Goal: Information Seeking & Learning: Check status

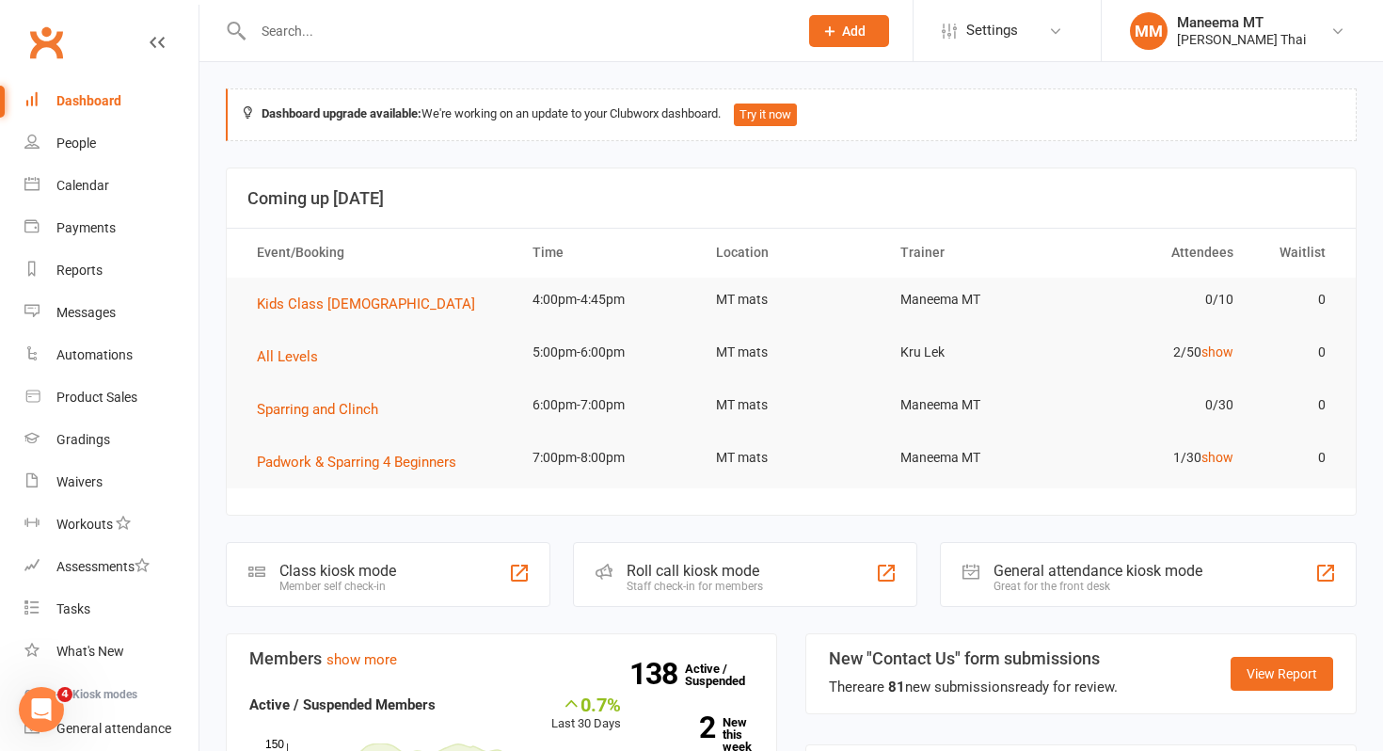
click at [344, 23] on input "text" at bounding box center [516, 31] width 537 height 26
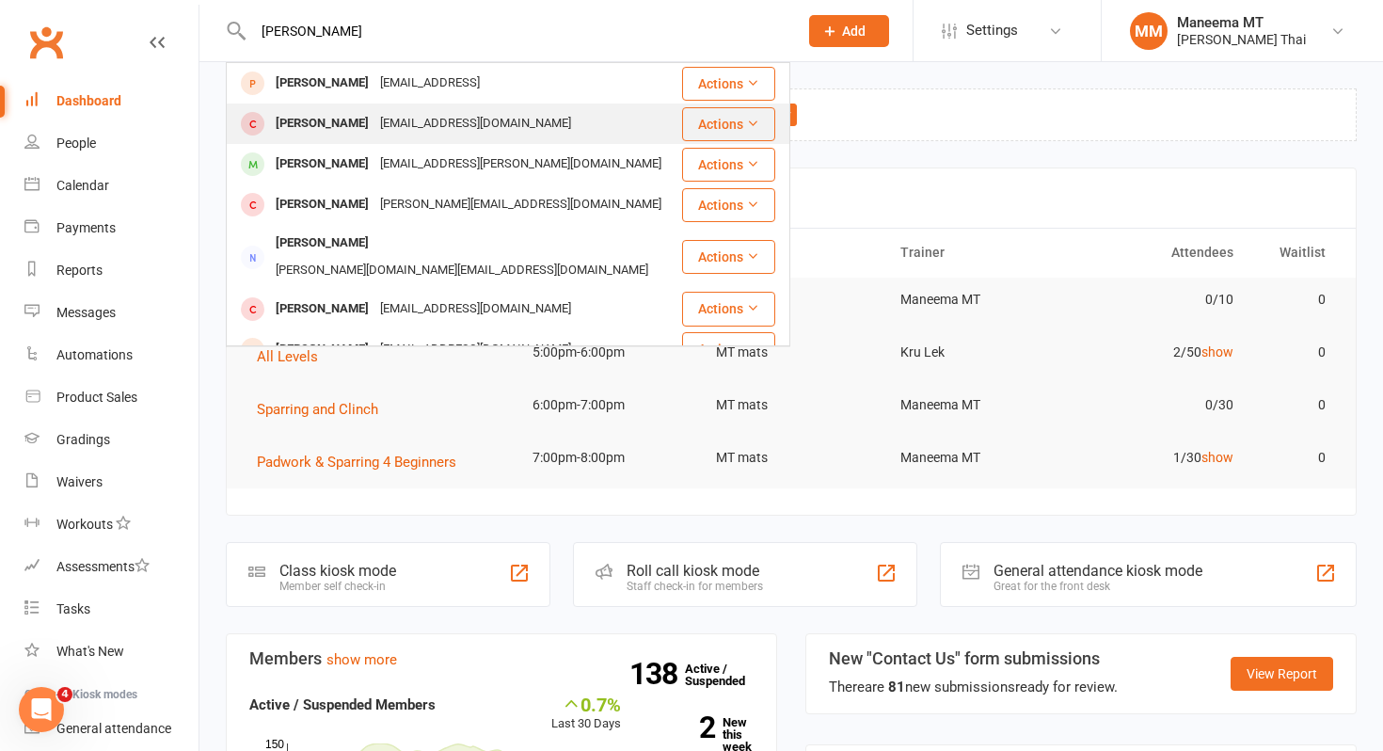
type input "[PERSON_NAME]"
click at [296, 119] on div "[PERSON_NAME]" at bounding box center [322, 123] width 104 height 27
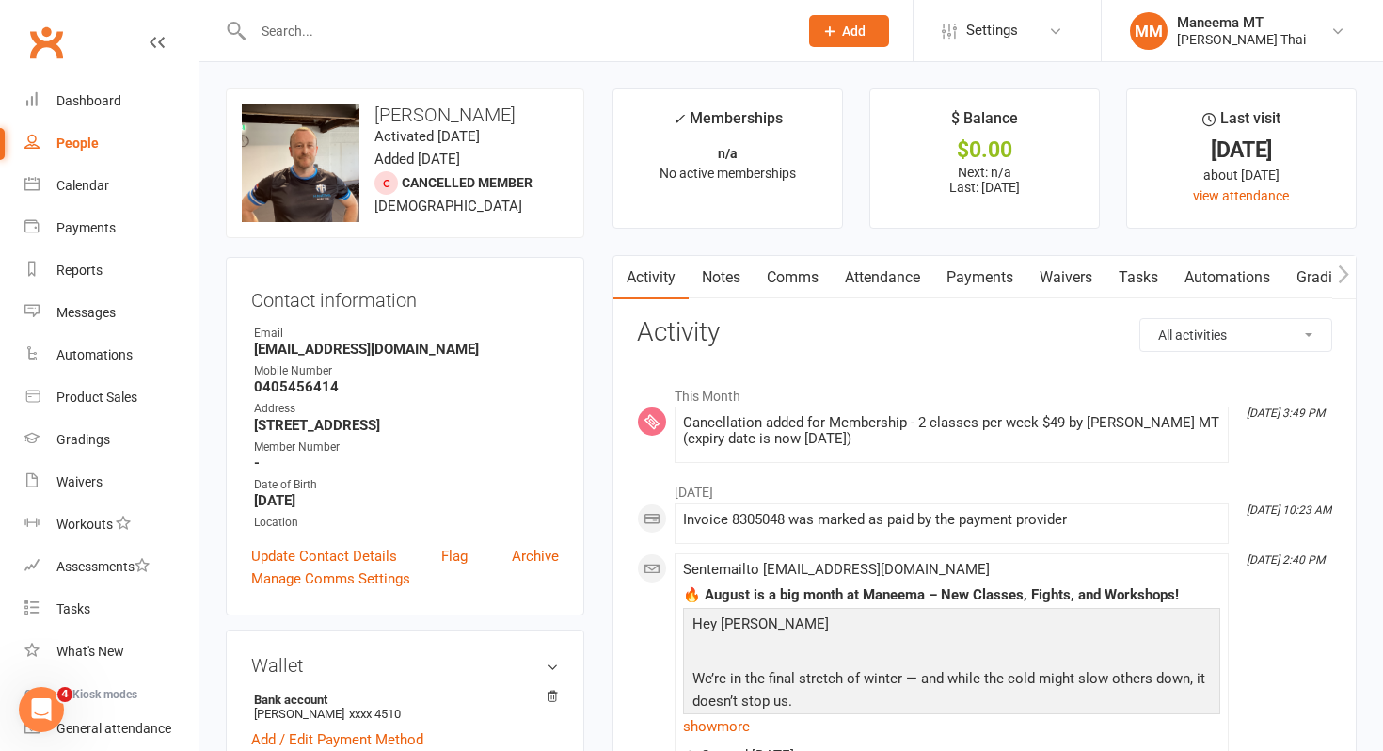
click at [966, 276] on link "Payments" at bounding box center [980, 277] width 93 height 43
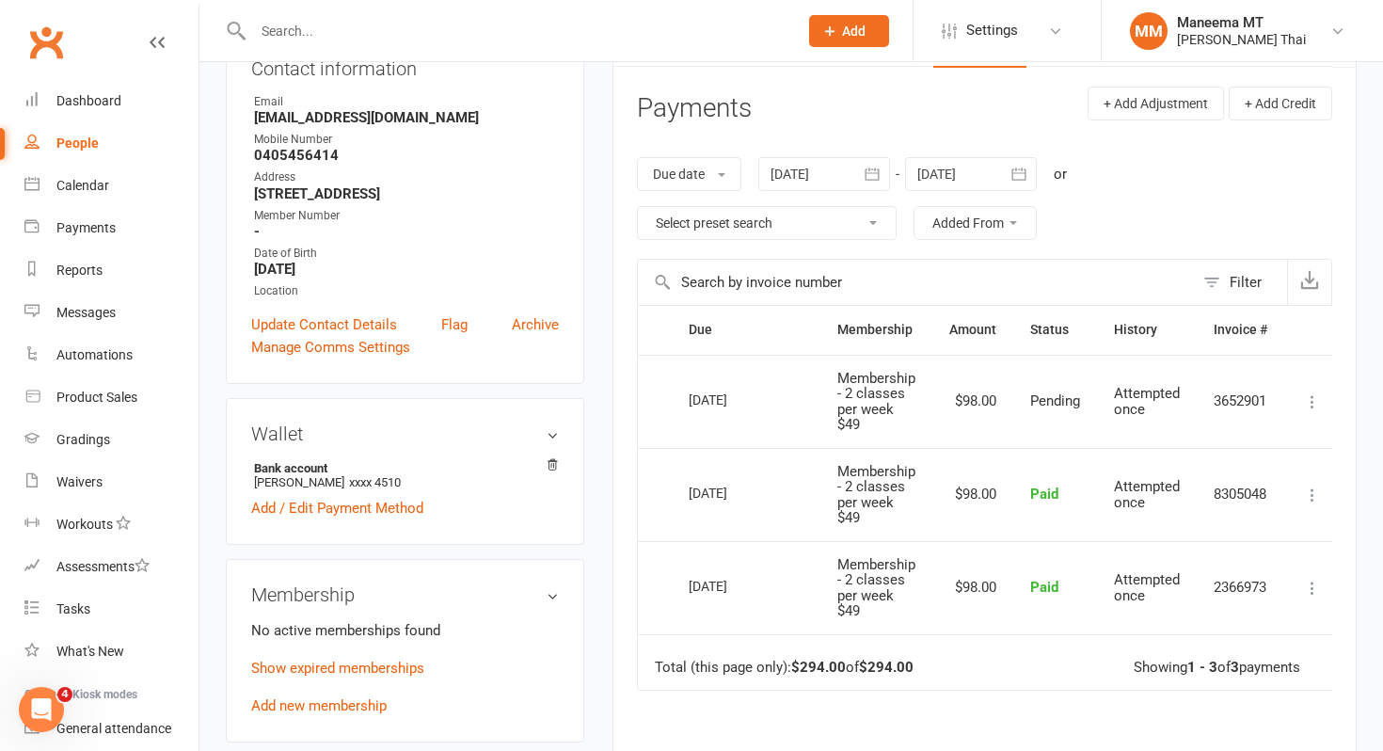
scroll to position [271, 0]
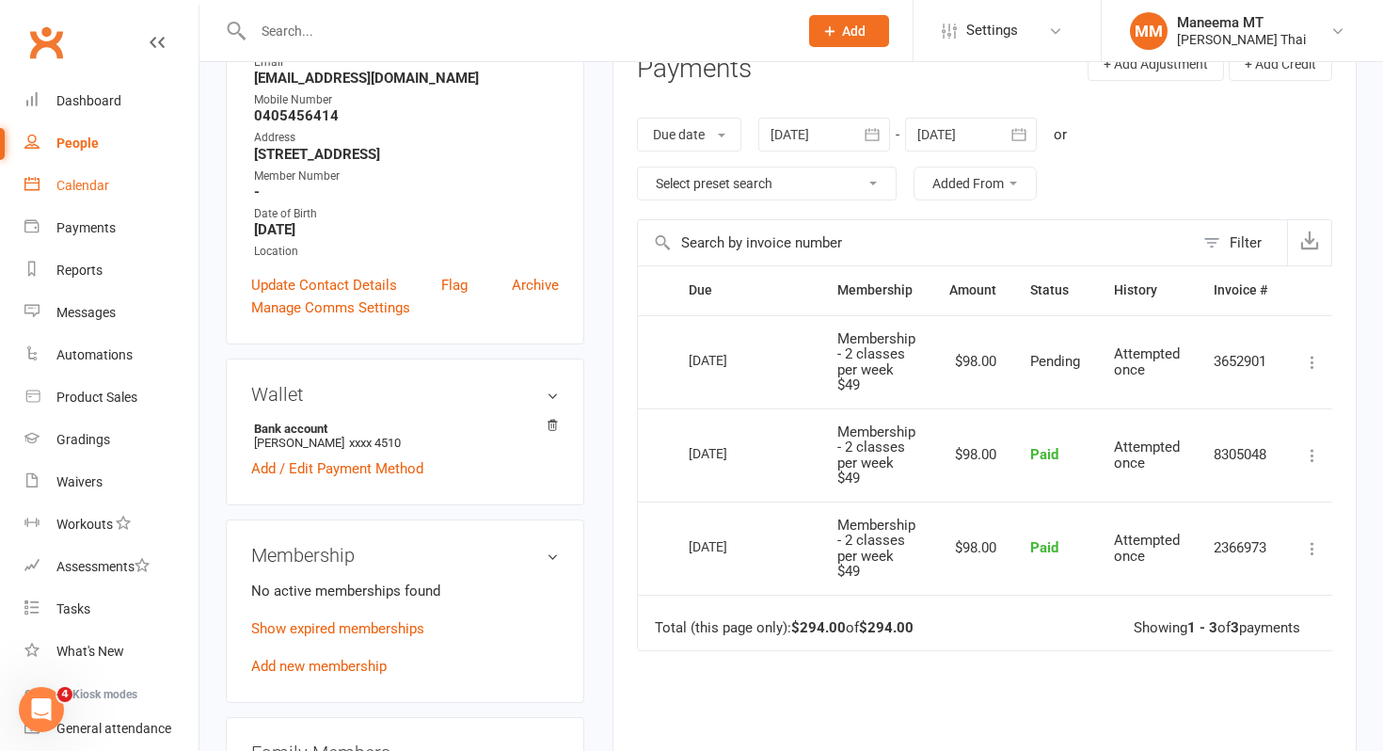
click at [75, 192] on div "Calendar" at bounding box center [82, 185] width 53 height 15
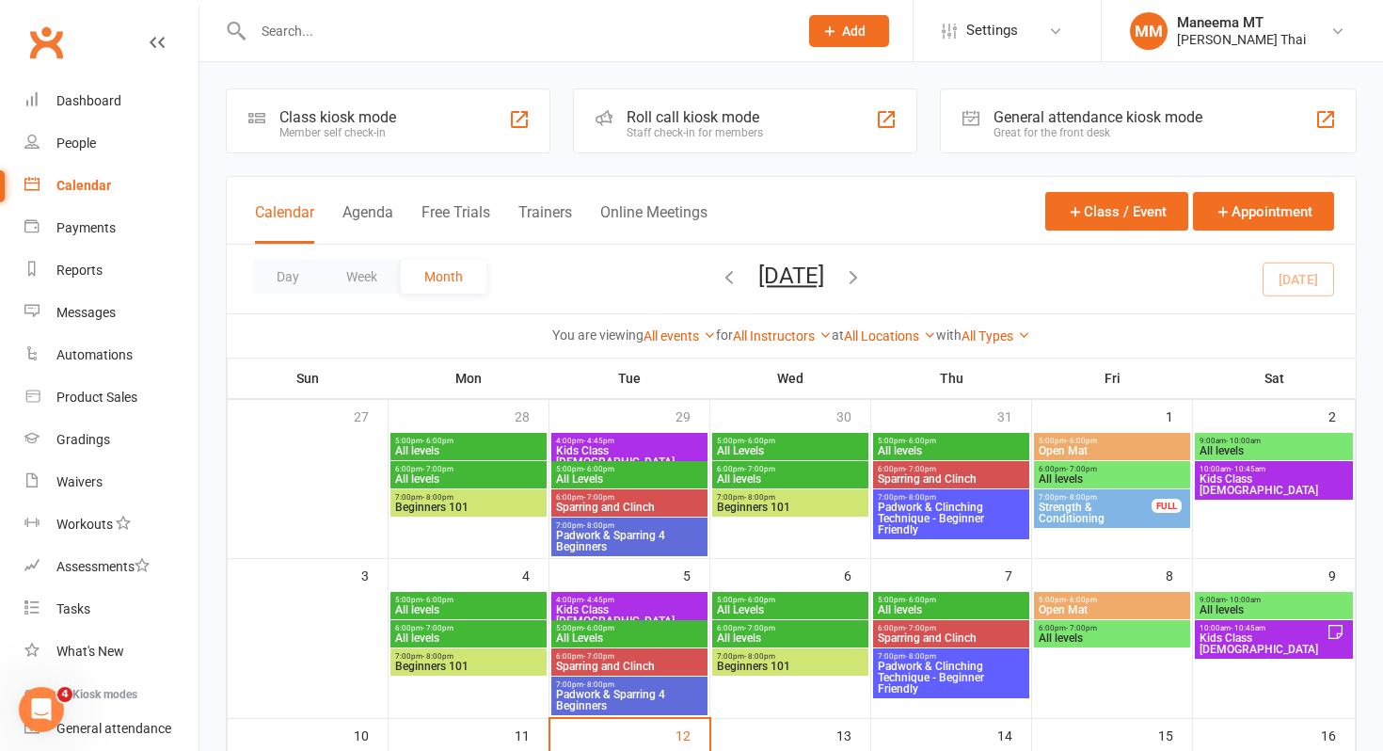
click at [276, 31] on input "text" at bounding box center [516, 31] width 537 height 26
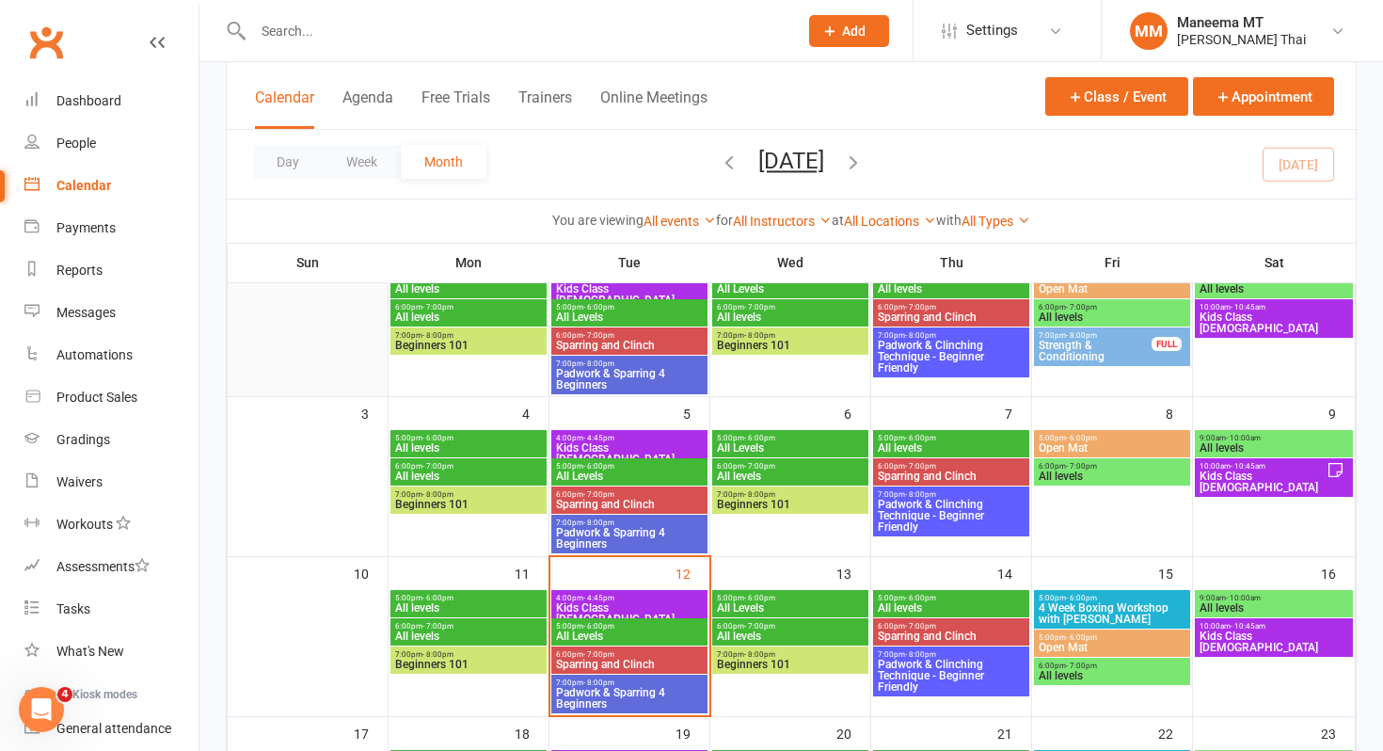
scroll to position [168, 0]
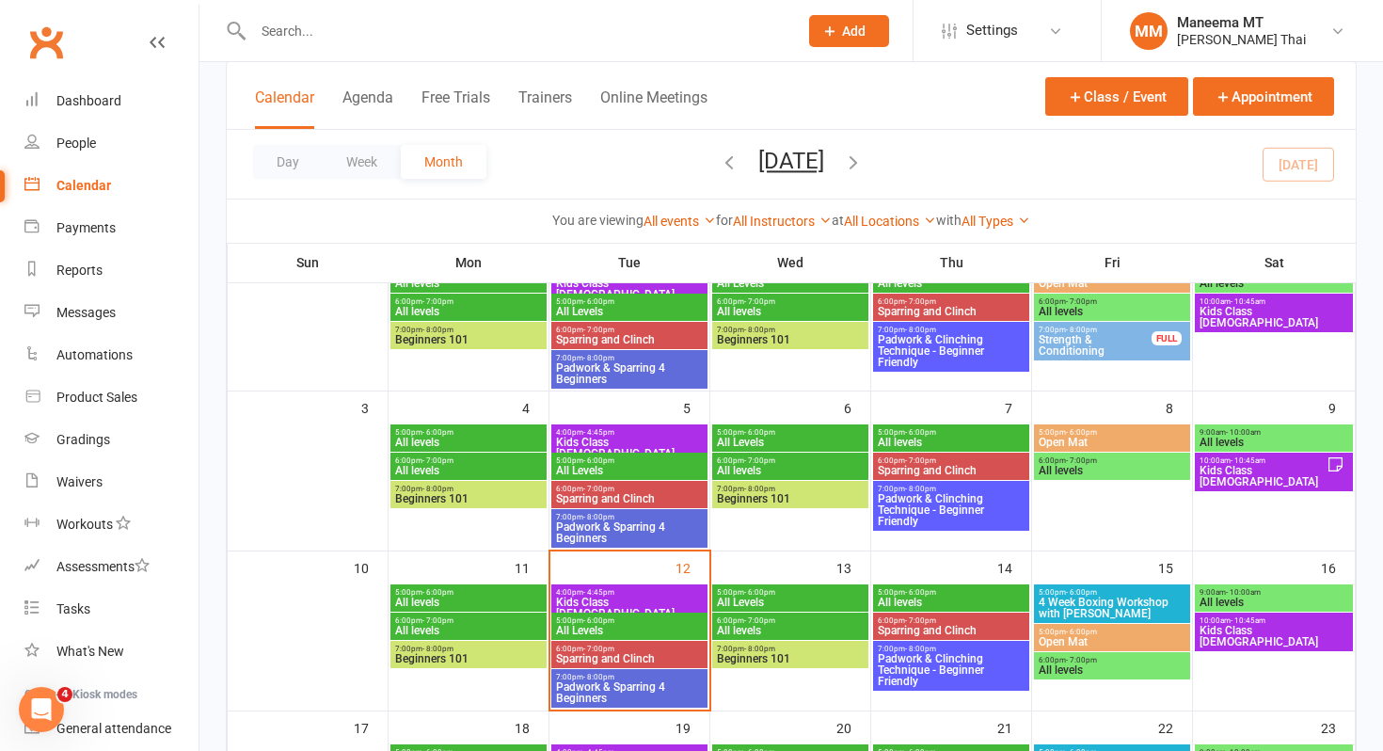
click at [602, 465] on span "All Levels" at bounding box center [629, 470] width 149 height 11
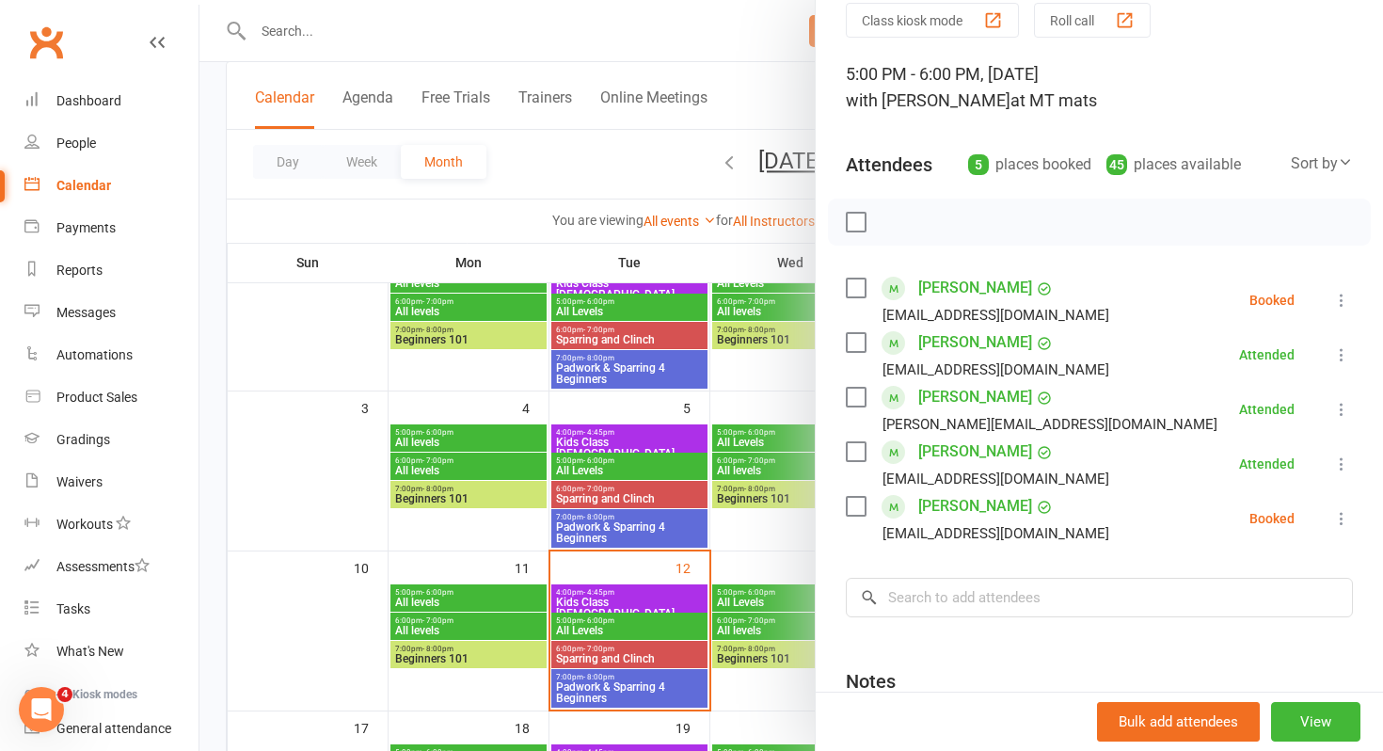
scroll to position [79, 0]
click at [635, 640] on div at bounding box center [792, 375] width 1184 height 751
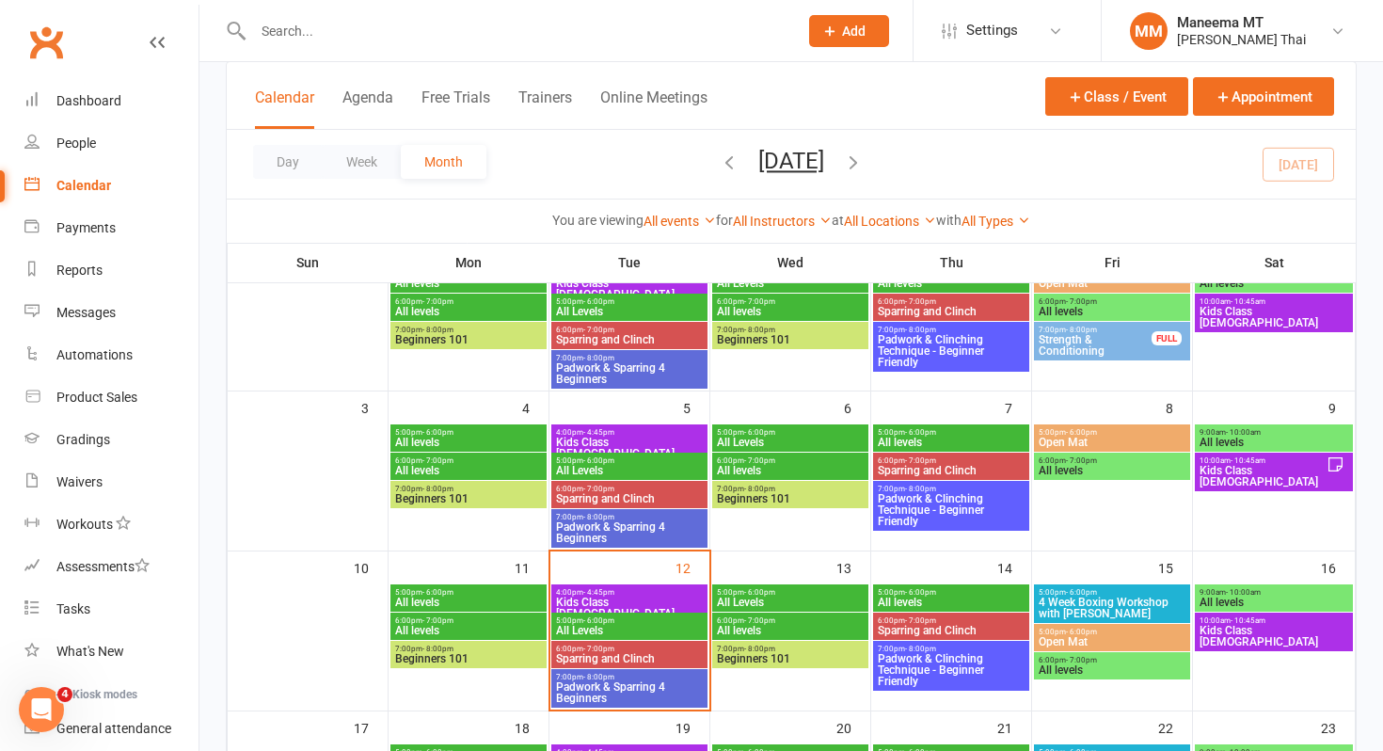
click at [618, 648] on span "6:00pm - 7:00pm" at bounding box center [629, 649] width 149 height 8
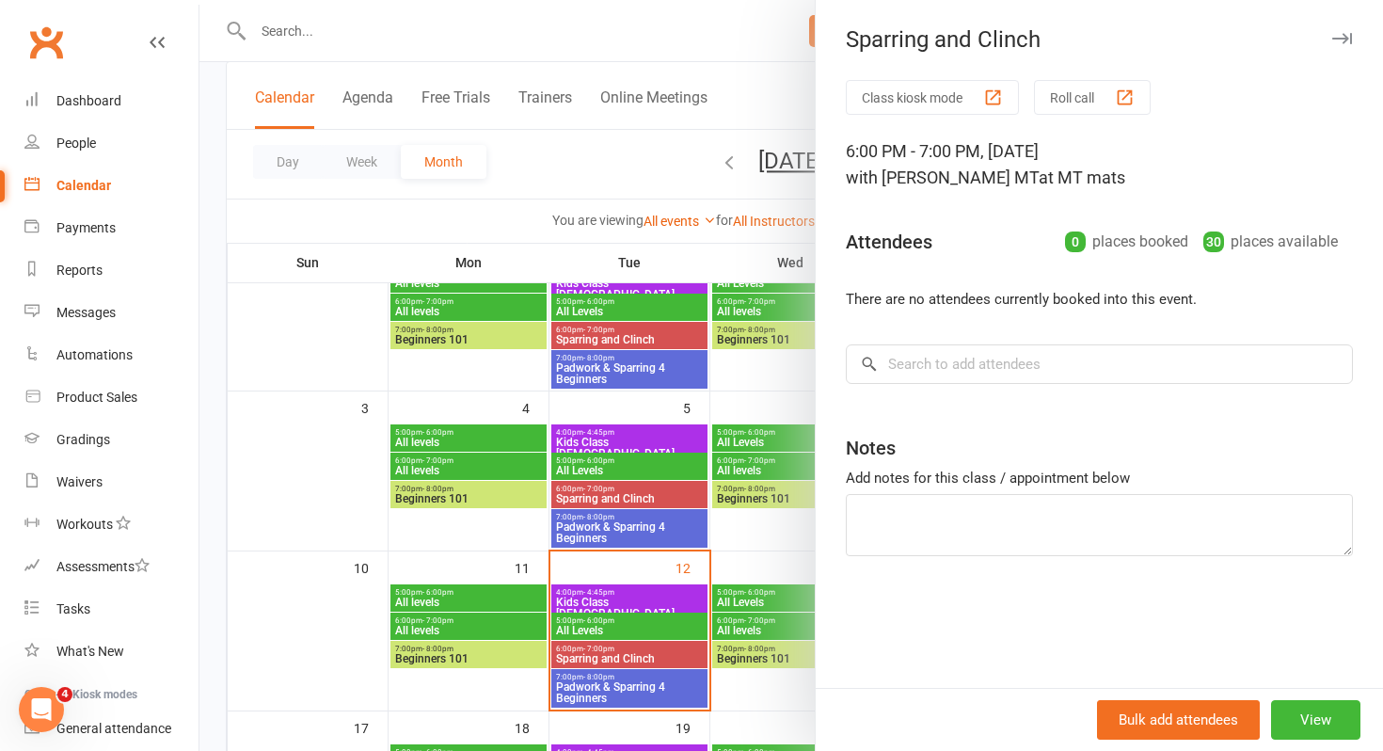
click at [599, 504] on div at bounding box center [792, 375] width 1184 height 751
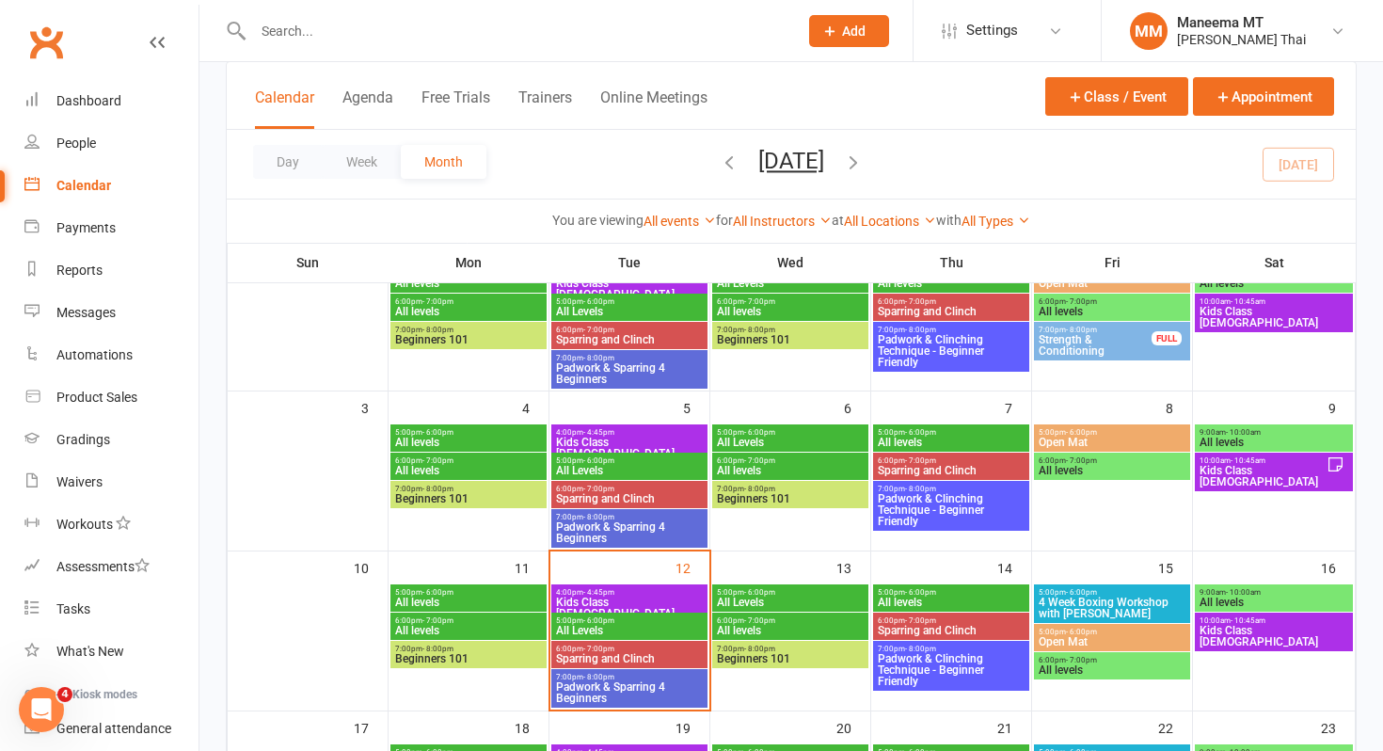
click at [599, 504] on span "Sparring and Clinch" at bounding box center [629, 498] width 149 height 11
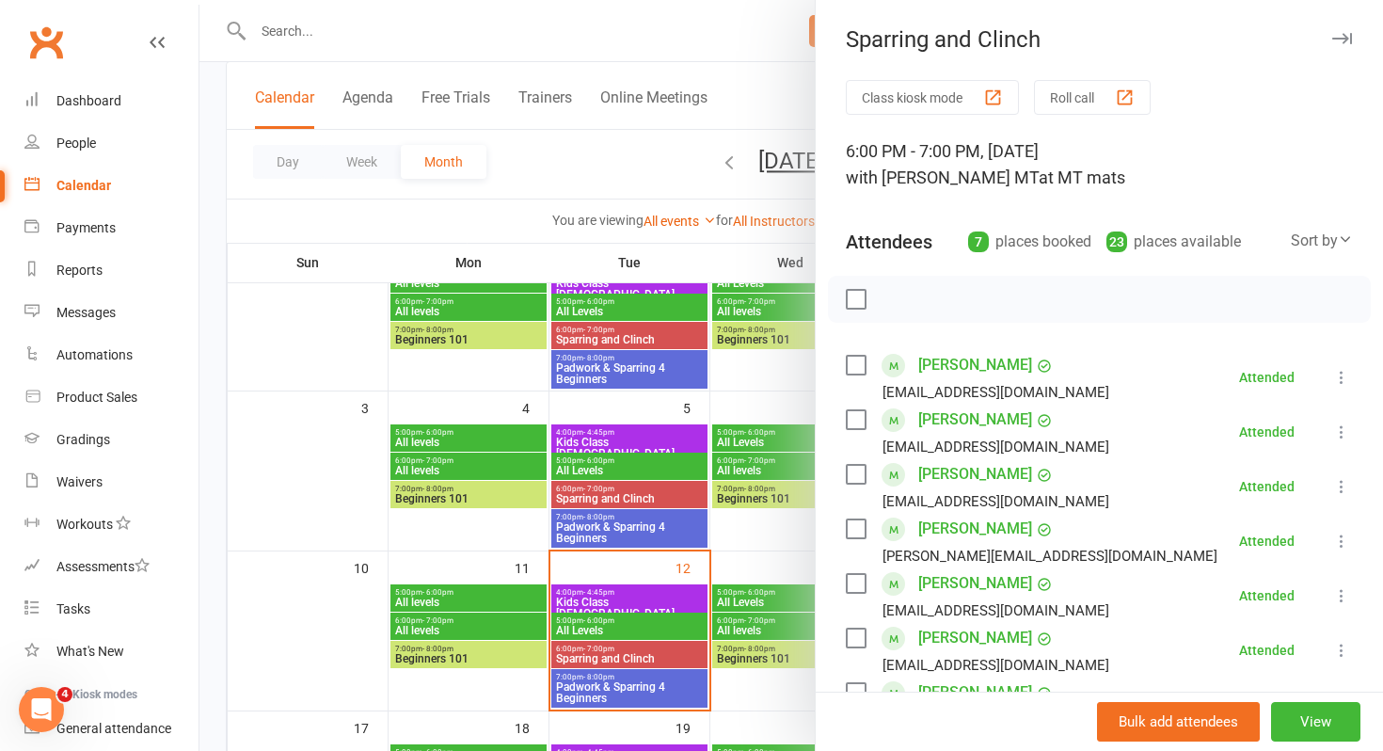
click at [599, 471] on div at bounding box center [792, 375] width 1184 height 751
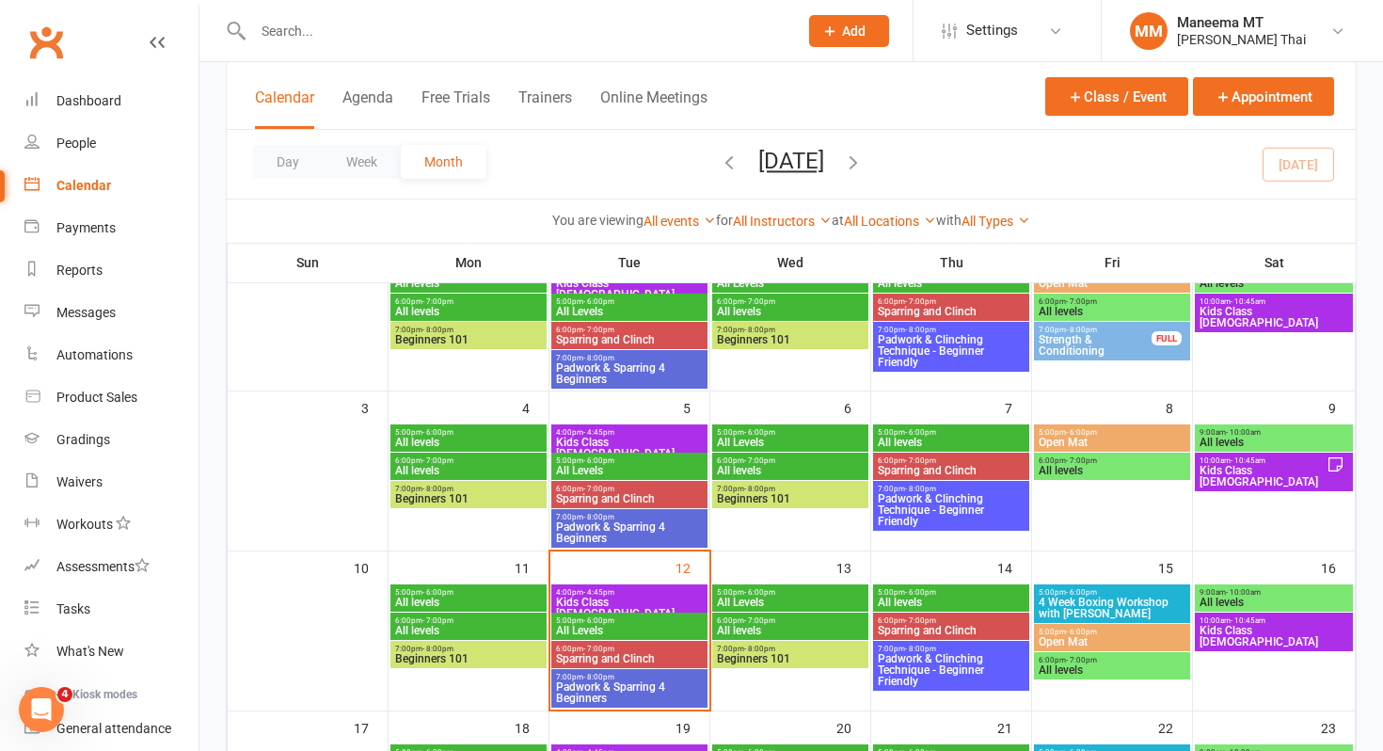
click at [599, 471] on span "All Levels" at bounding box center [629, 470] width 149 height 11
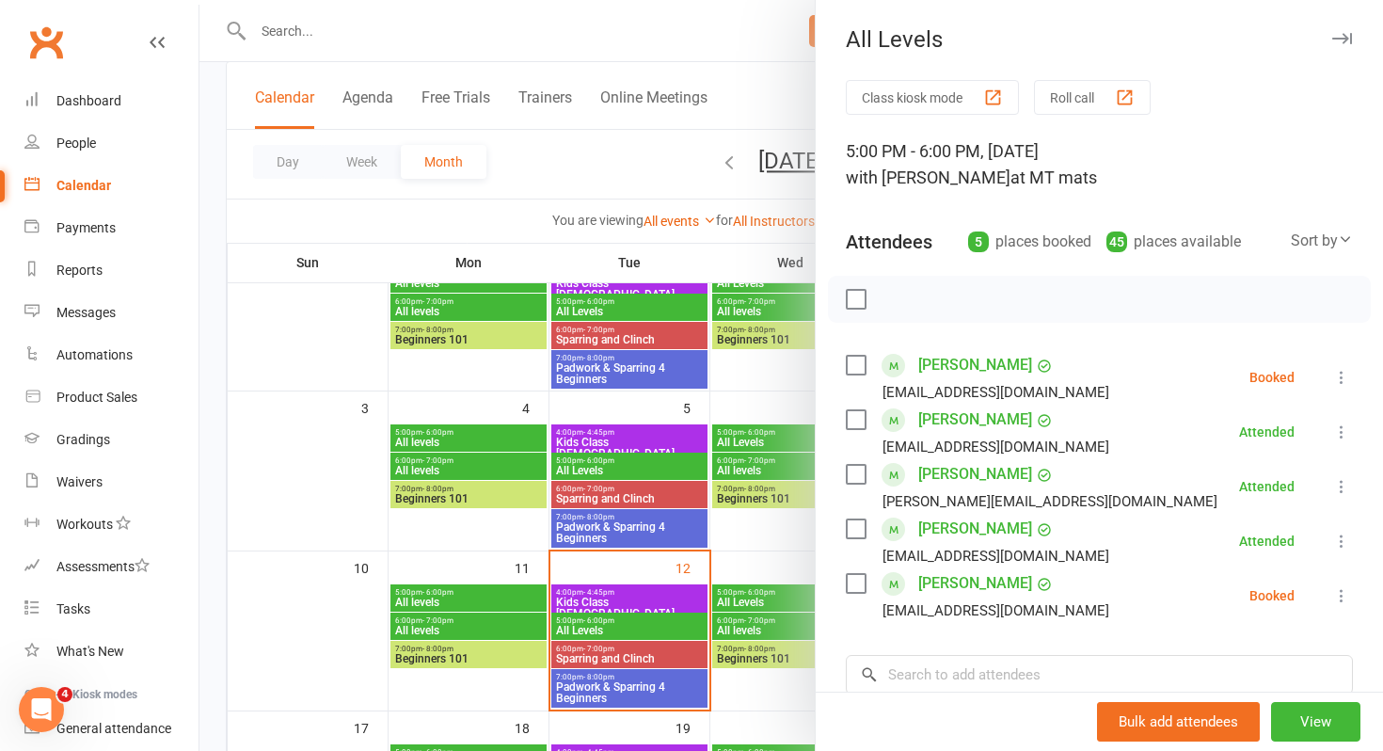
click at [605, 494] on div at bounding box center [792, 375] width 1184 height 751
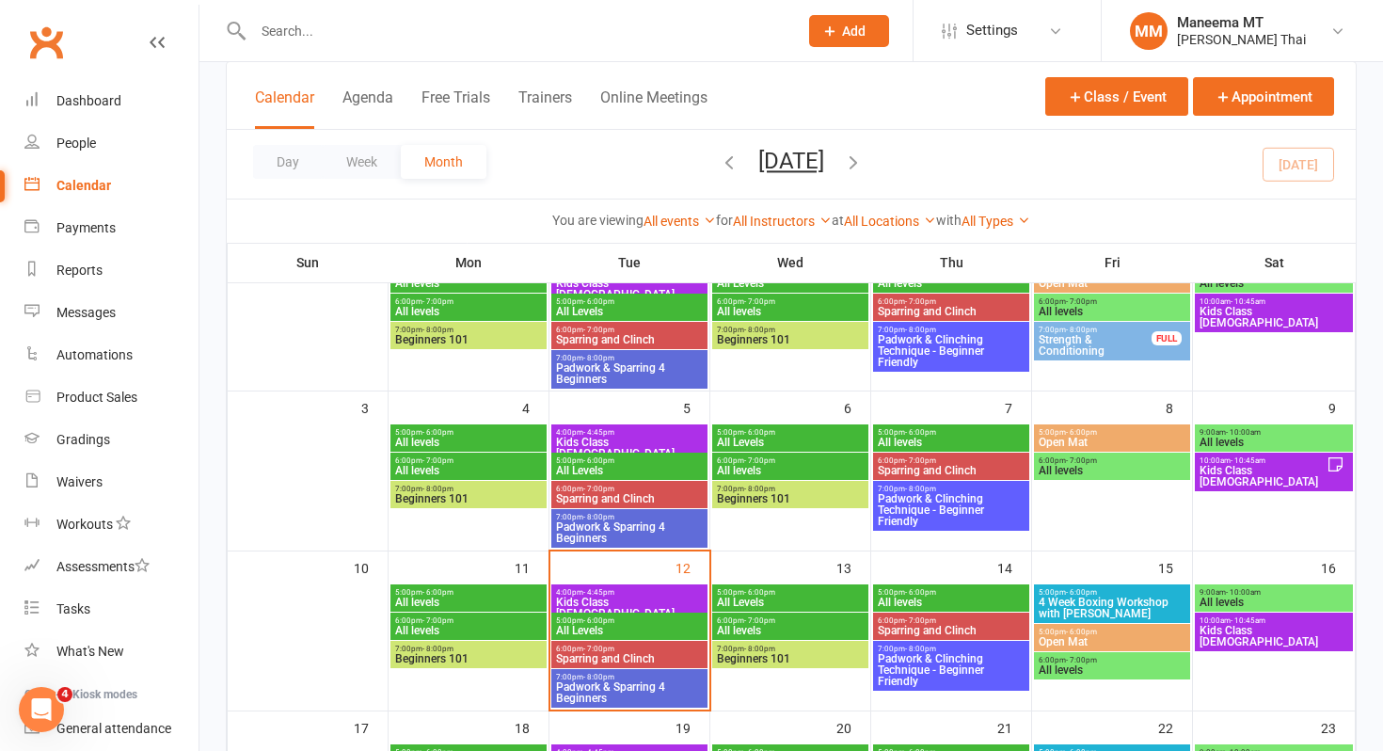
click at [605, 494] on span "Sparring and Clinch" at bounding box center [629, 498] width 149 height 11
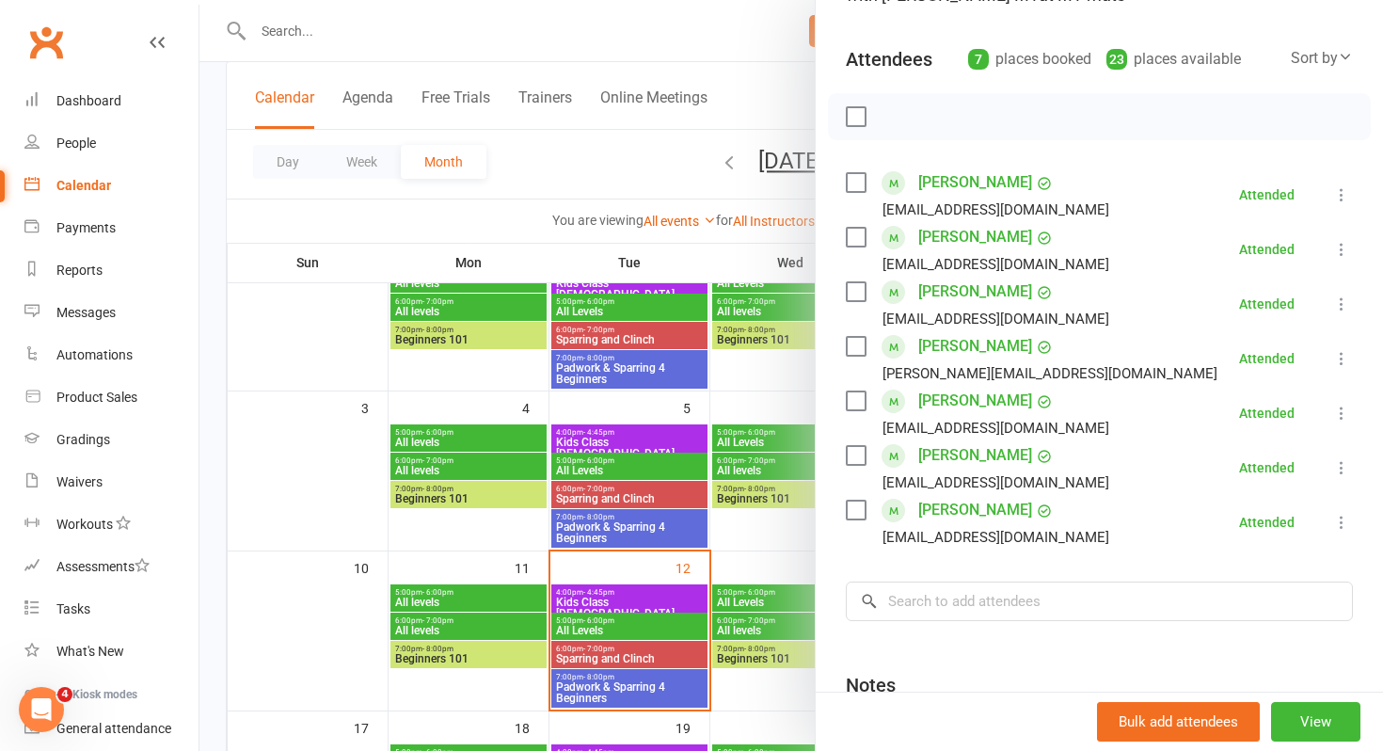
scroll to position [188, 0]
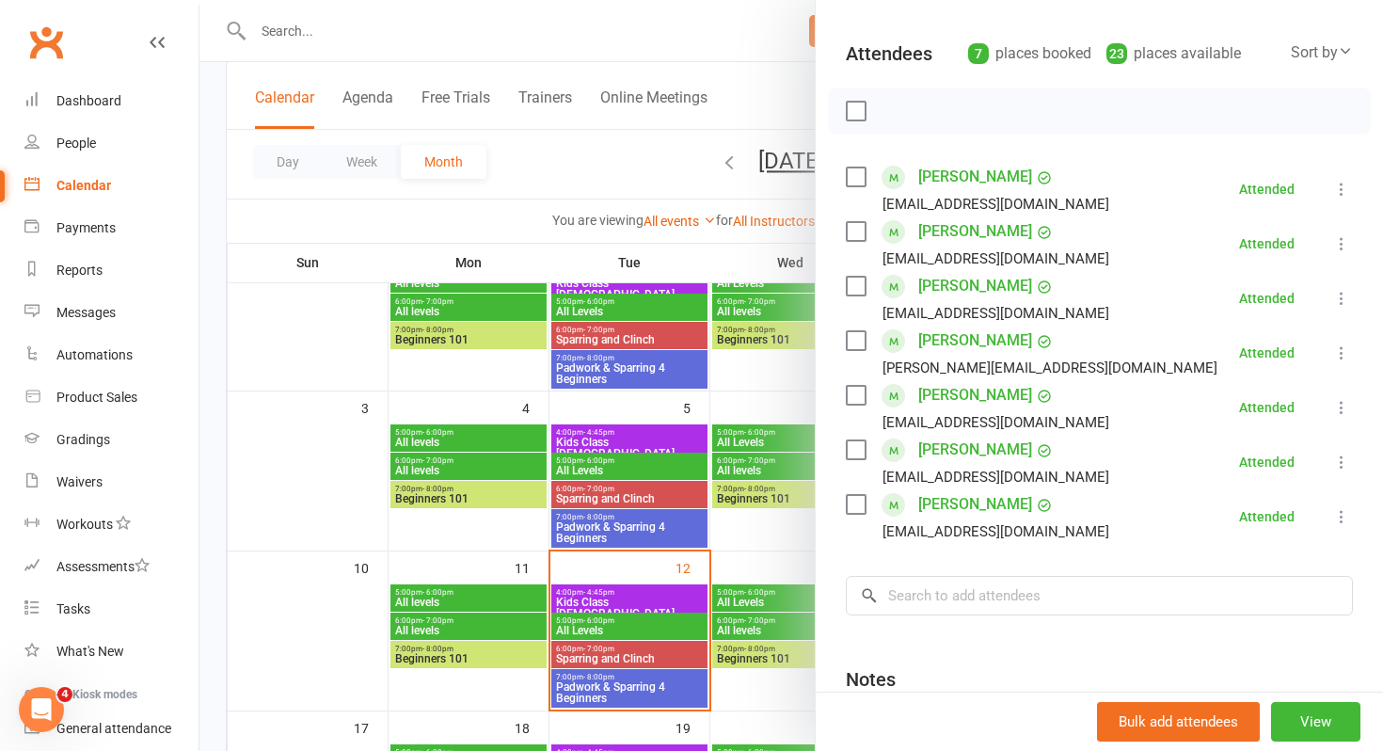
click at [618, 688] on div at bounding box center [792, 375] width 1184 height 751
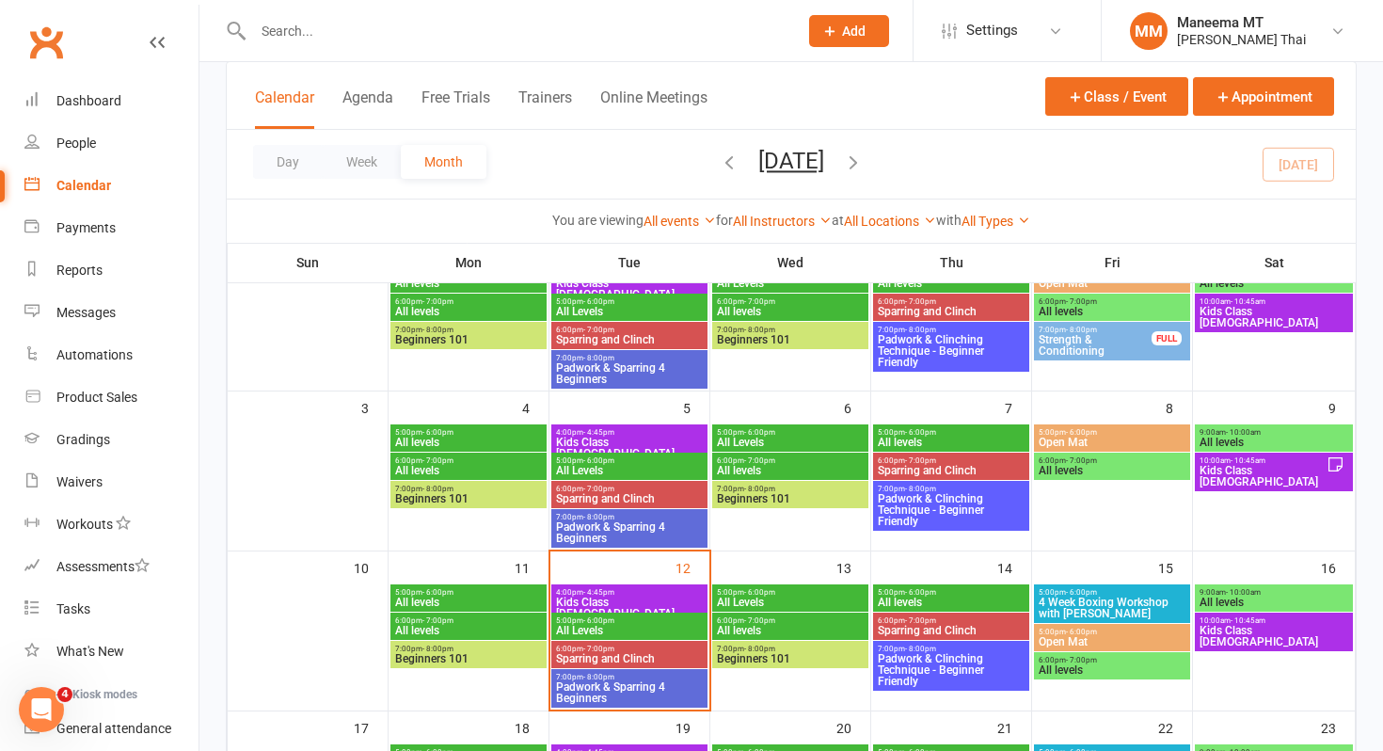
click at [618, 688] on span "Padwork & Sparring 4 Beginners" at bounding box center [629, 692] width 149 height 23
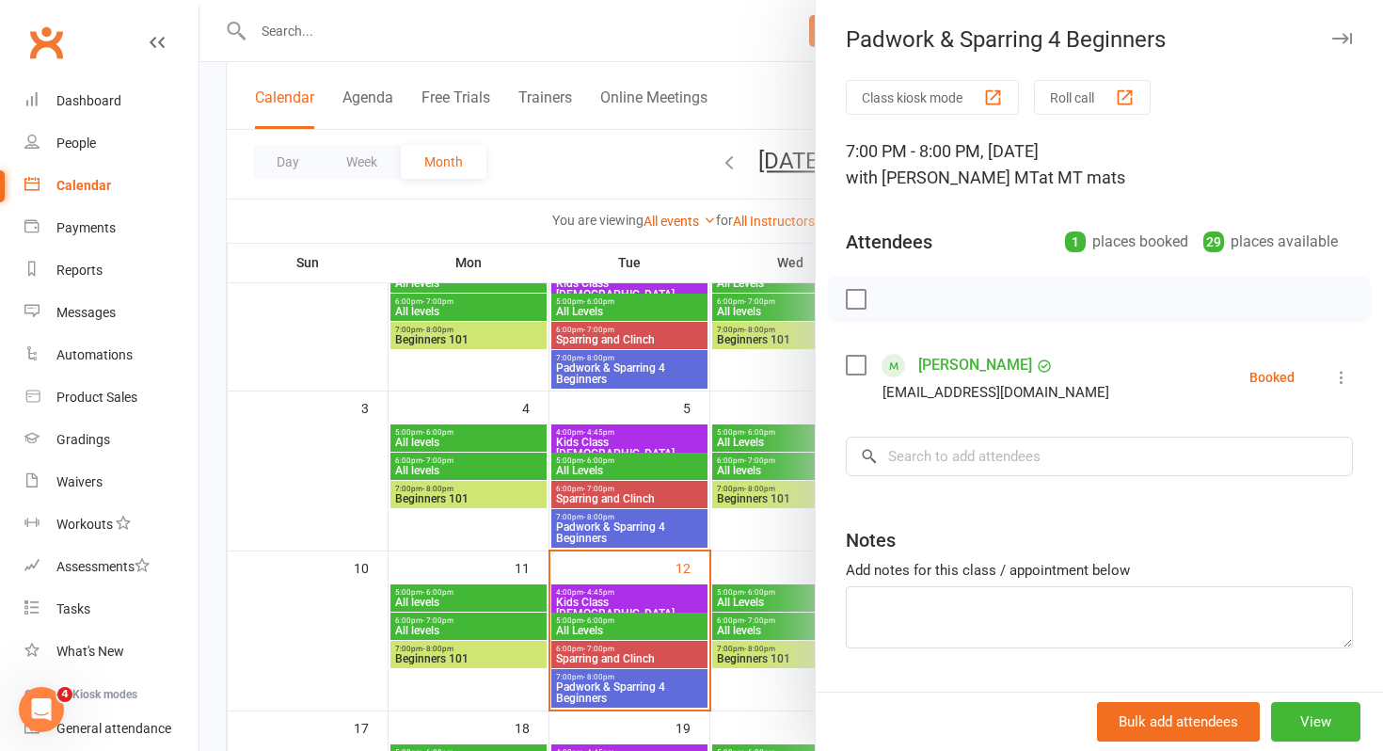
click at [592, 535] on div at bounding box center [792, 375] width 1184 height 751
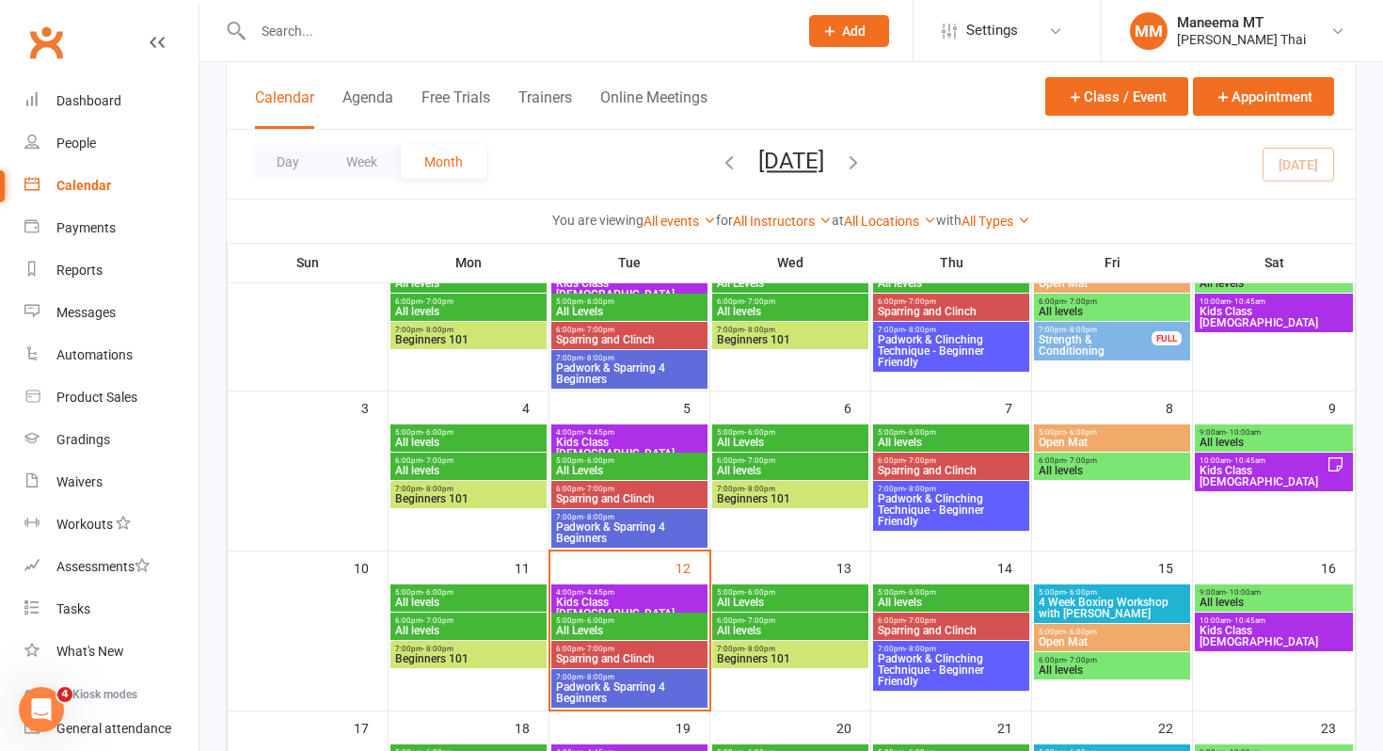
click at [592, 535] on span "Padwork & Sparring 4 Beginners" at bounding box center [629, 532] width 149 height 23
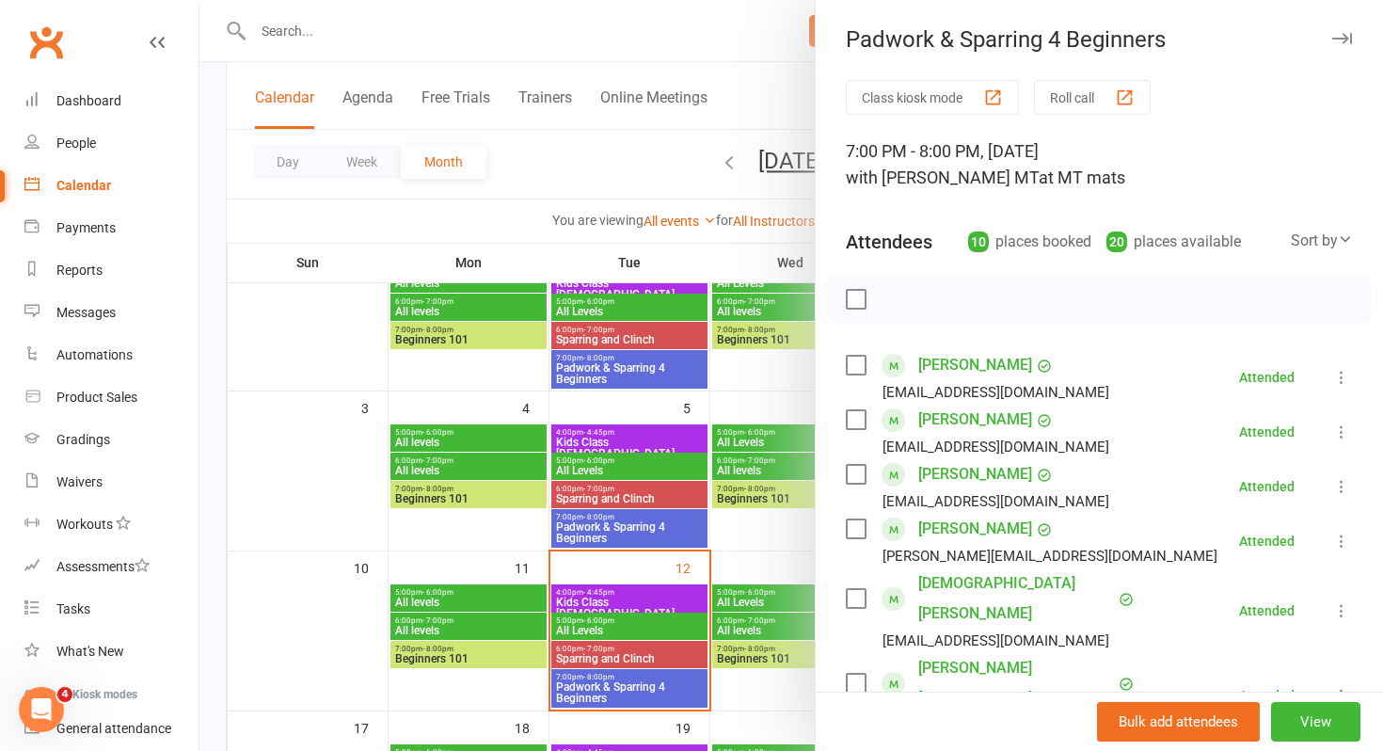
click at [592, 535] on div at bounding box center [792, 375] width 1184 height 751
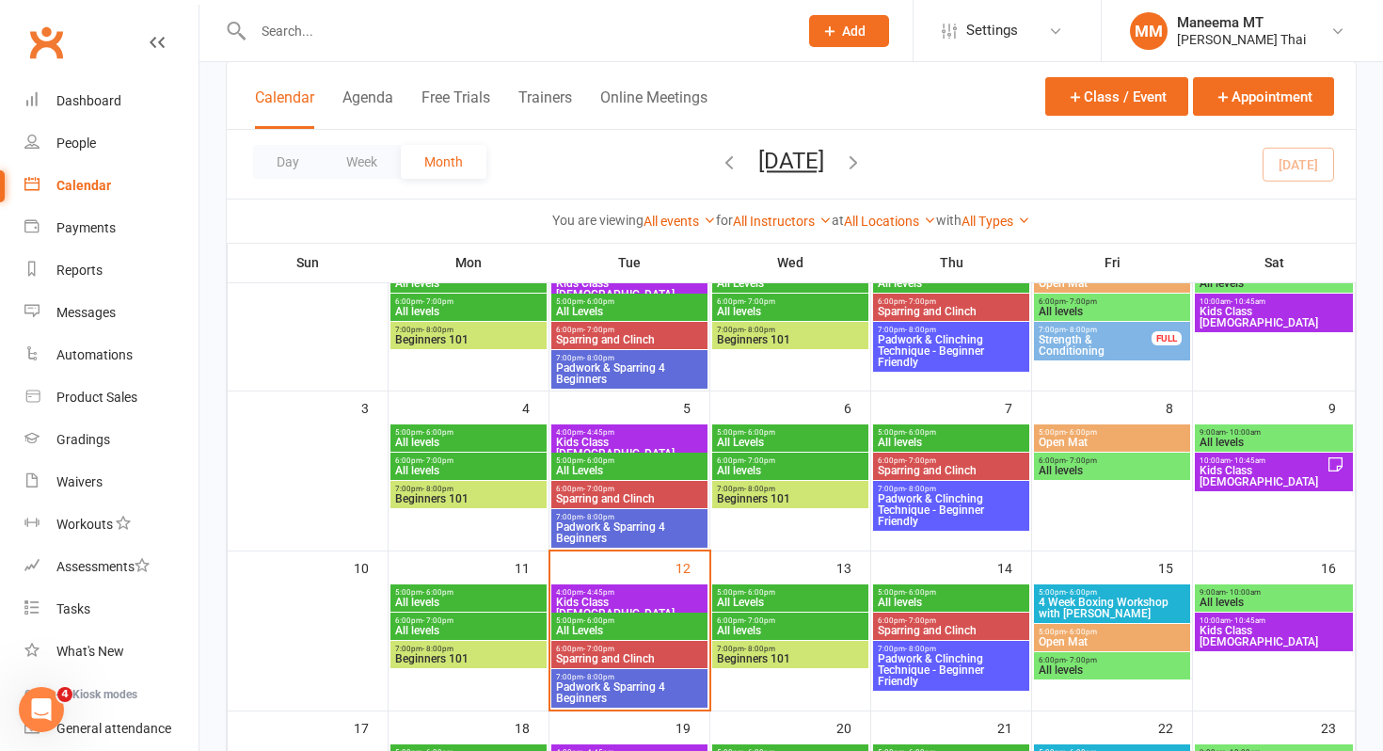
click at [592, 533] on span "Padwork & Sparring 4 Beginners" at bounding box center [629, 532] width 149 height 23
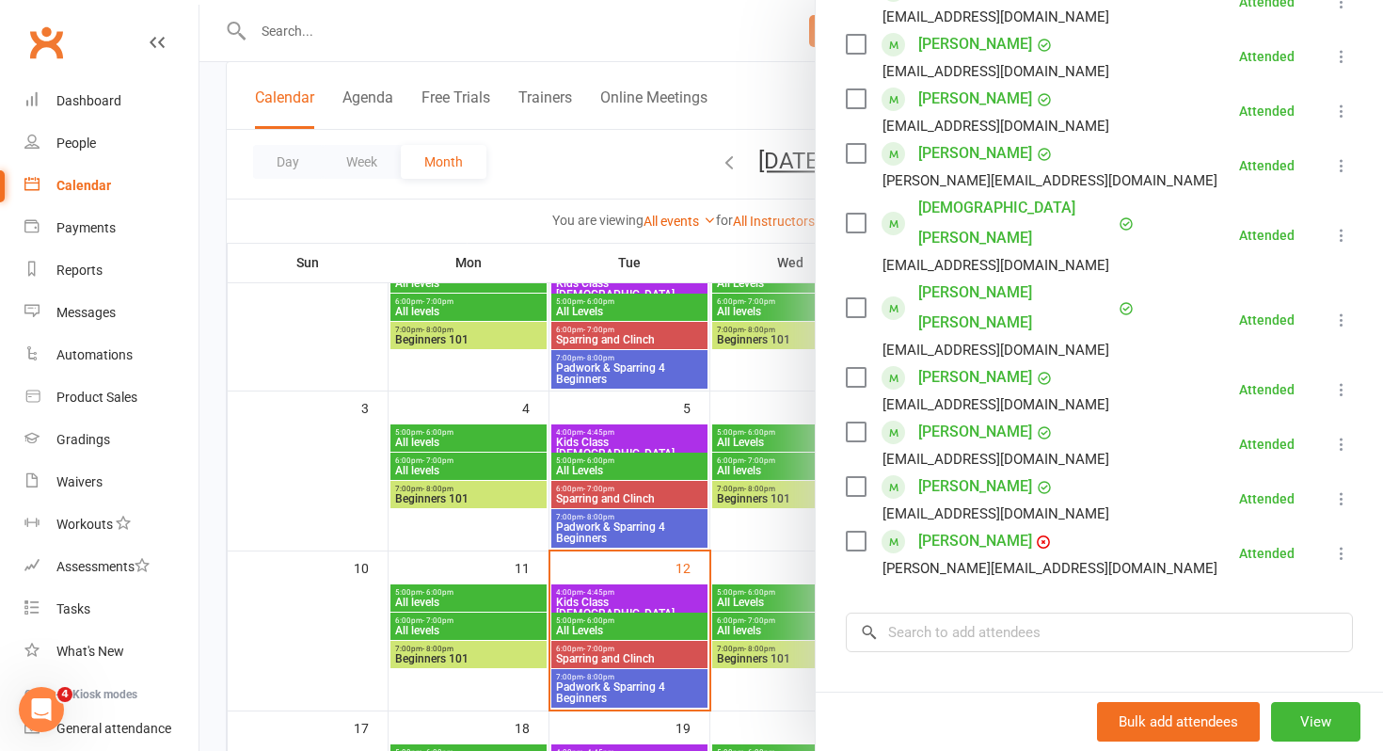
scroll to position [399, 0]
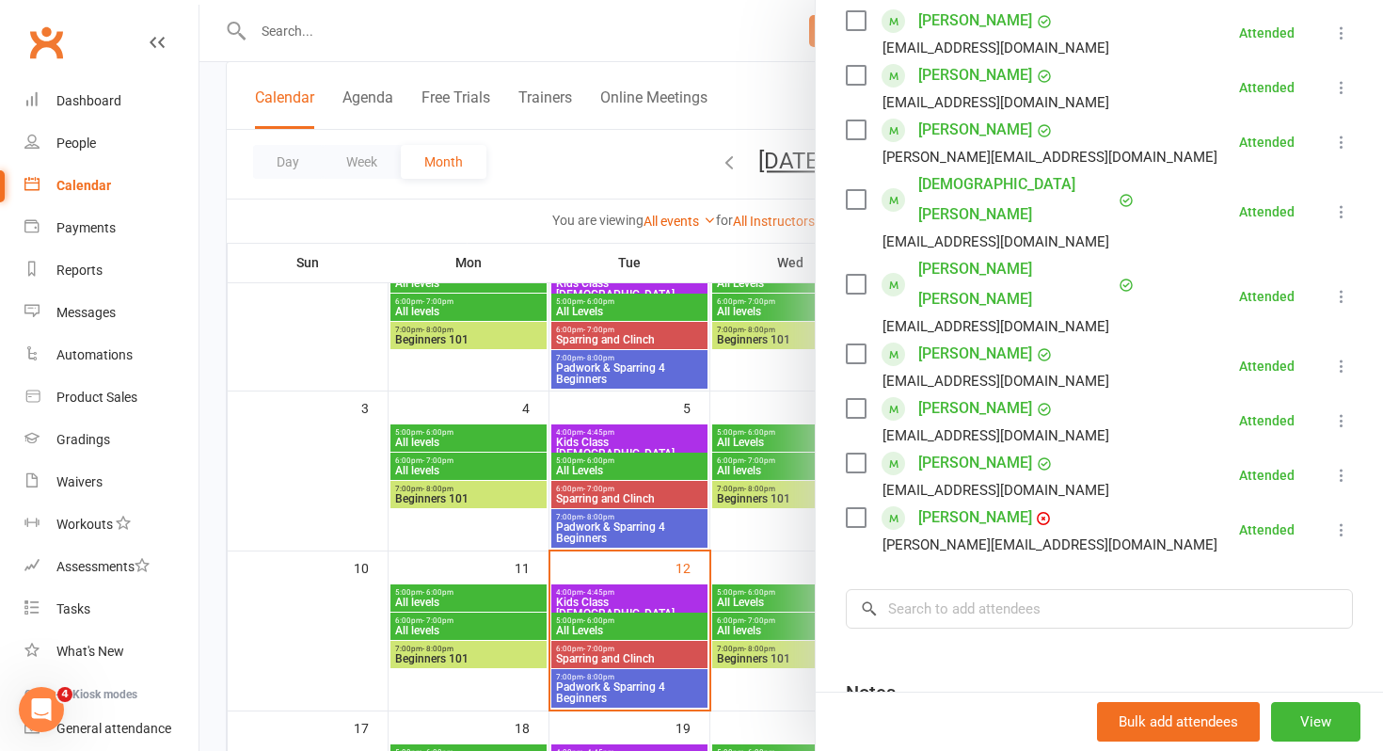
click at [762, 436] on div at bounding box center [792, 375] width 1184 height 751
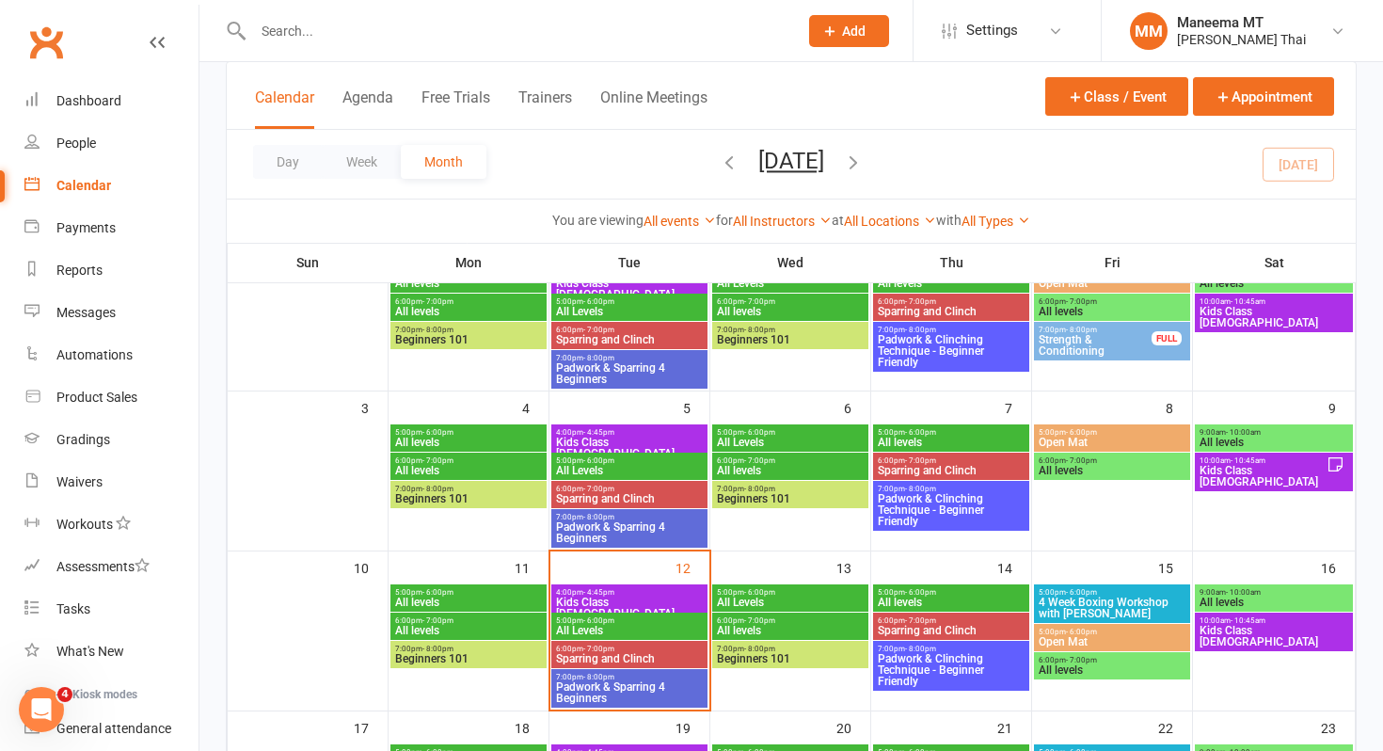
click at [750, 437] on span "All Levels" at bounding box center [790, 442] width 149 height 11
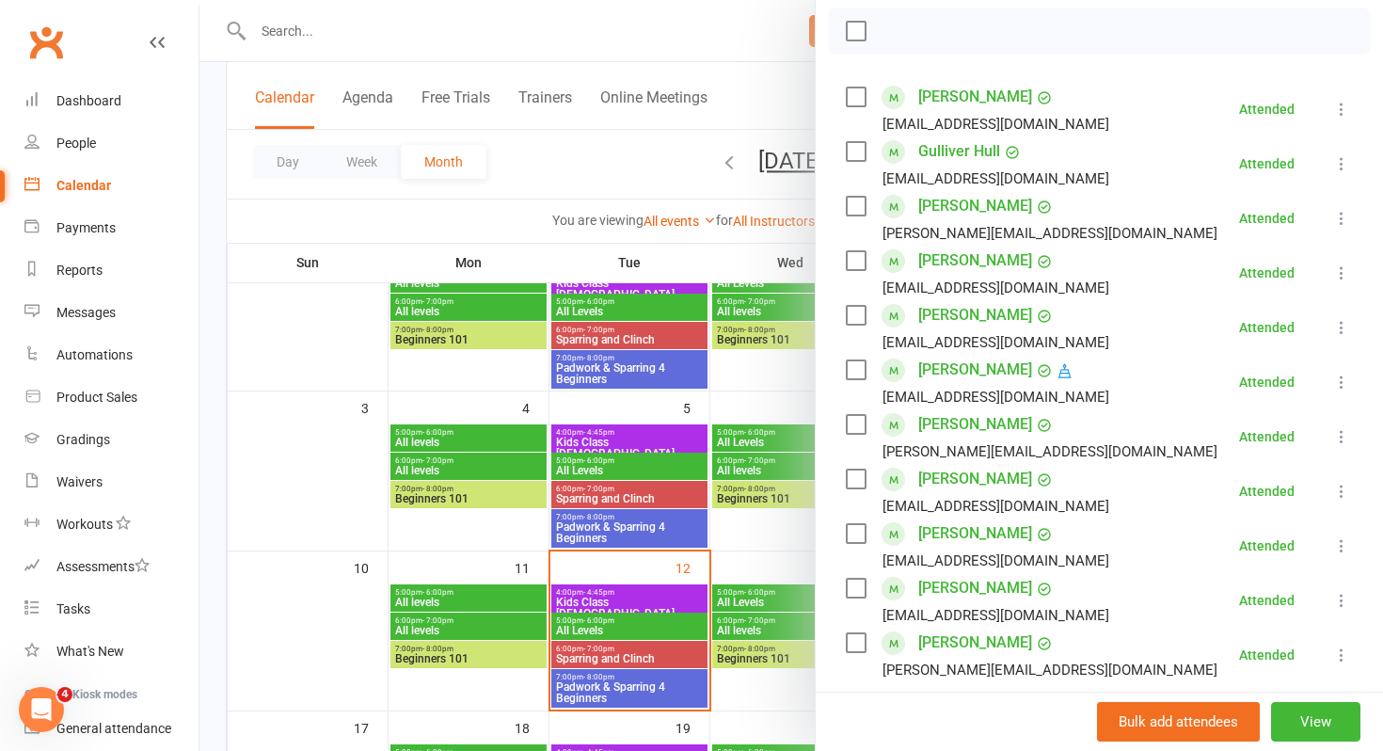
scroll to position [264, 0]
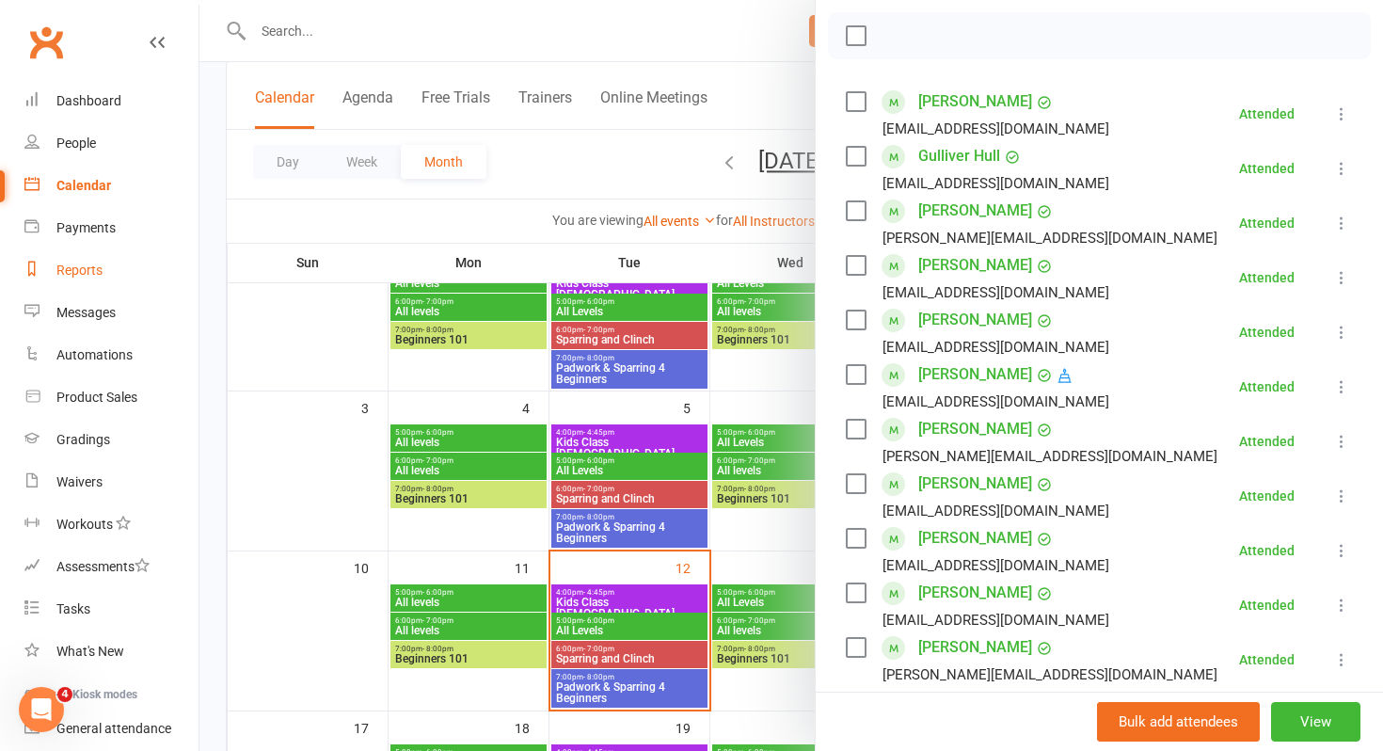
click at [78, 278] on link "Reports" at bounding box center [111, 270] width 174 height 42
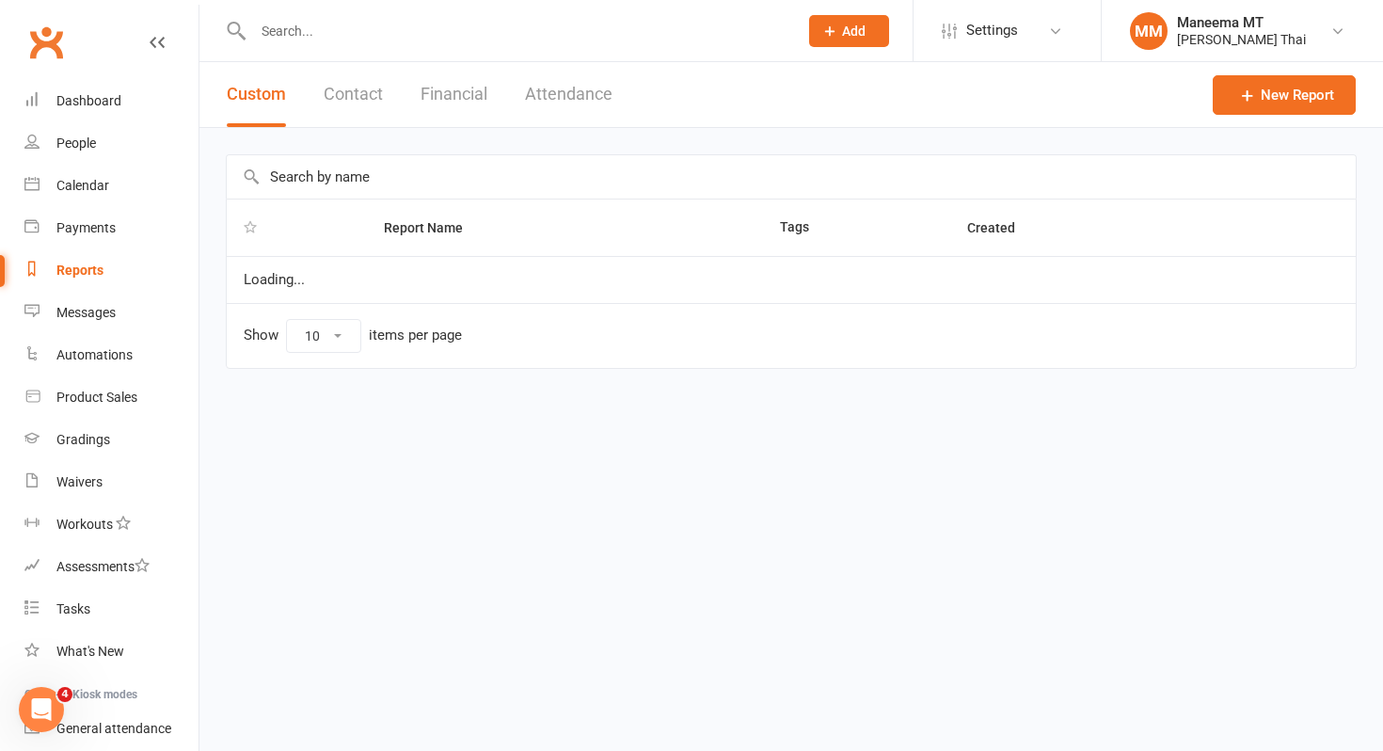
select select "100"
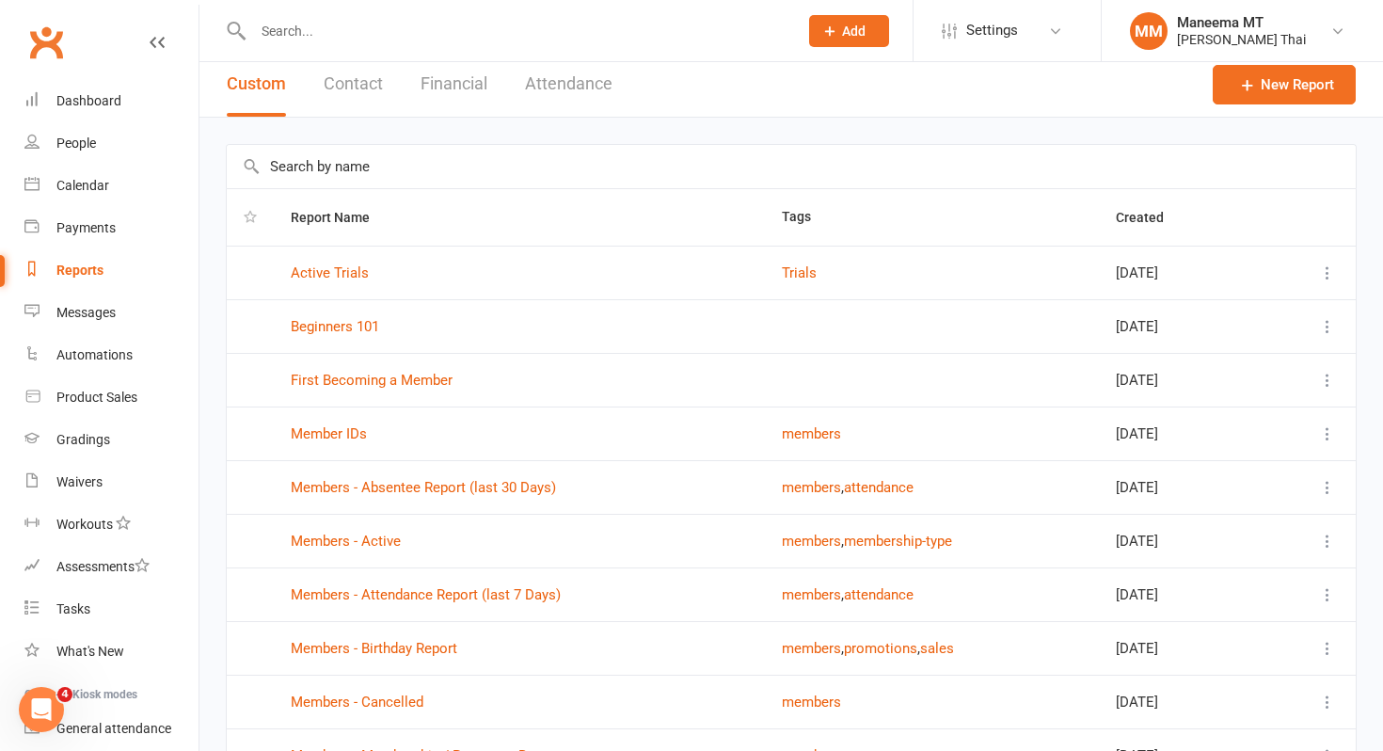
scroll to position [11, 0]
click at [1325, 587] on icon at bounding box center [1328, 593] width 19 height 19
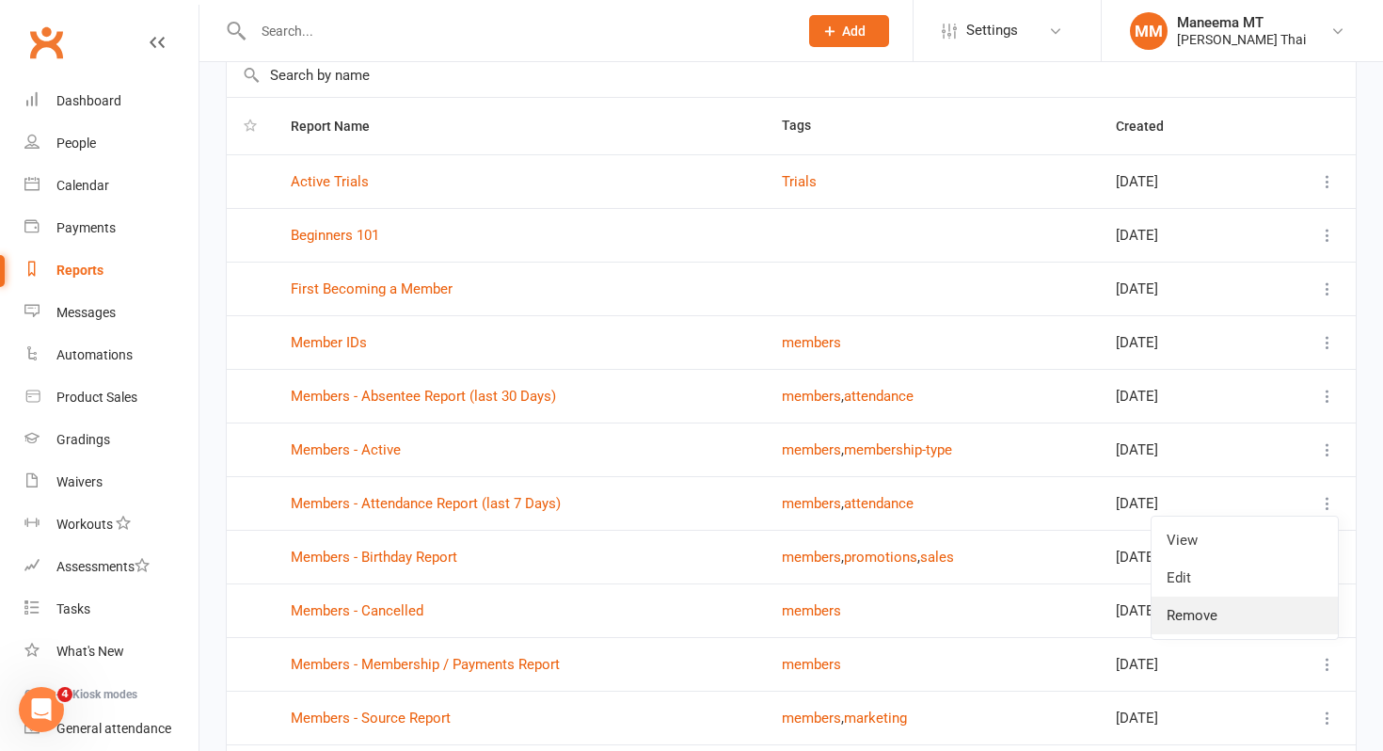
scroll to position [103, 0]
click at [488, 501] on link "Members - Attendance Report (last 7 Days)" at bounding box center [426, 502] width 270 height 17
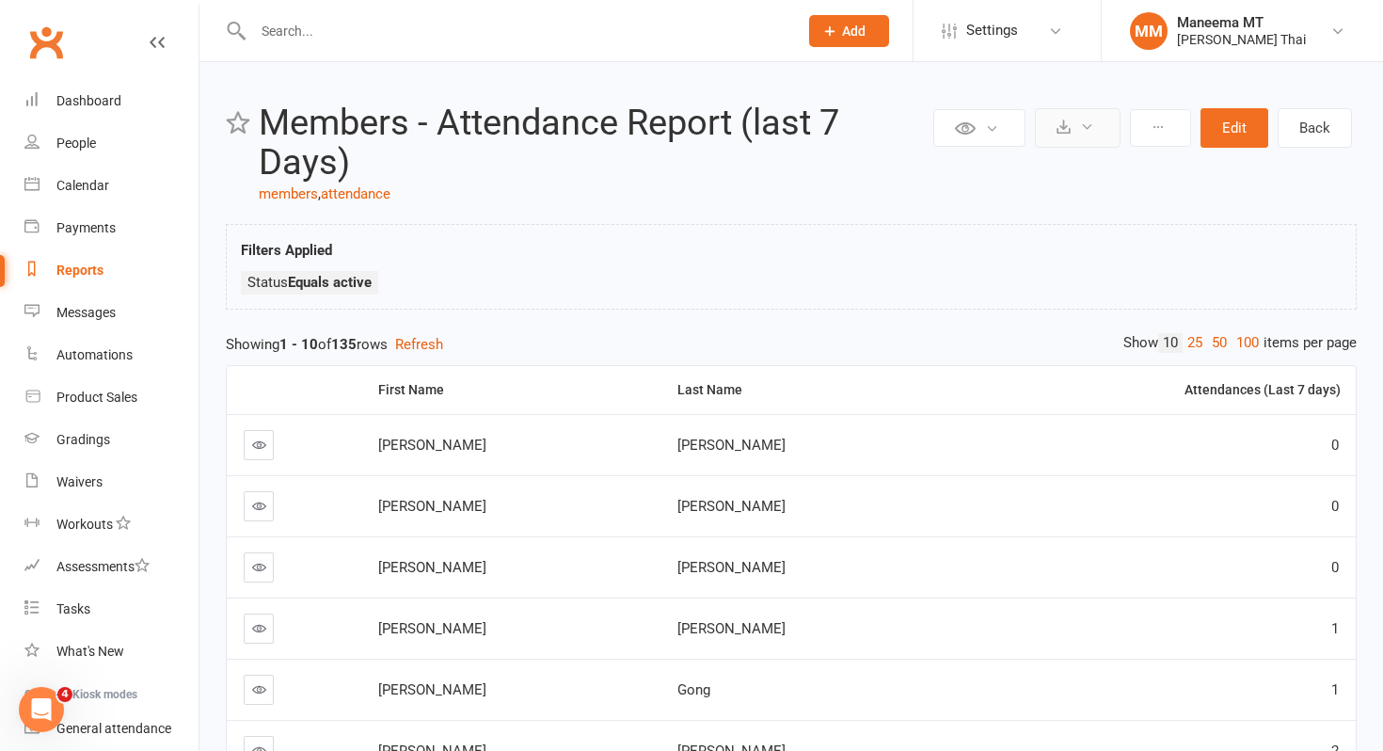
click at [1068, 121] on icon at bounding box center [1064, 127] width 14 height 14
click at [1056, 171] on link "Export to CSV" at bounding box center [1021, 173] width 198 height 38
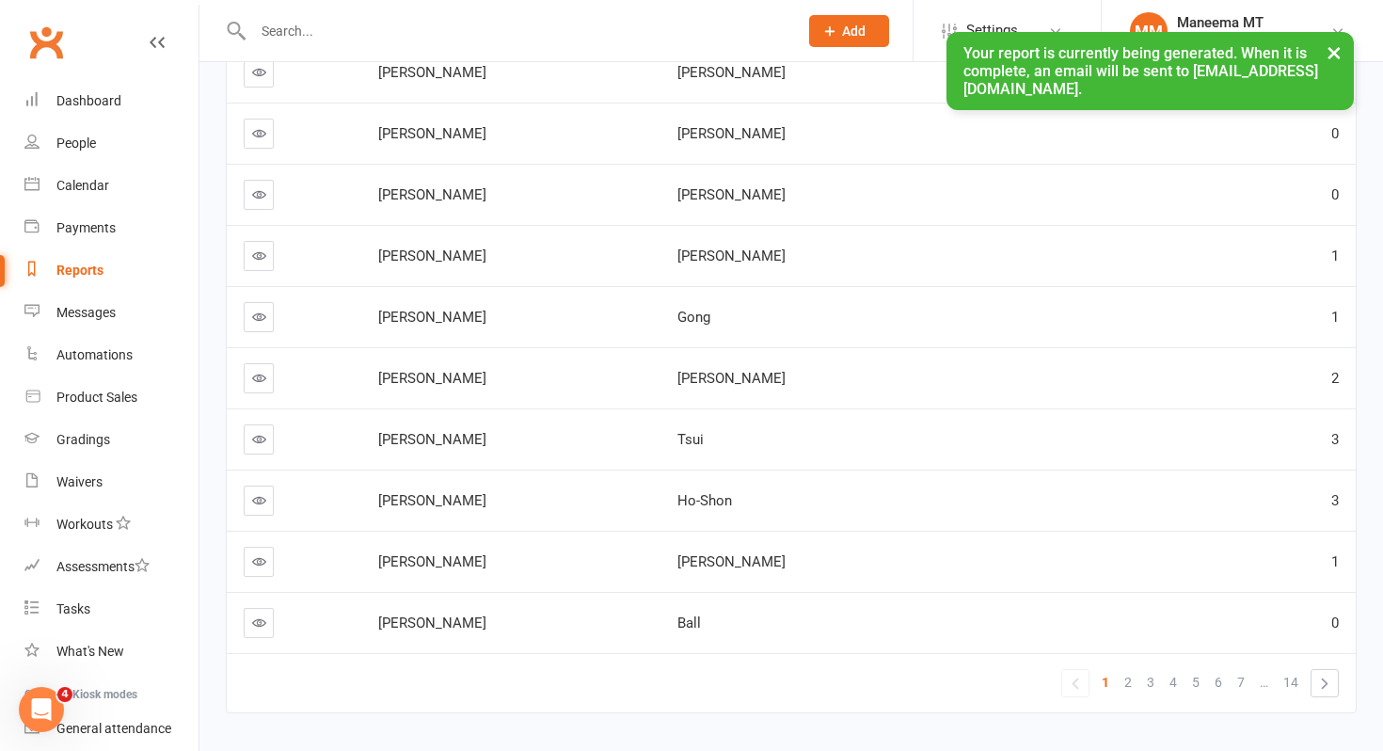
scroll to position [424, 0]
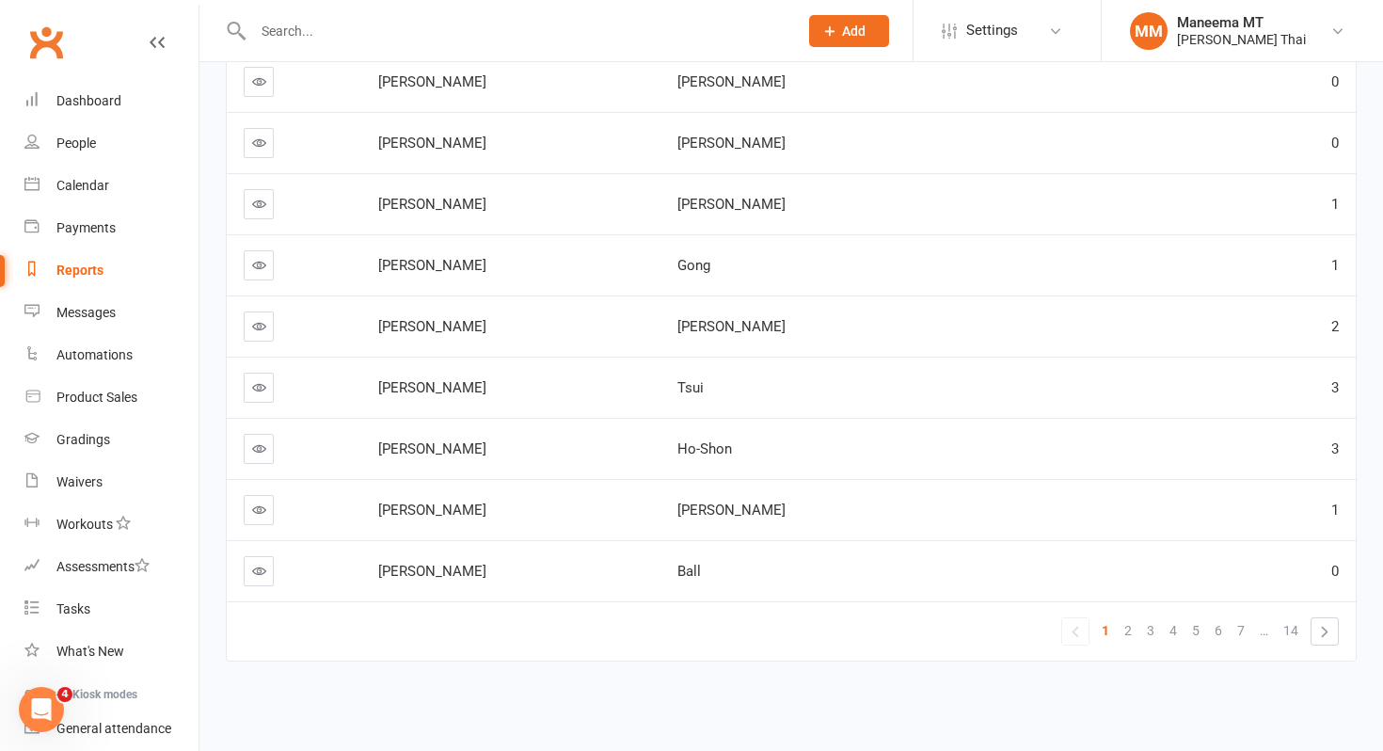
click at [533, 29] on input "text" at bounding box center [516, 31] width 537 height 26
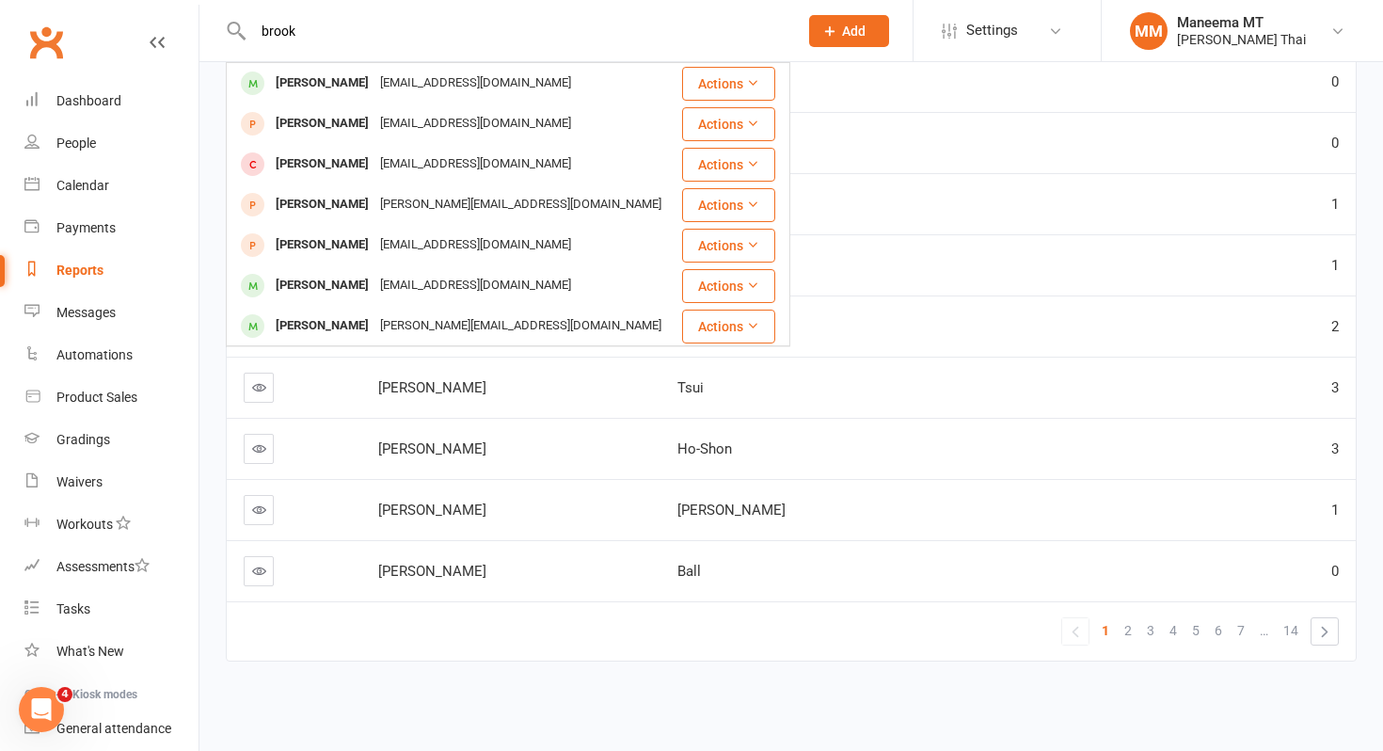
type input "brook"
click at [762, 667] on div "First Name Last Name Attendances (Last 7 days) [PERSON_NAME] 0 [PERSON_NAME] 0 …" at bounding box center [791, 314] width 1131 height 766
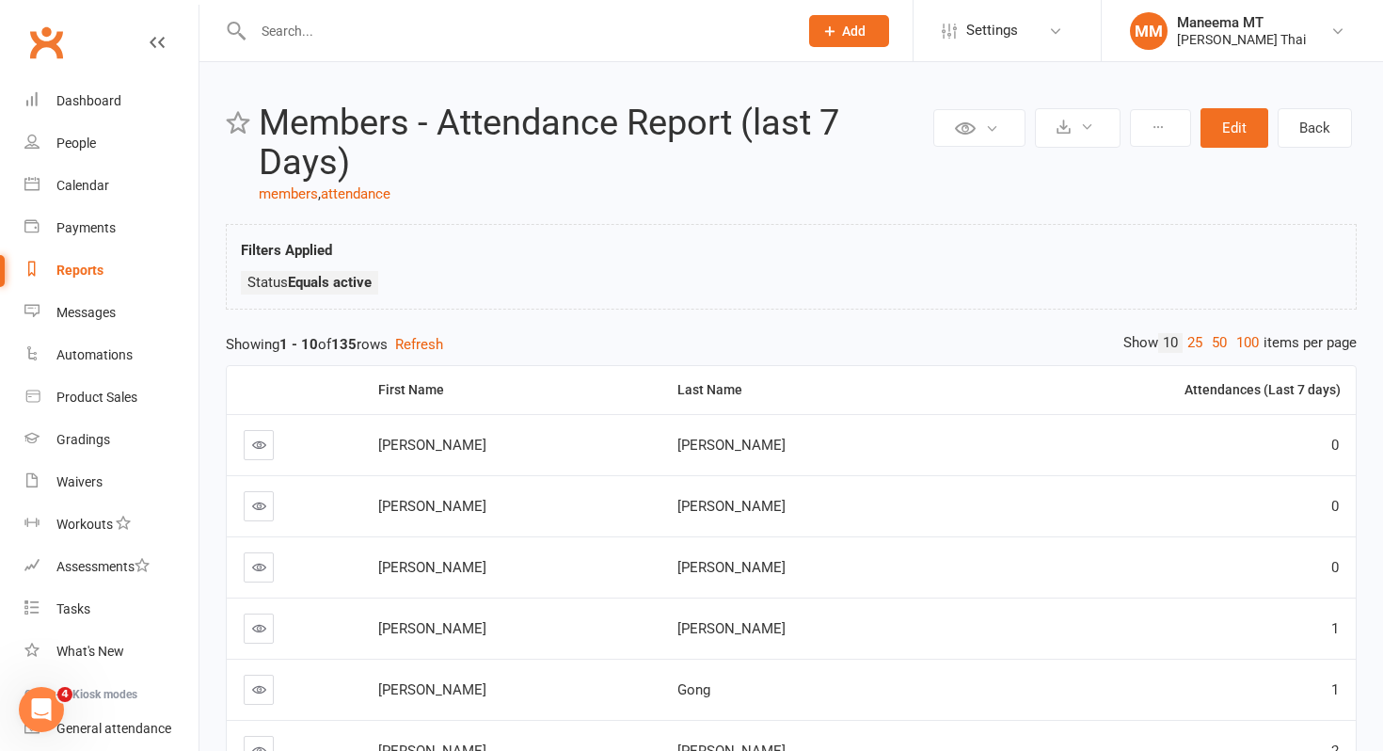
click at [306, 25] on input "text" at bounding box center [516, 31] width 537 height 26
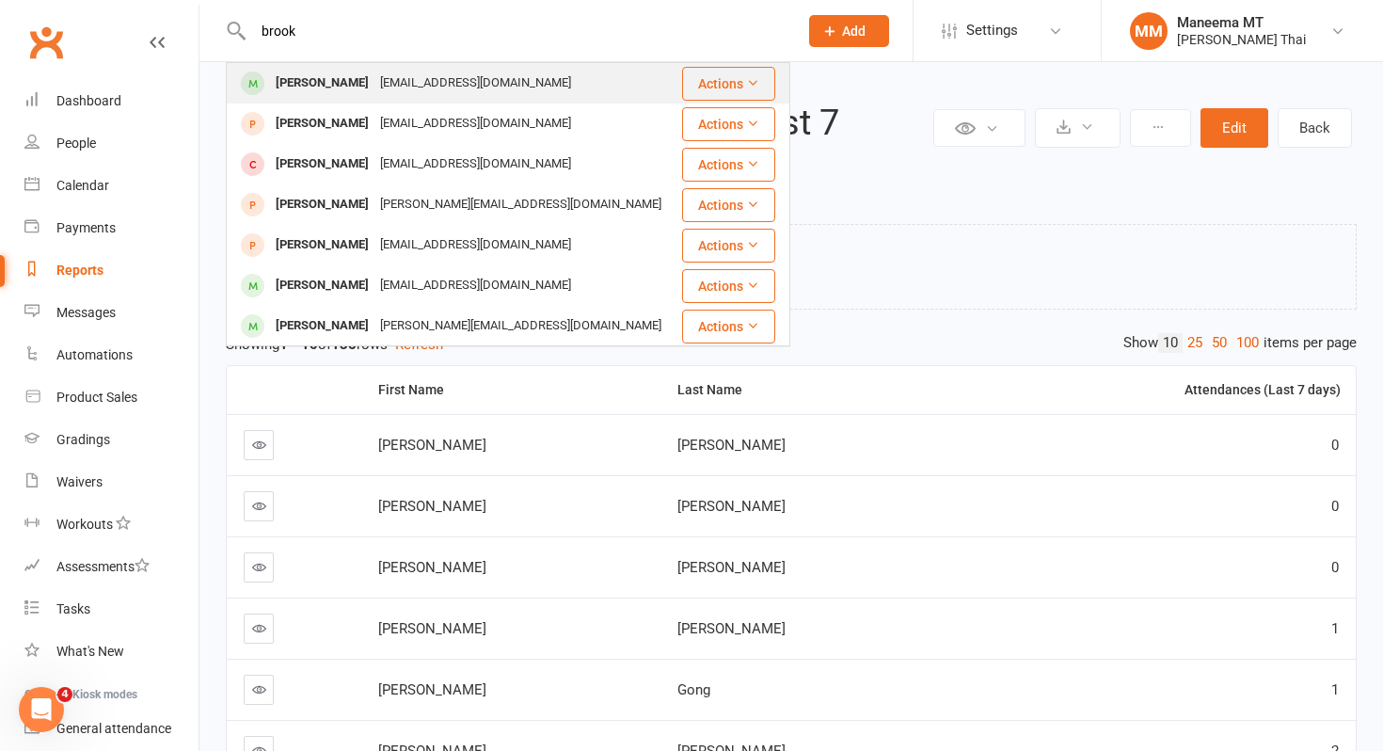
type input "brook"
click at [309, 81] on div "[PERSON_NAME]" at bounding box center [322, 83] width 104 height 27
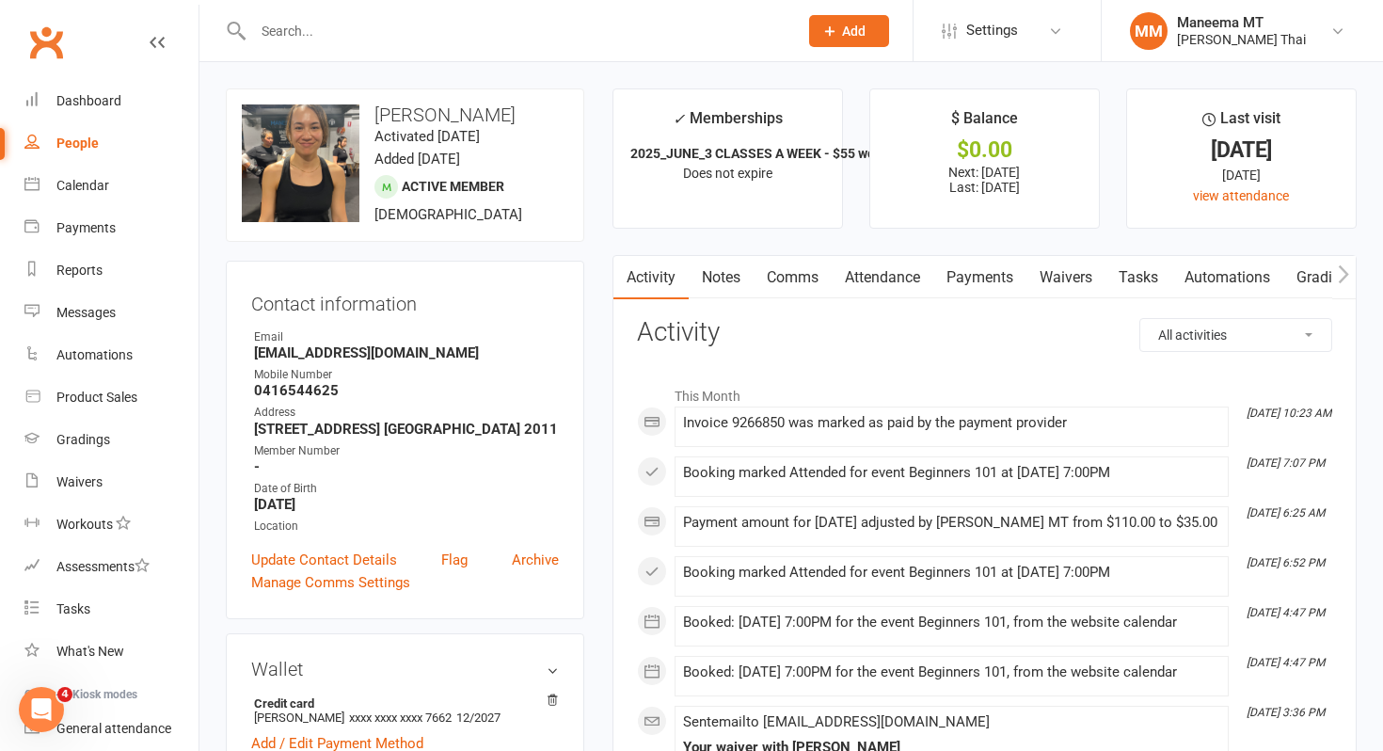
click at [911, 281] on link "Attendance" at bounding box center [883, 277] width 102 height 43
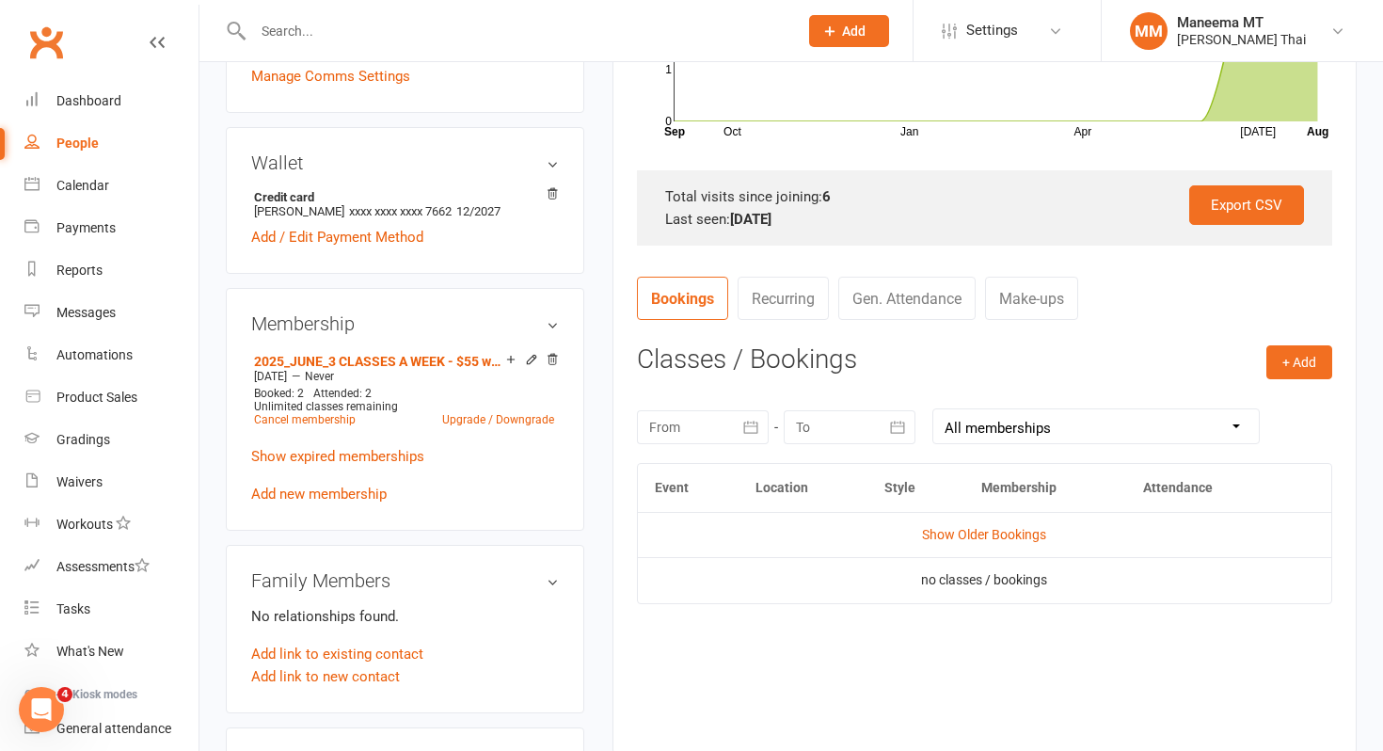
scroll to position [508, 0]
click at [750, 440] on button "button" at bounding box center [752, 425] width 34 height 34
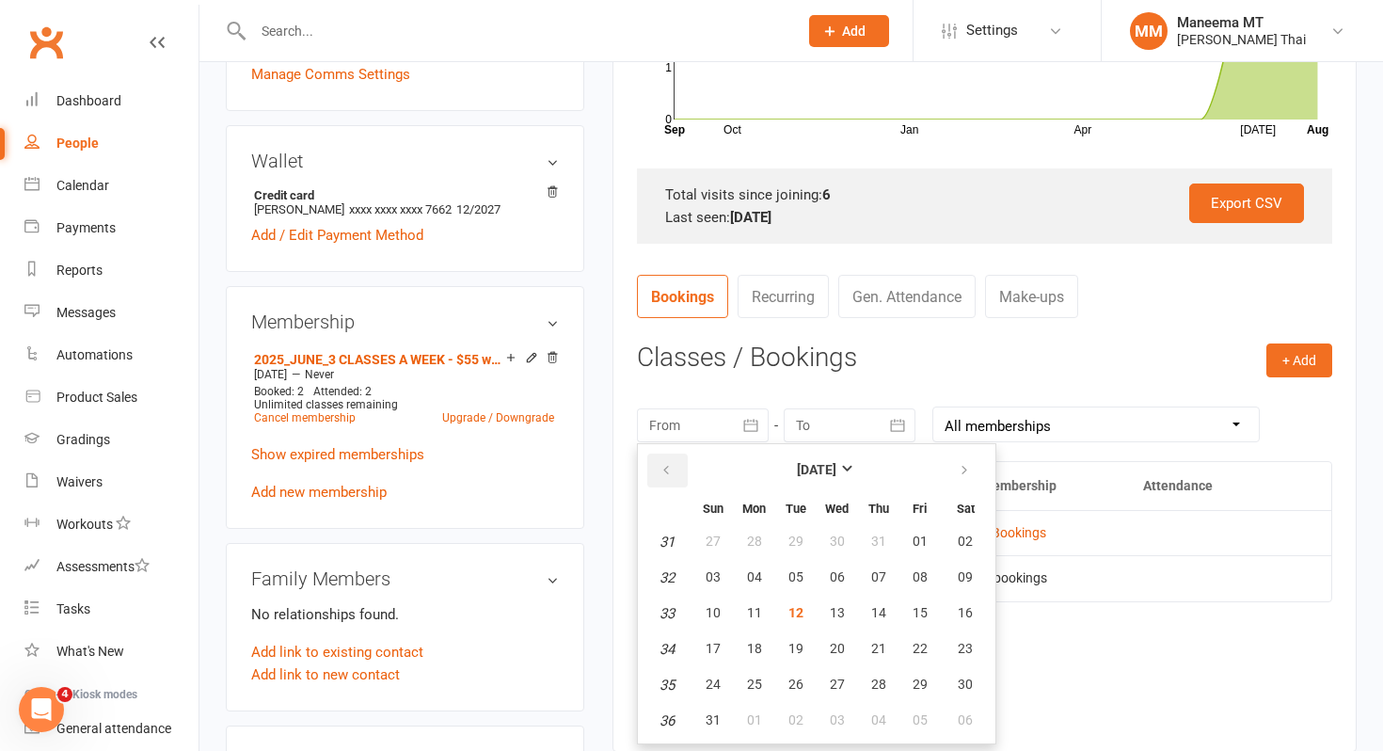
click at [664, 469] on icon "button" at bounding box center [666, 470] width 13 height 15
click at [708, 549] on span "29" at bounding box center [713, 541] width 15 height 15
type input "[DATE]"
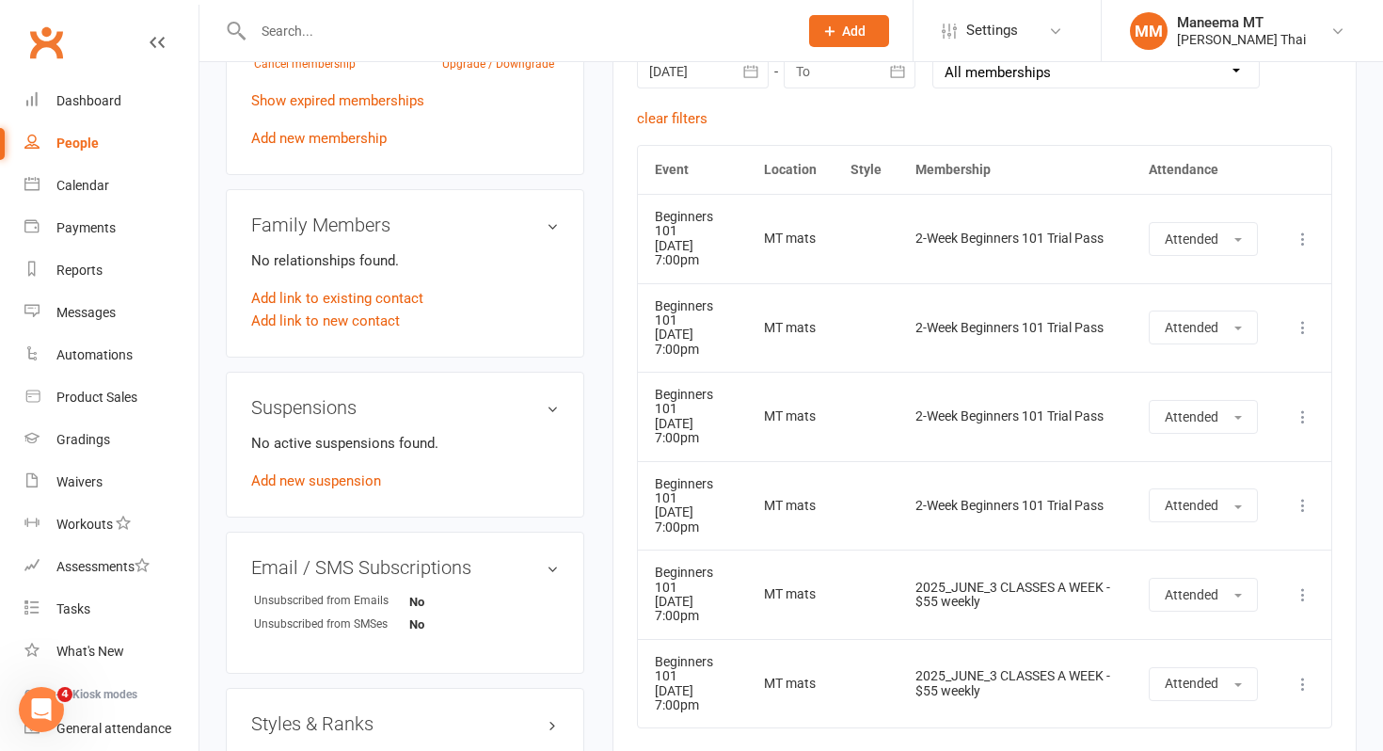
scroll to position [859, 0]
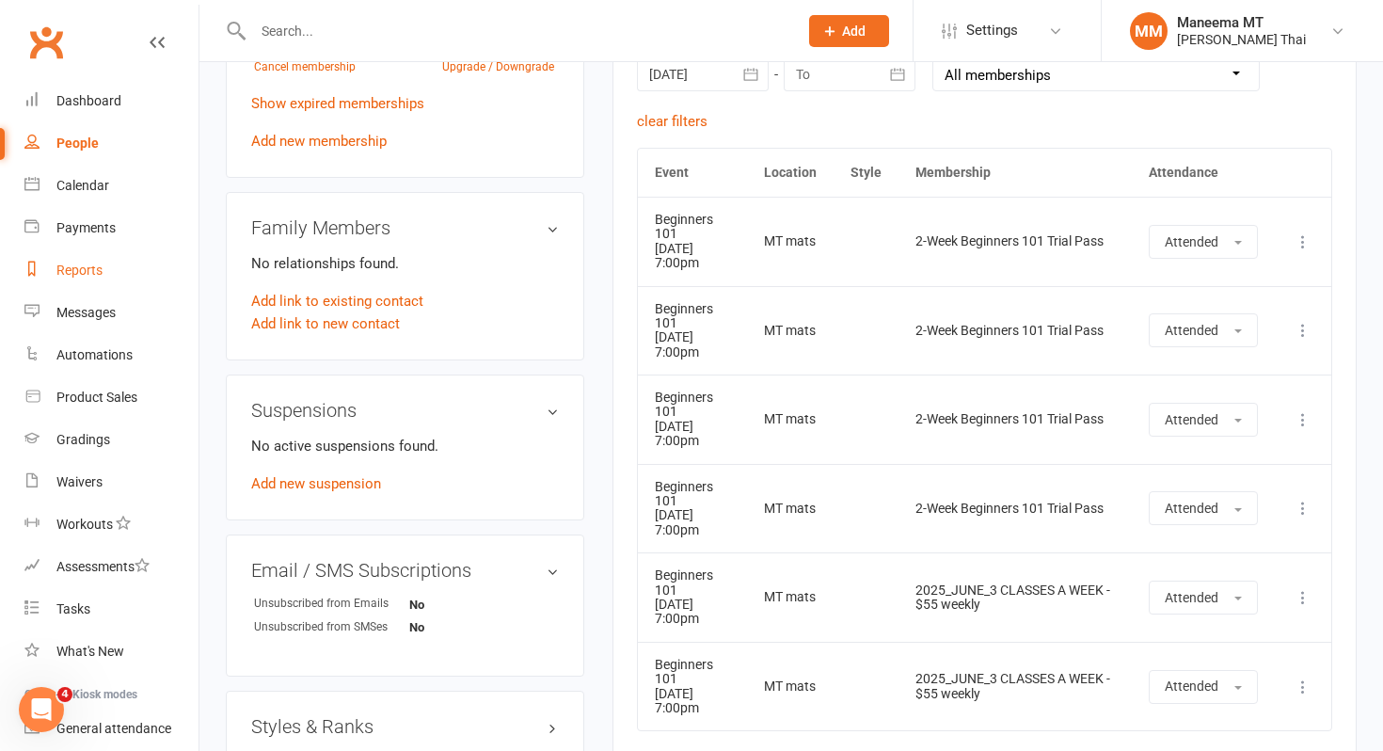
click at [120, 277] on link "Reports" at bounding box center [111, 270] width 174 height 42
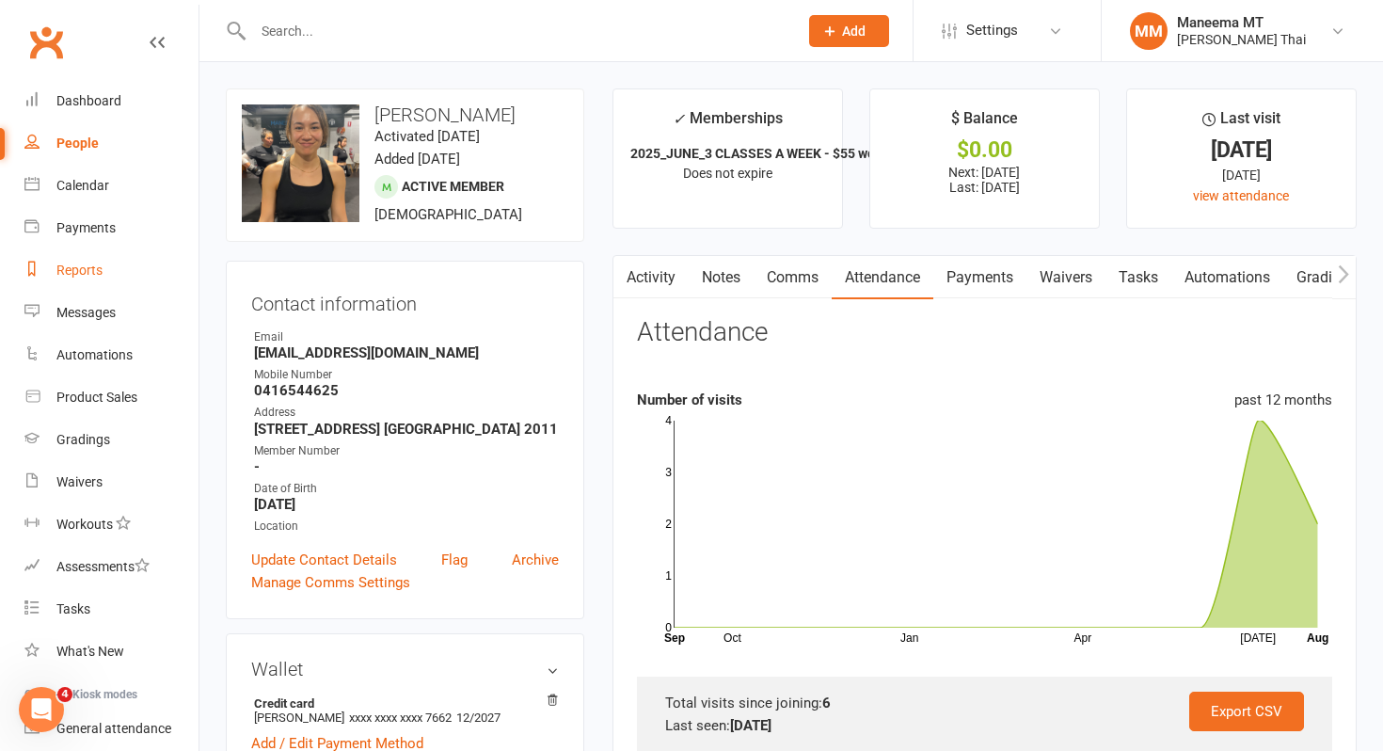
select select "100"
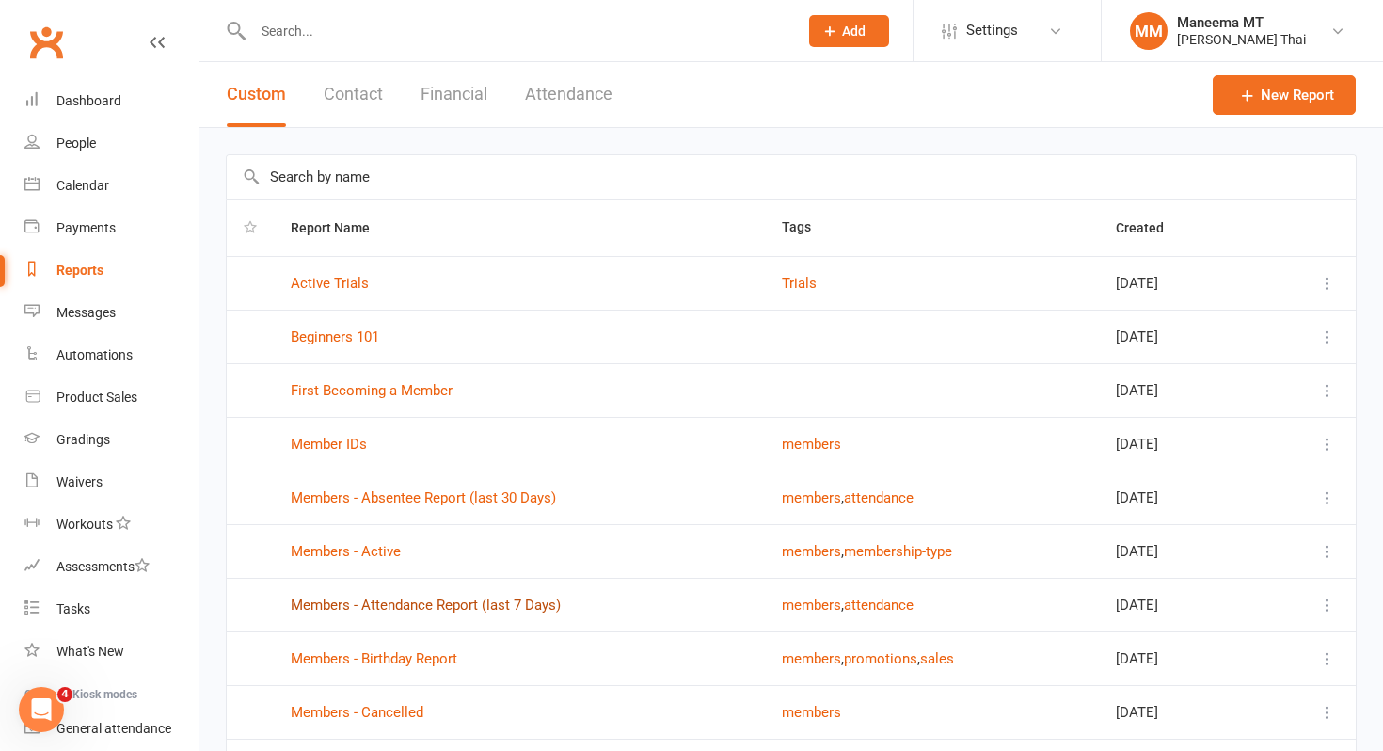
click at [488, 600] on link "Members - Attendance Report (last 7 Days)" at bounding box center [426, 605] width 270 height 17
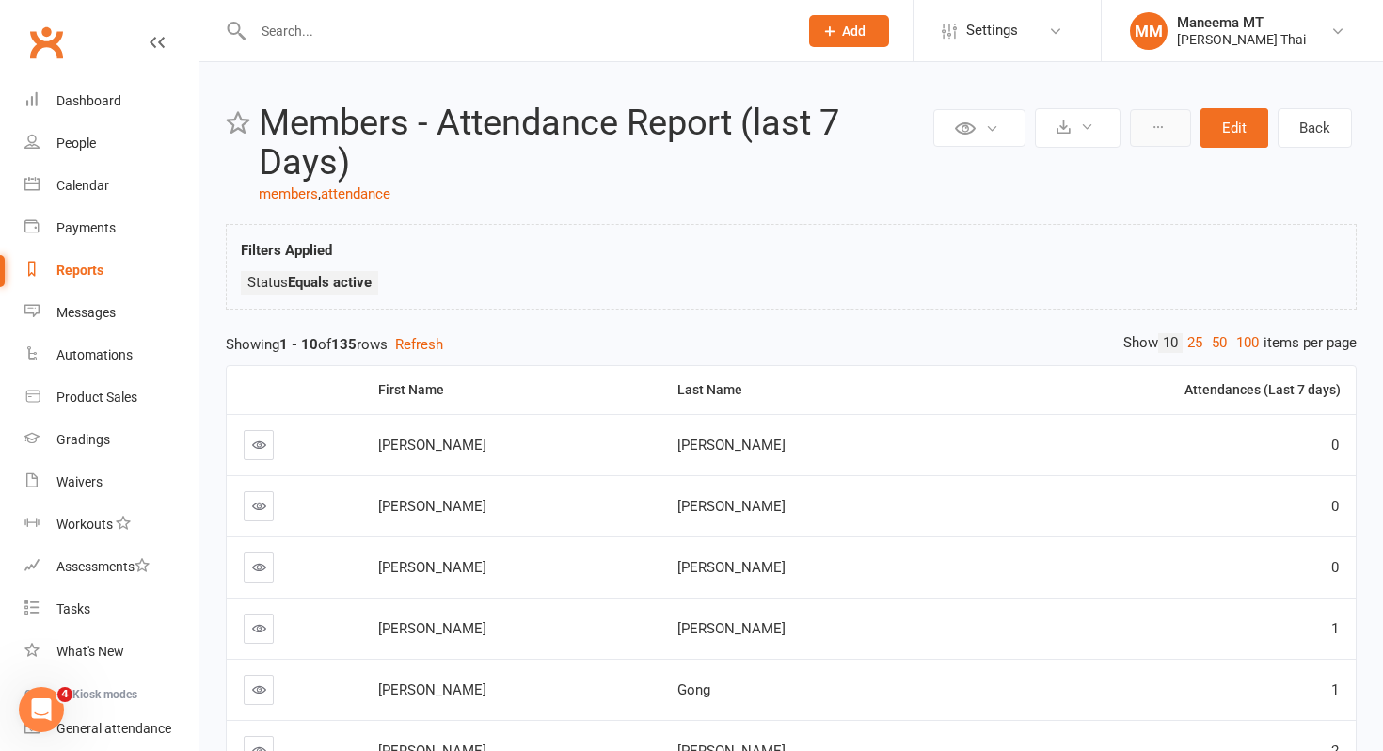
click at [1170, 125] on button at bounding box center [1160, 128] width 61 height 38
click at [992, 130] on icon at bounding box center [992, 128] width 14 height 14
click at [336, 191] on link "attendance" at bounding box center [356, 193] width 70 height 17
select select "100"
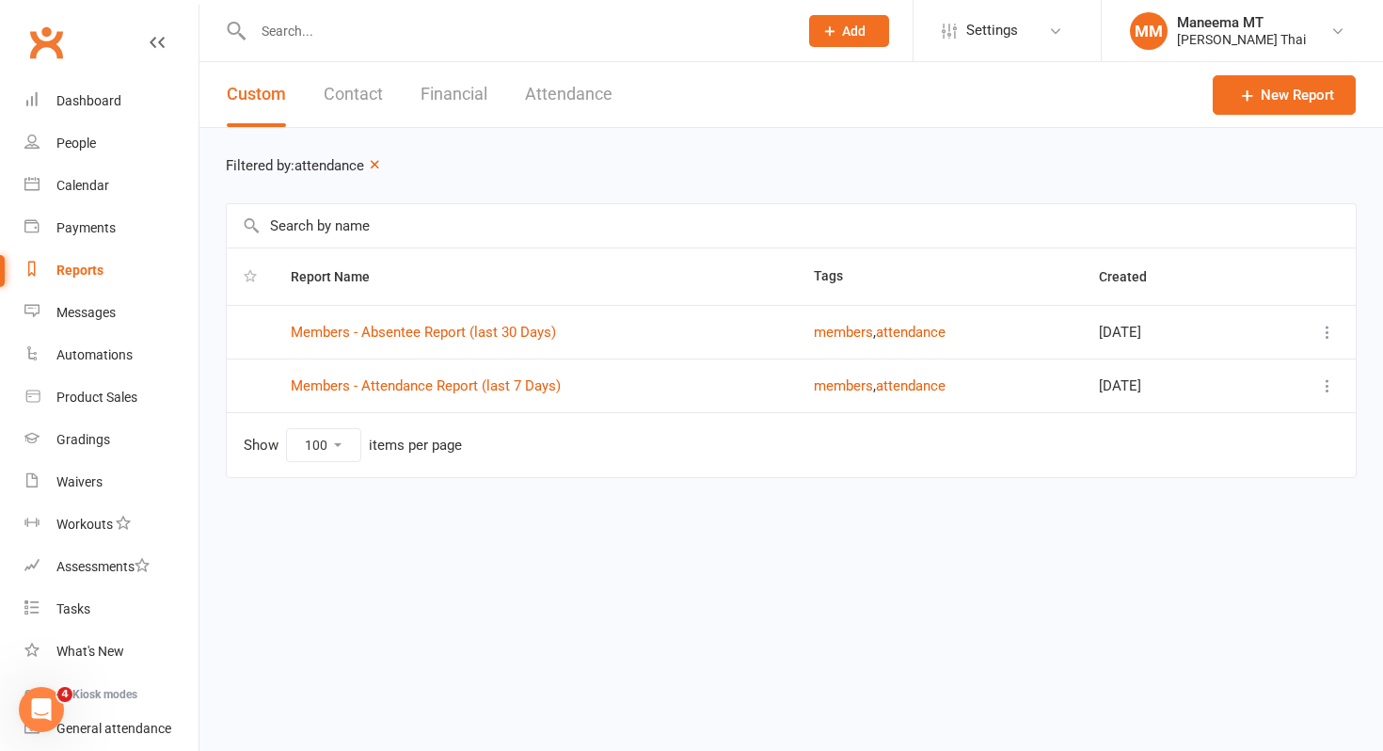
click at [1333, 389] on icon at bounding box center [1328, 385] width 19 height 19
click at [1171, 460] on link "Edit" at bounding box center [1245, 460] width 186 height 38
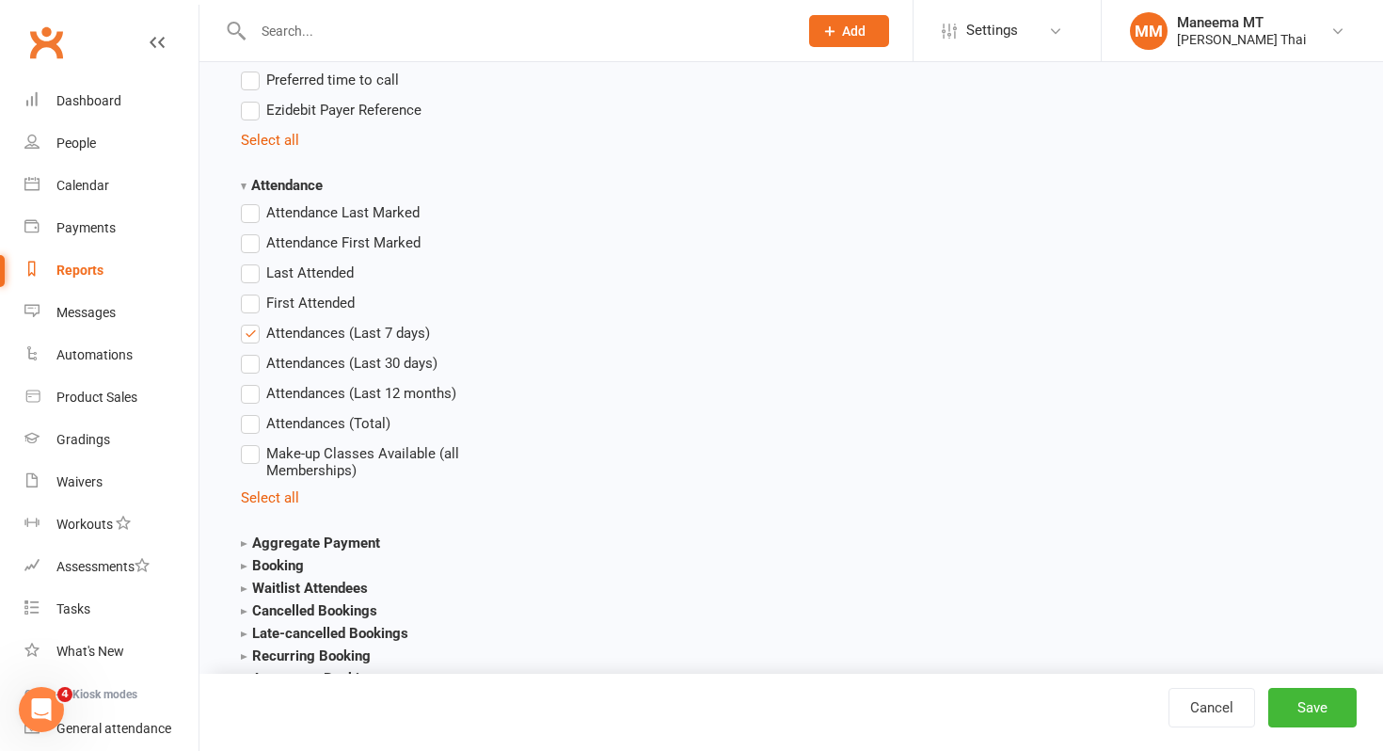
scroll to position [2187, 0]
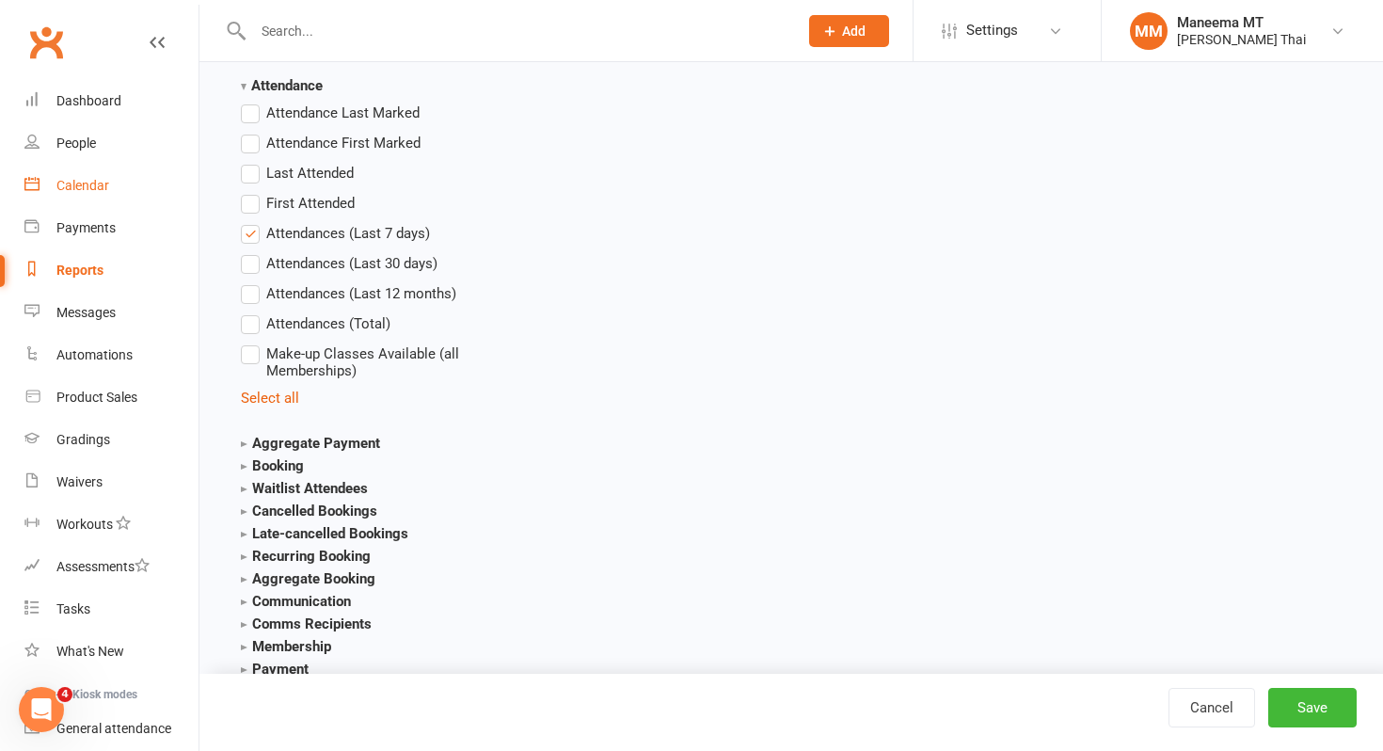
click at [86, 186] on div "Calendar" at bounding box center [82, 185] width 53 height 15
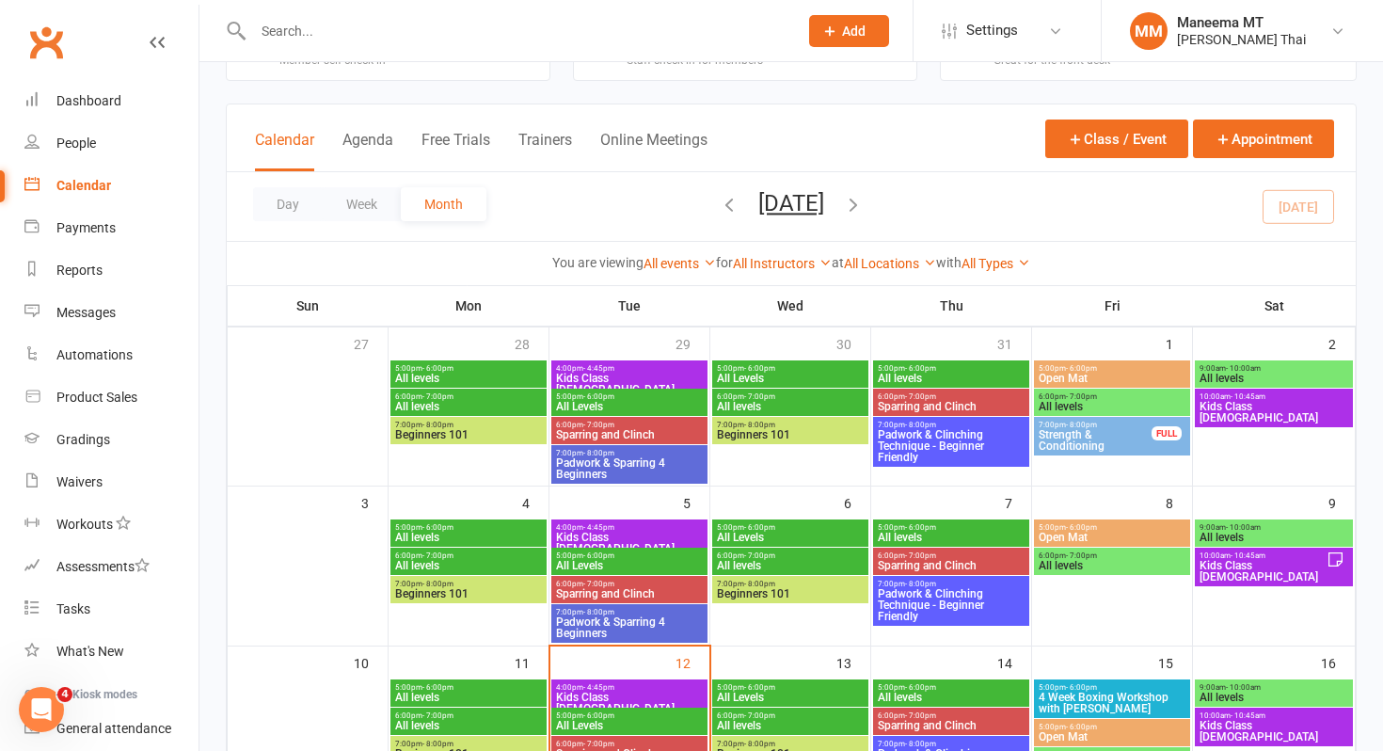
scroll to position [71, 0]
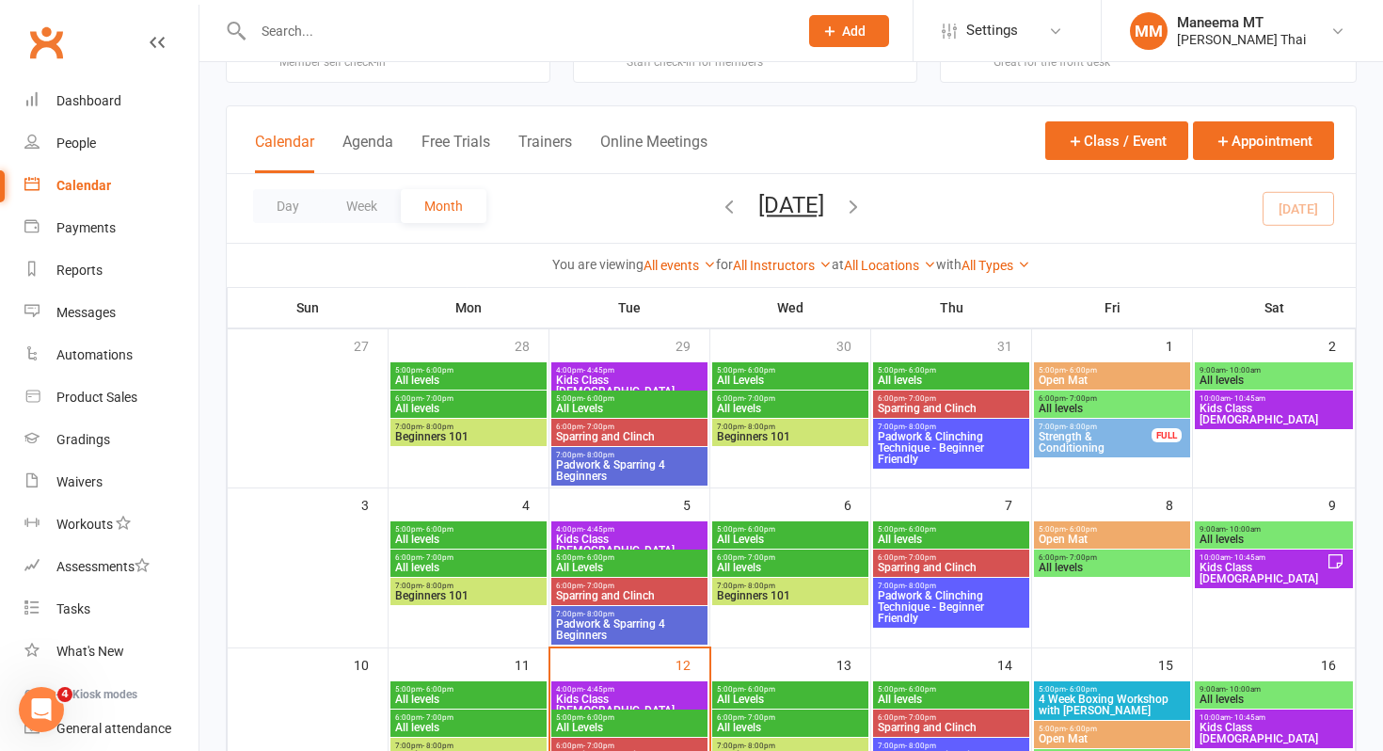
click at [632, 629] on span "Padwork & Sparring 4 Beginners" at bounding box center [629, 629] width 149 height 23
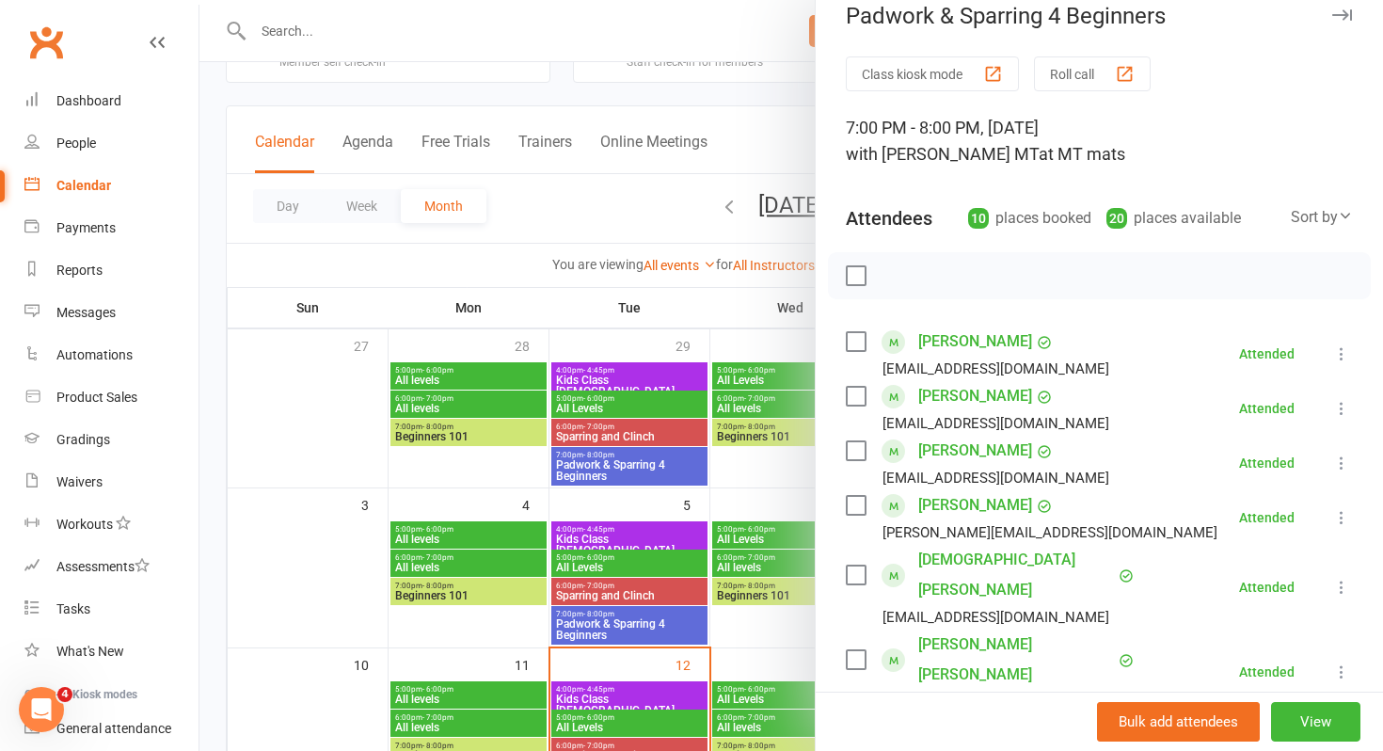
scroll to position [40, 0]
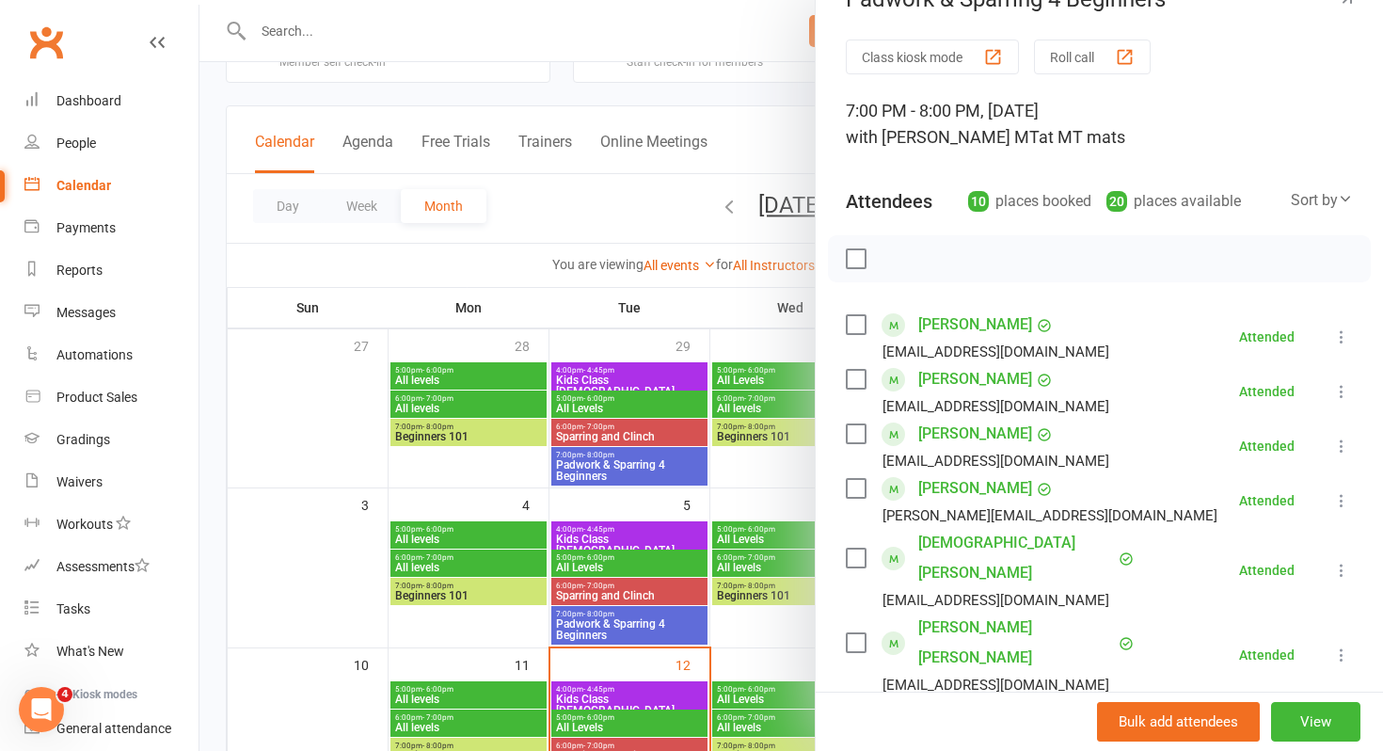
click at [982, 385] on link "[PERSON_NAME]" at bounding box center [976, 379] width 114 height 30
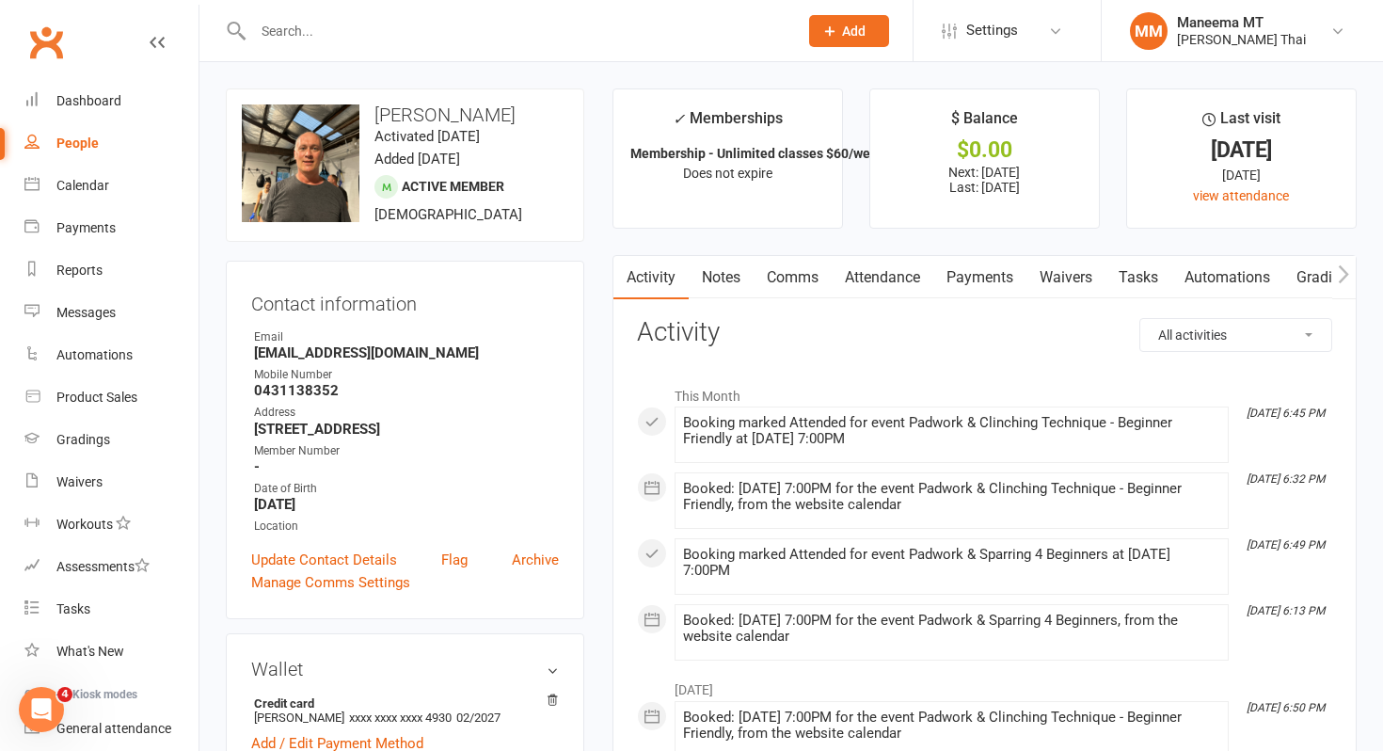
click at [887, 280] on link "Attendance" at bounding box center [883, 277] width 102 height 43
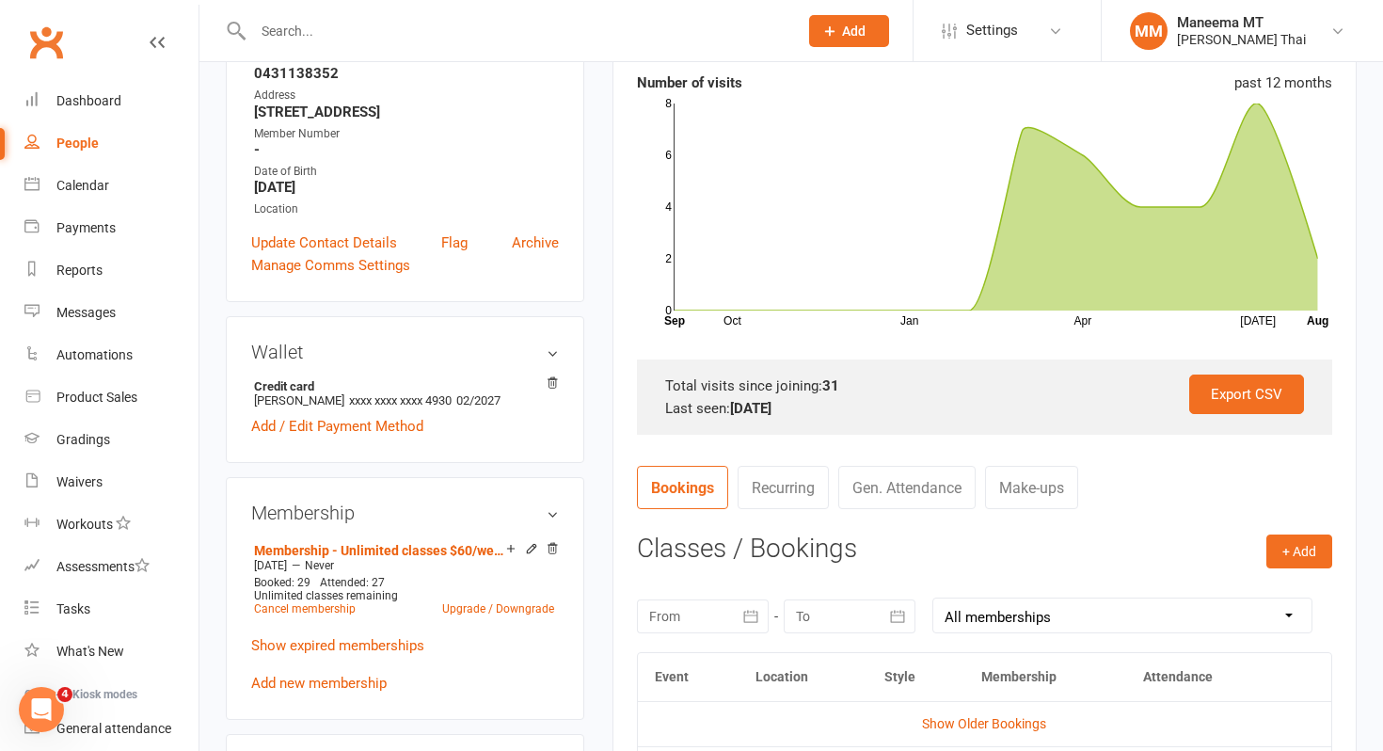
scroll to position [380, 0]
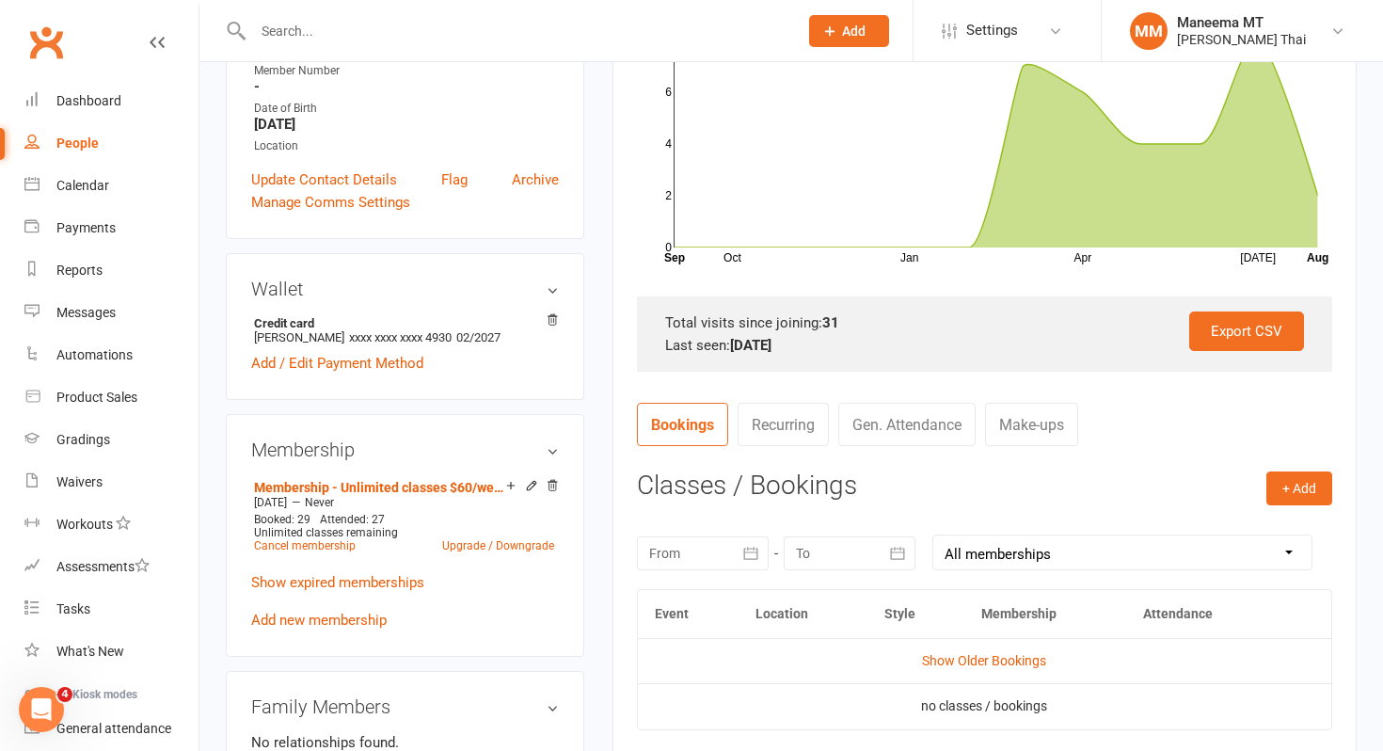
click at [752, 545] on icon "button" at bounding box center [751, 553] width 19 height 19
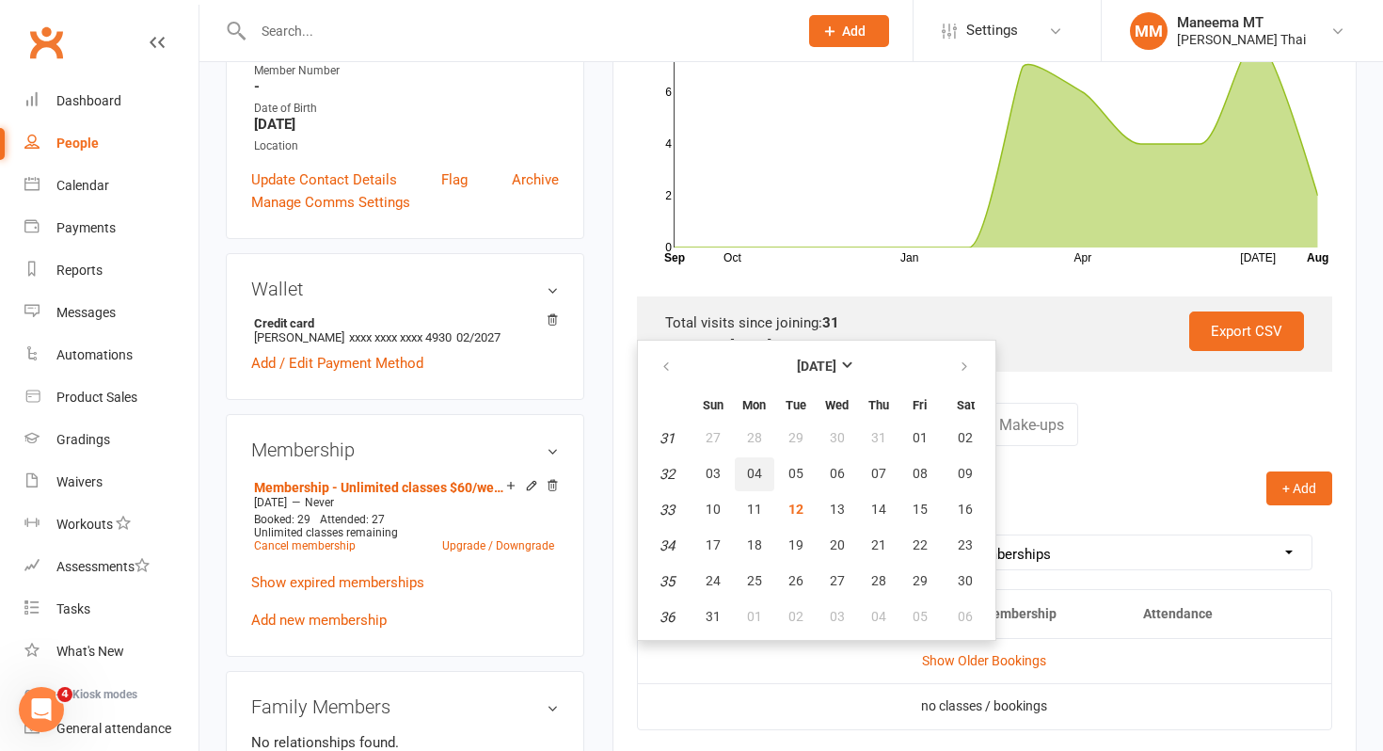
click at [754, 466] on span "04" at bounding box center [754, 473] width 15 height 15
type input "[DATE]"
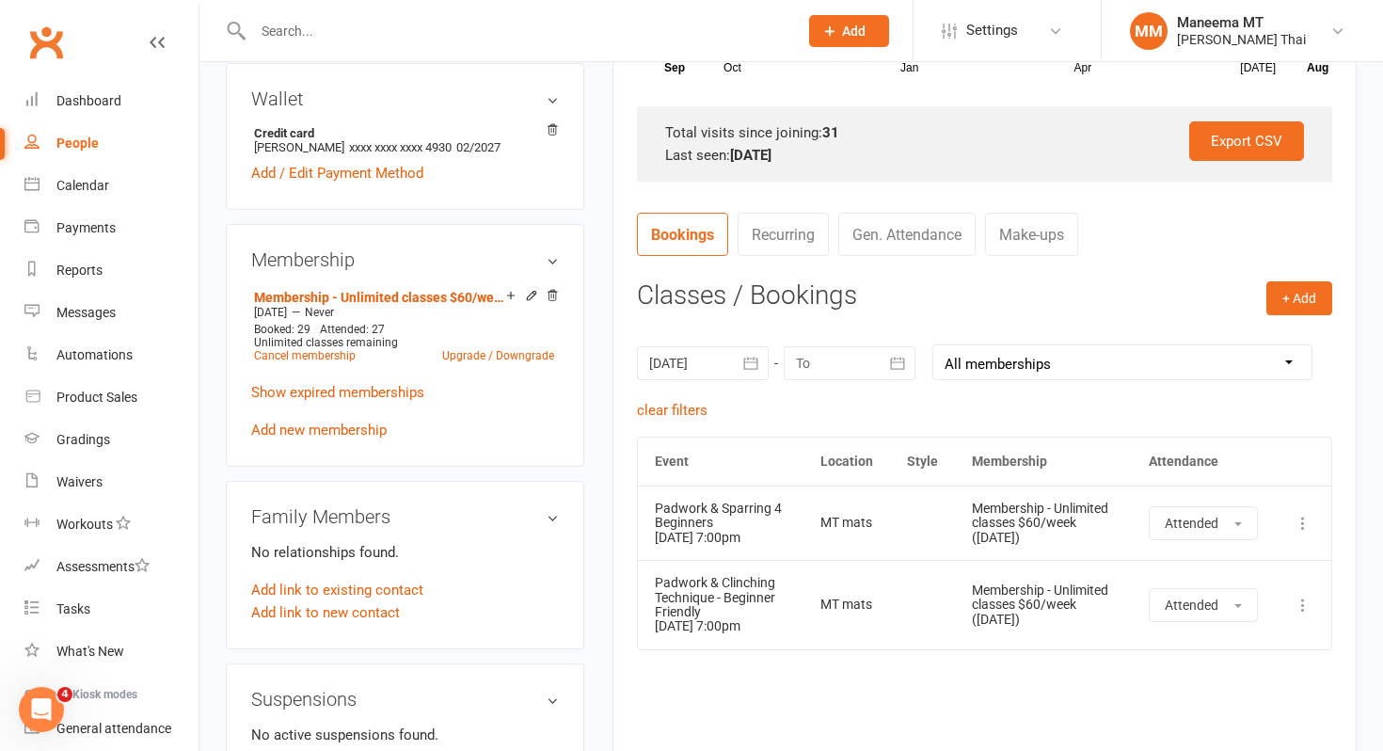
scroll to position [568, 0]
click at [747, 367] on icon "button" at bounding box center [751, 365] width 19 height 19
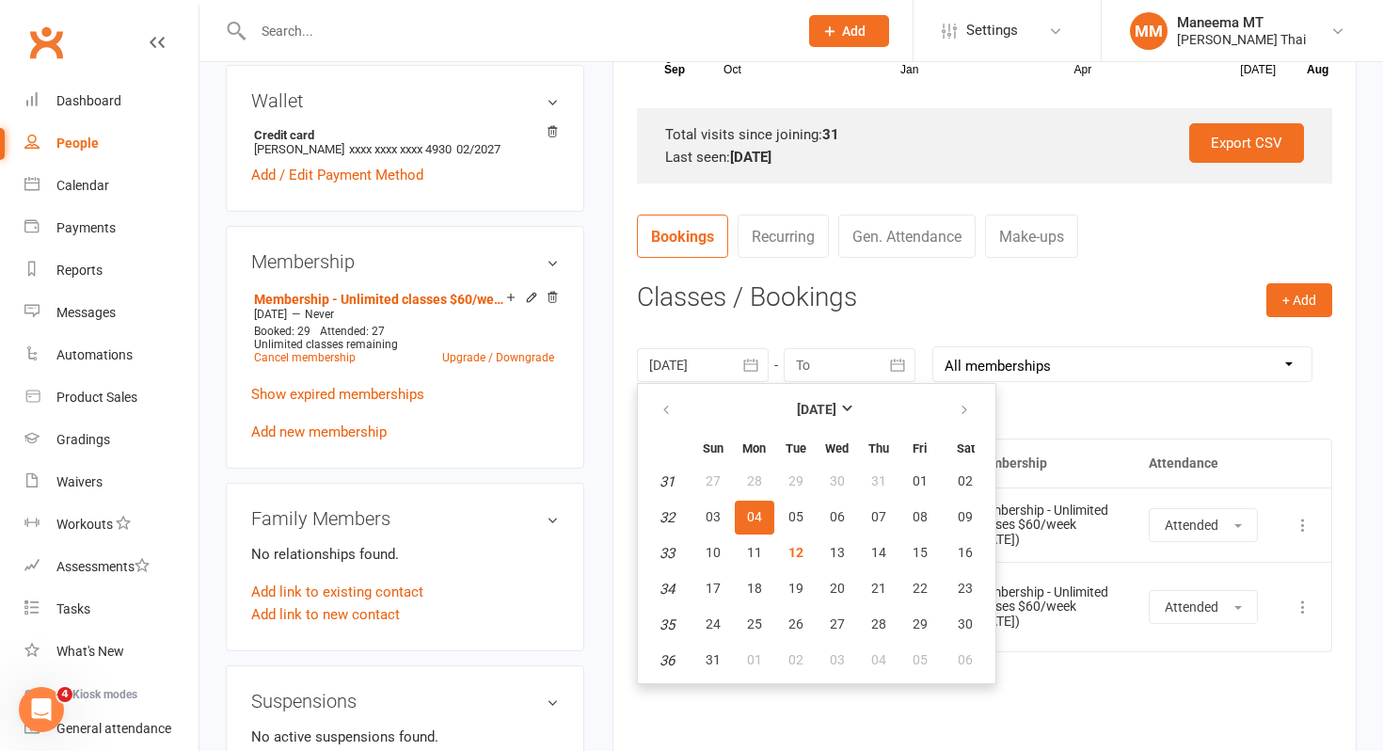
click at [747, 367] on icon "button" at bounding box center [751, 365] width 19 height 19
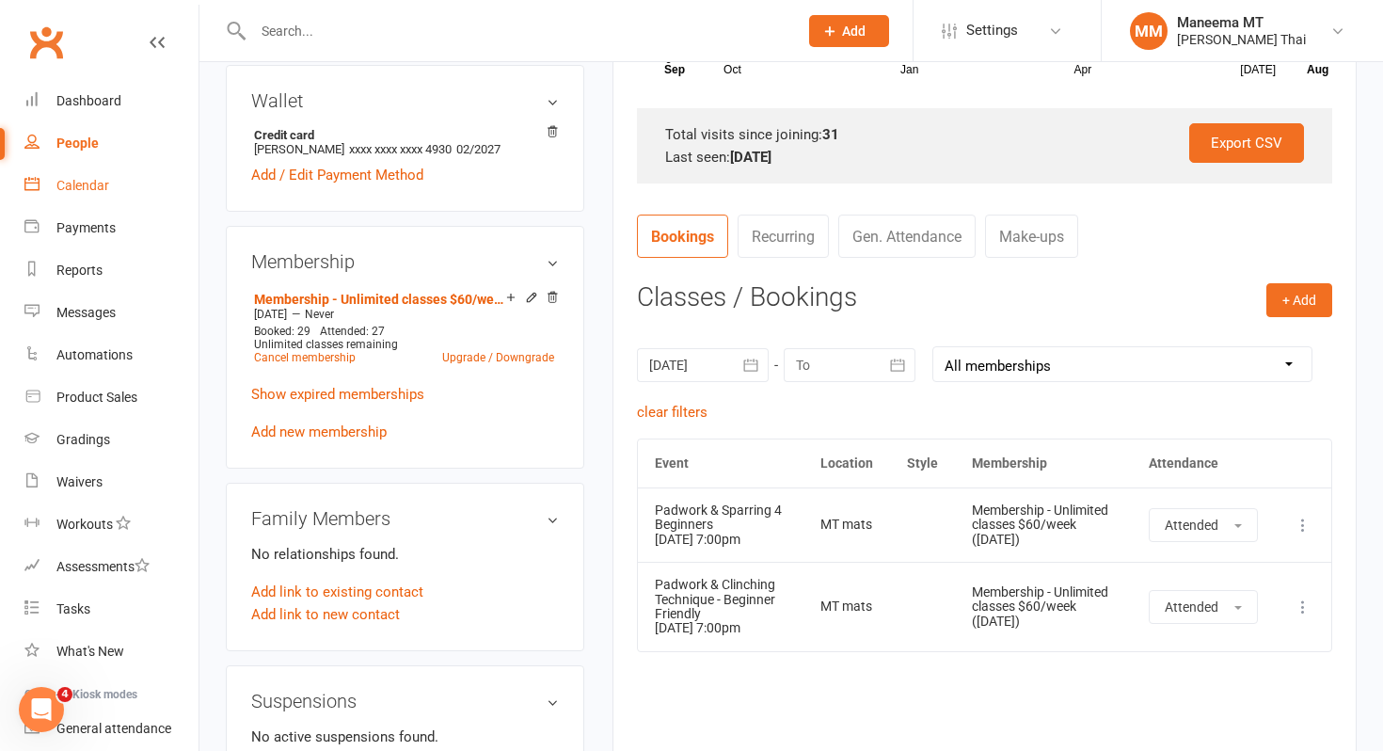
click at [114, 188] on link "Calendar" at bounding box center [111, 186] width 174 height 42
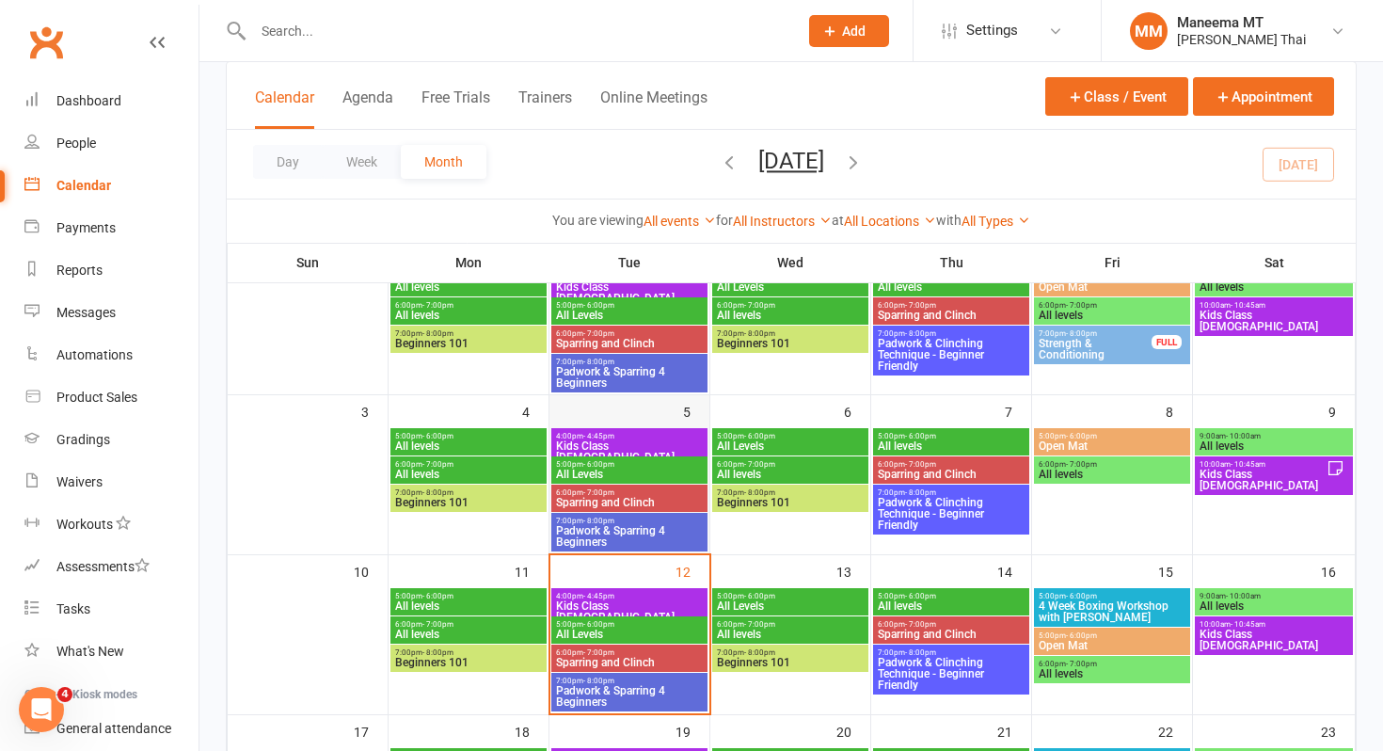
scroll to position [178, 0]
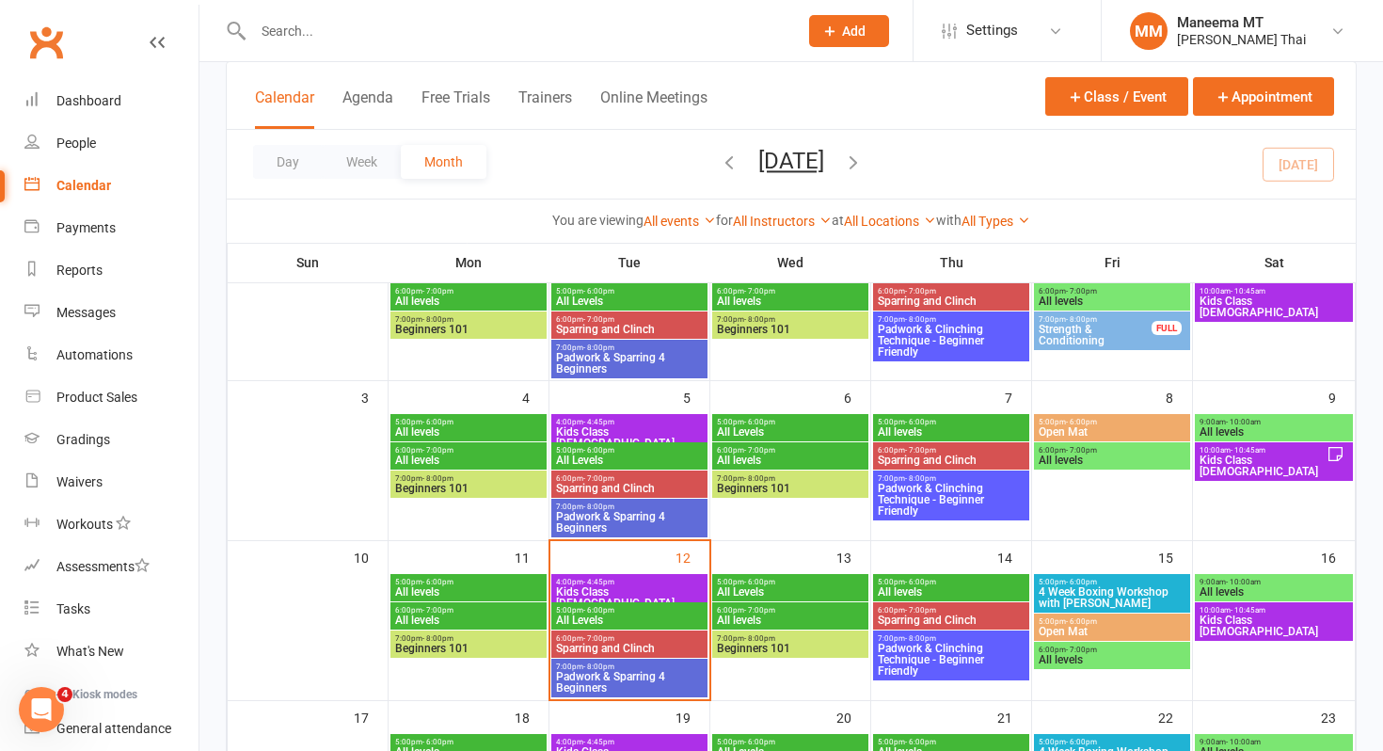
click at [596, 612] on span "- 6:00pm" at bounding box center [599, 610] width 31 height 8
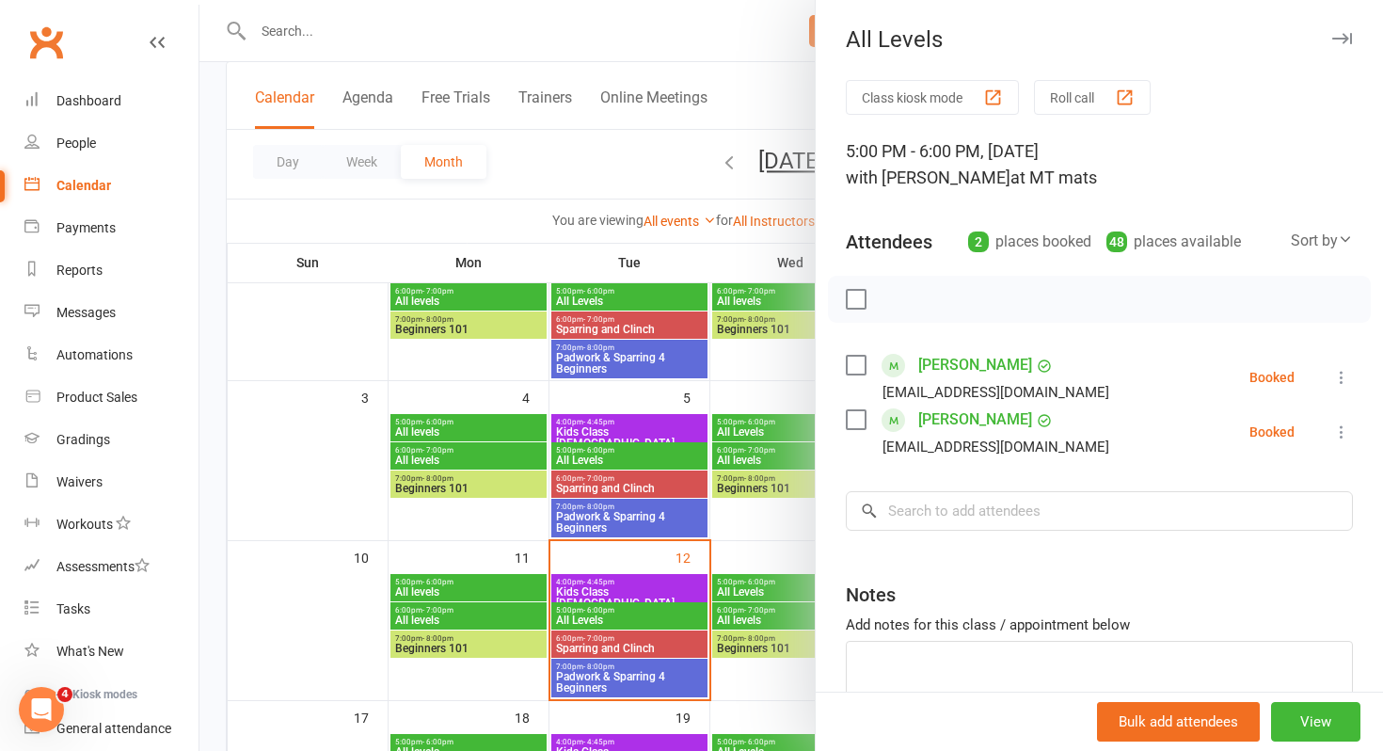
click at [604, 453] on div at bounding box center [792, 375] width 1184 height 751
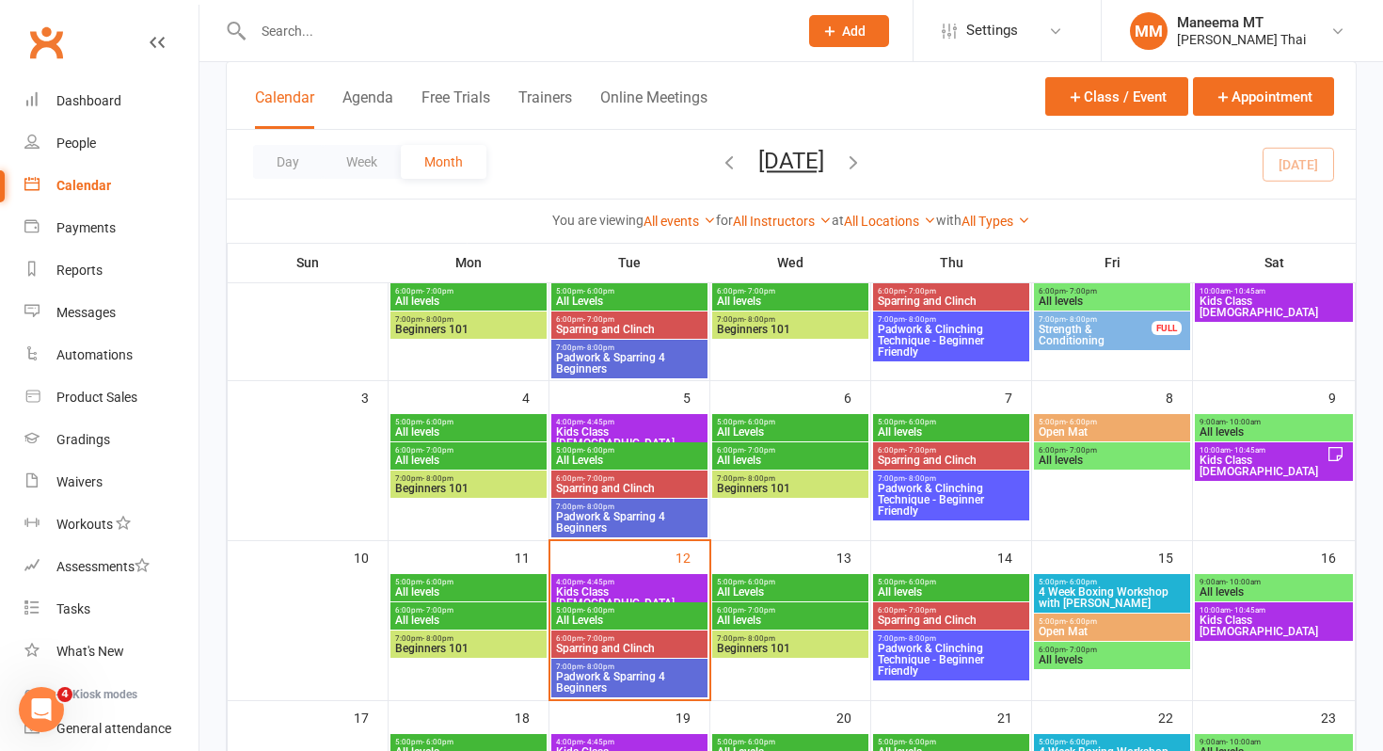
click at [608, 458] on span "All Levels" at bounding box center [629, 460] width 149 height 11
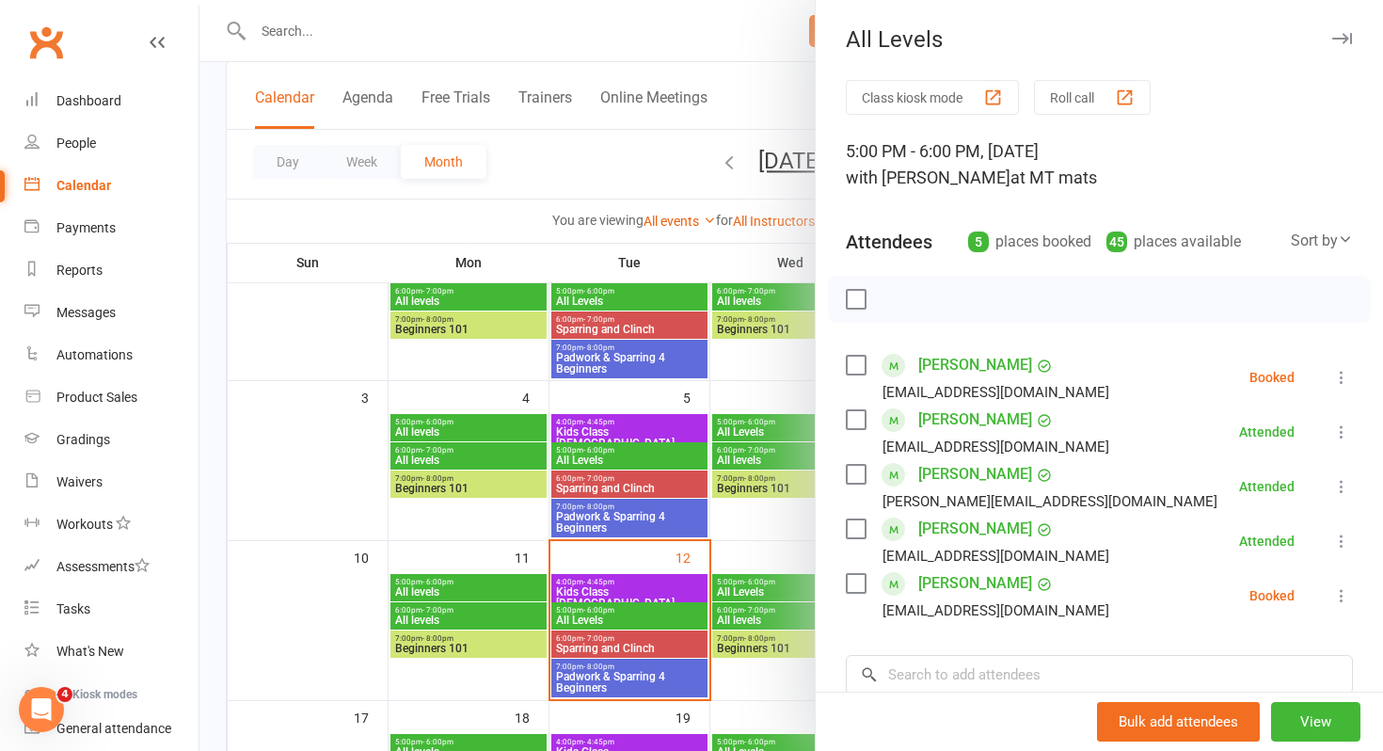
click at [929, 424] on link "[PERSON_NAME]" at bounding box center [976, 420] width 114 height 30
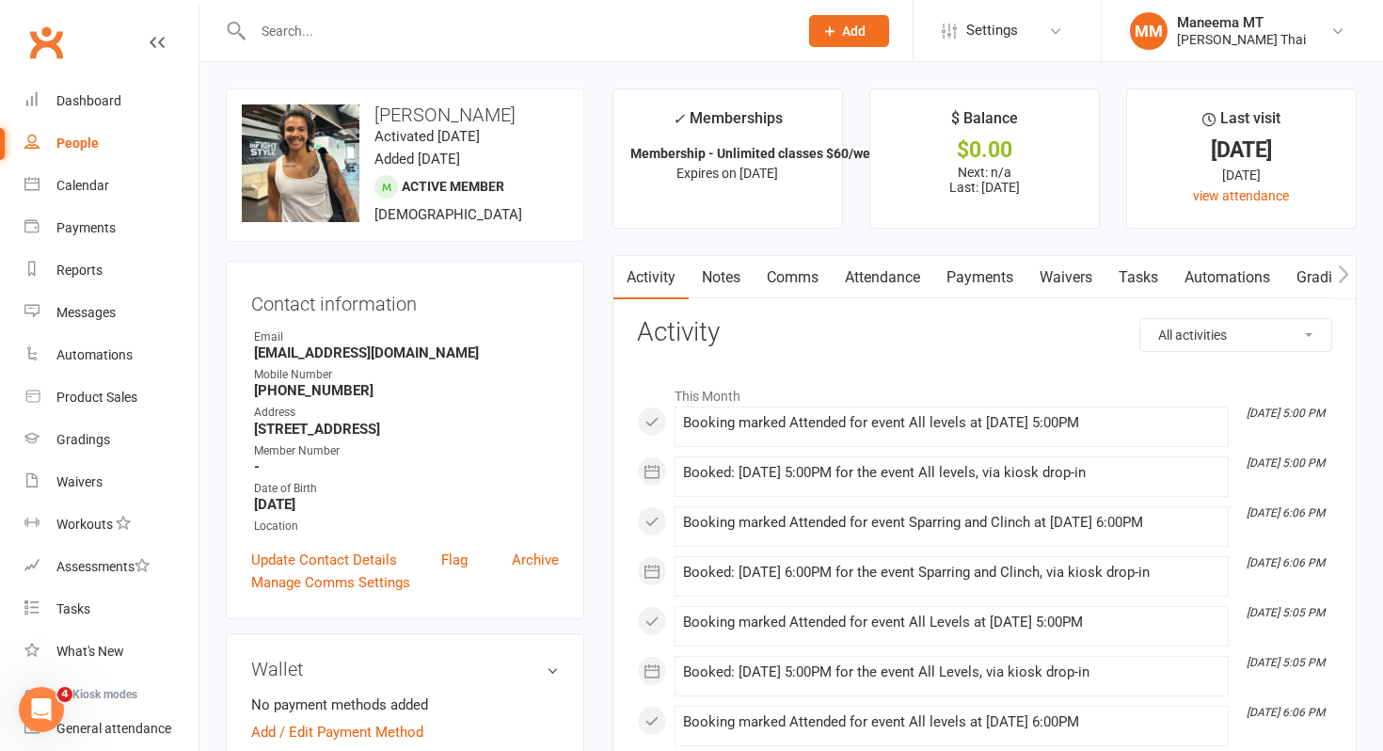
click at [864, 286] on link "Attendance" at bounding box center [883, 277] width 102 height 43
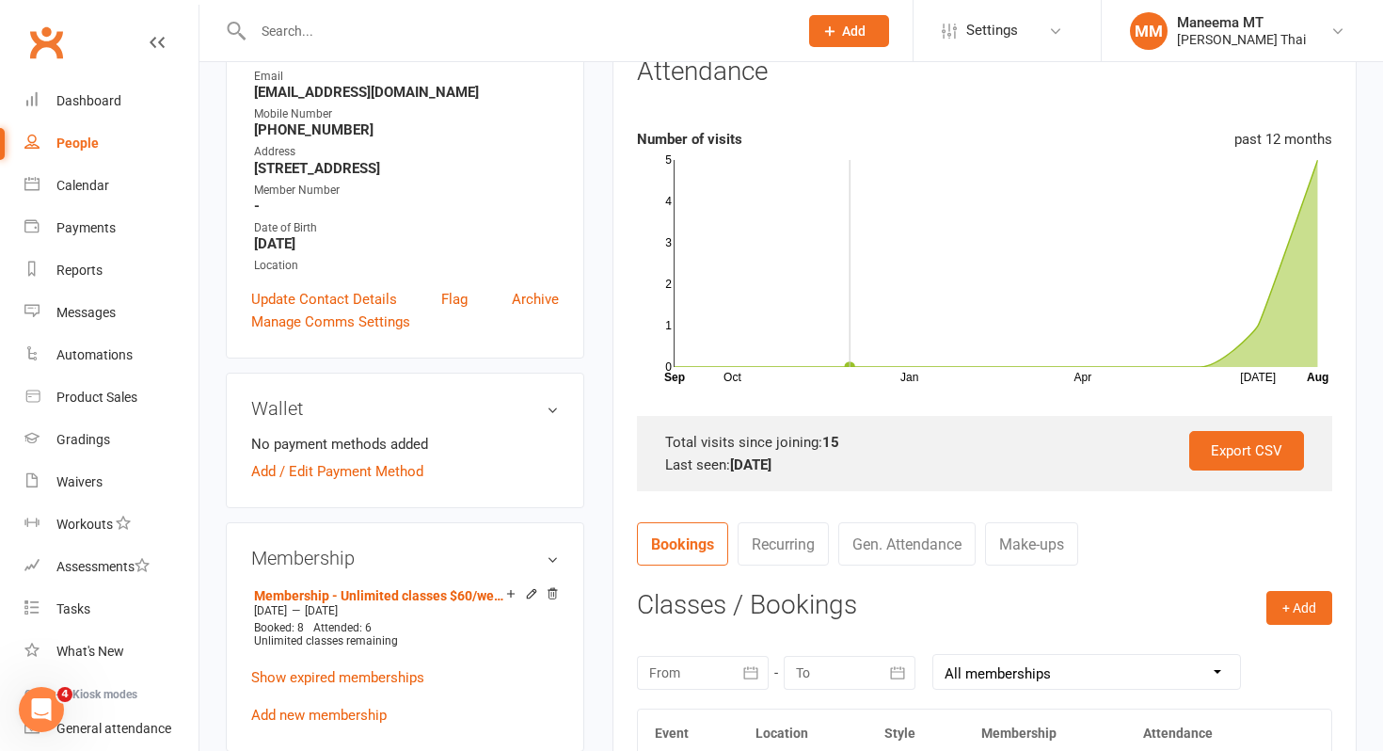
scroll to position [295, 0]
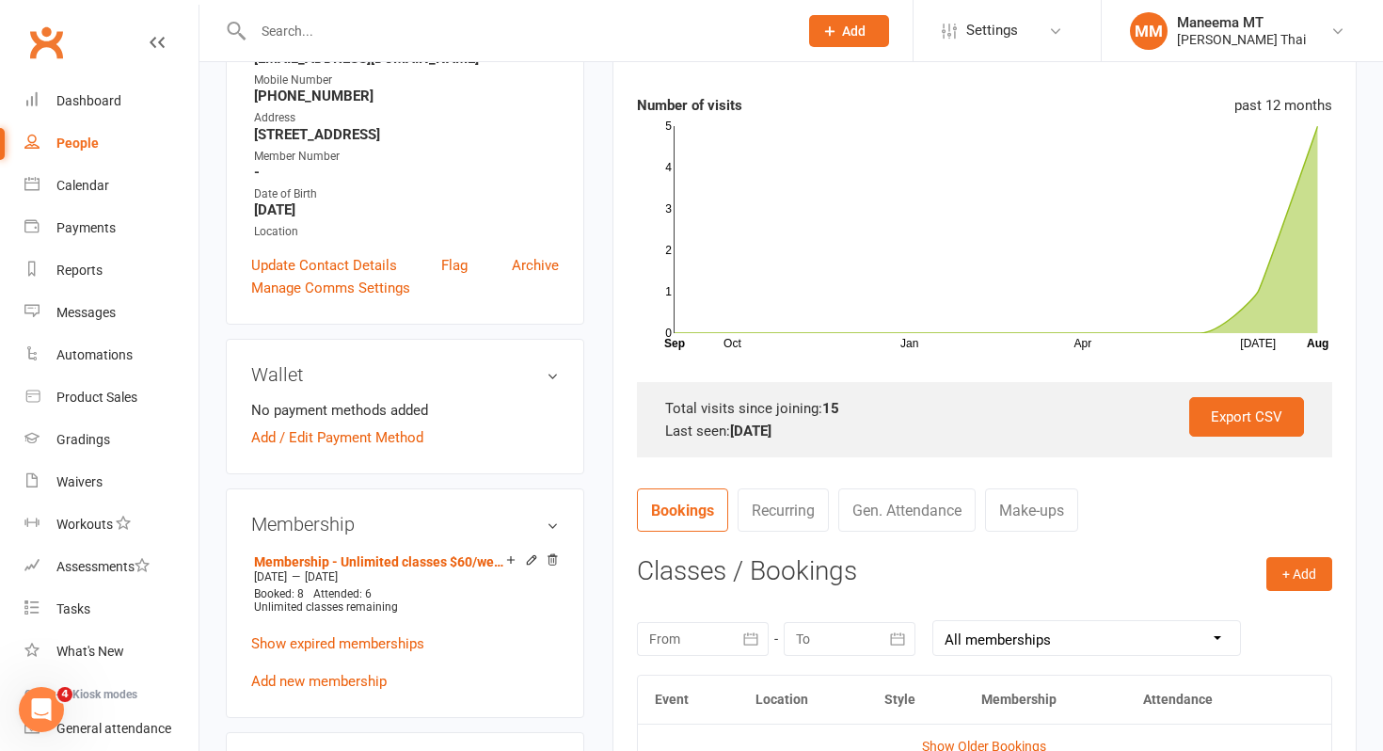
click at [753, 642] on icon "button" at bounding box center [751, 639] width 19 height 19
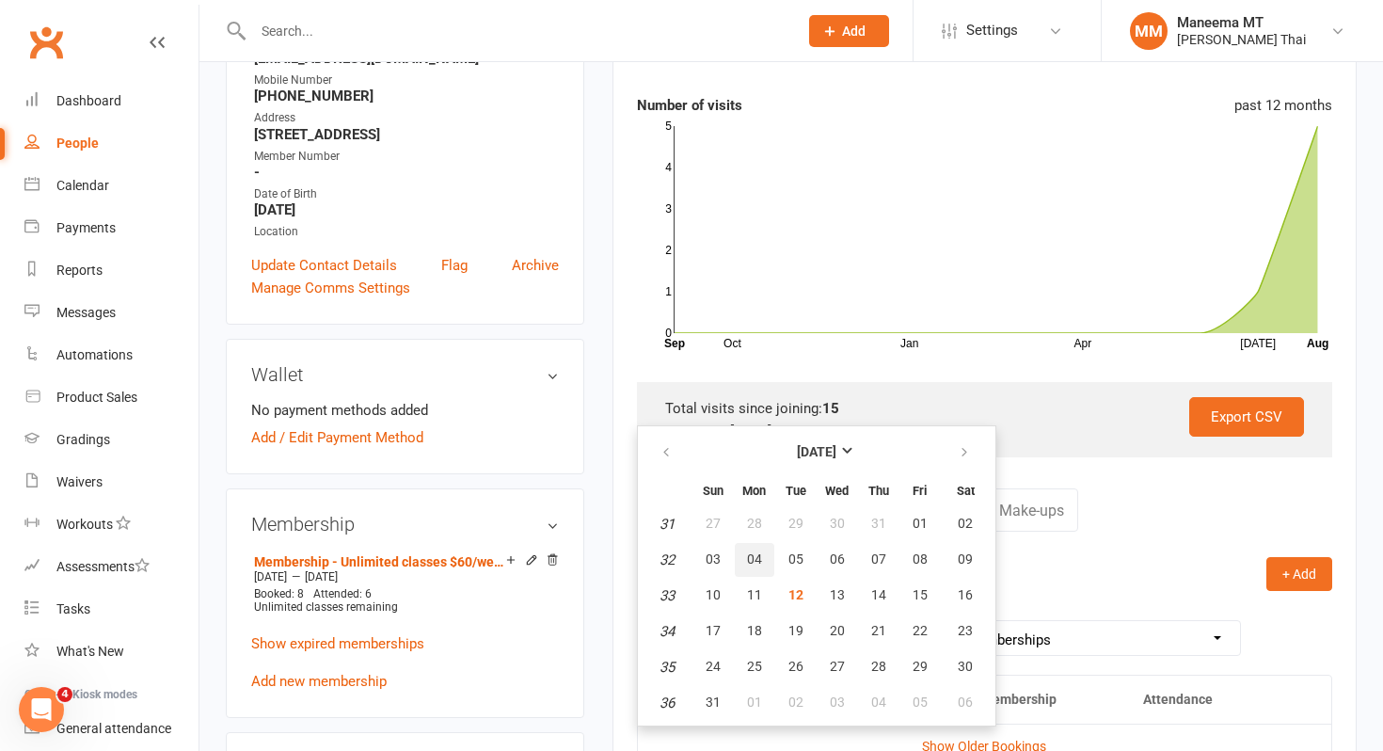
click at [759, 564] on span "04" at bounding box center [754, 559] width 15 height 15
type input "[DATE]"
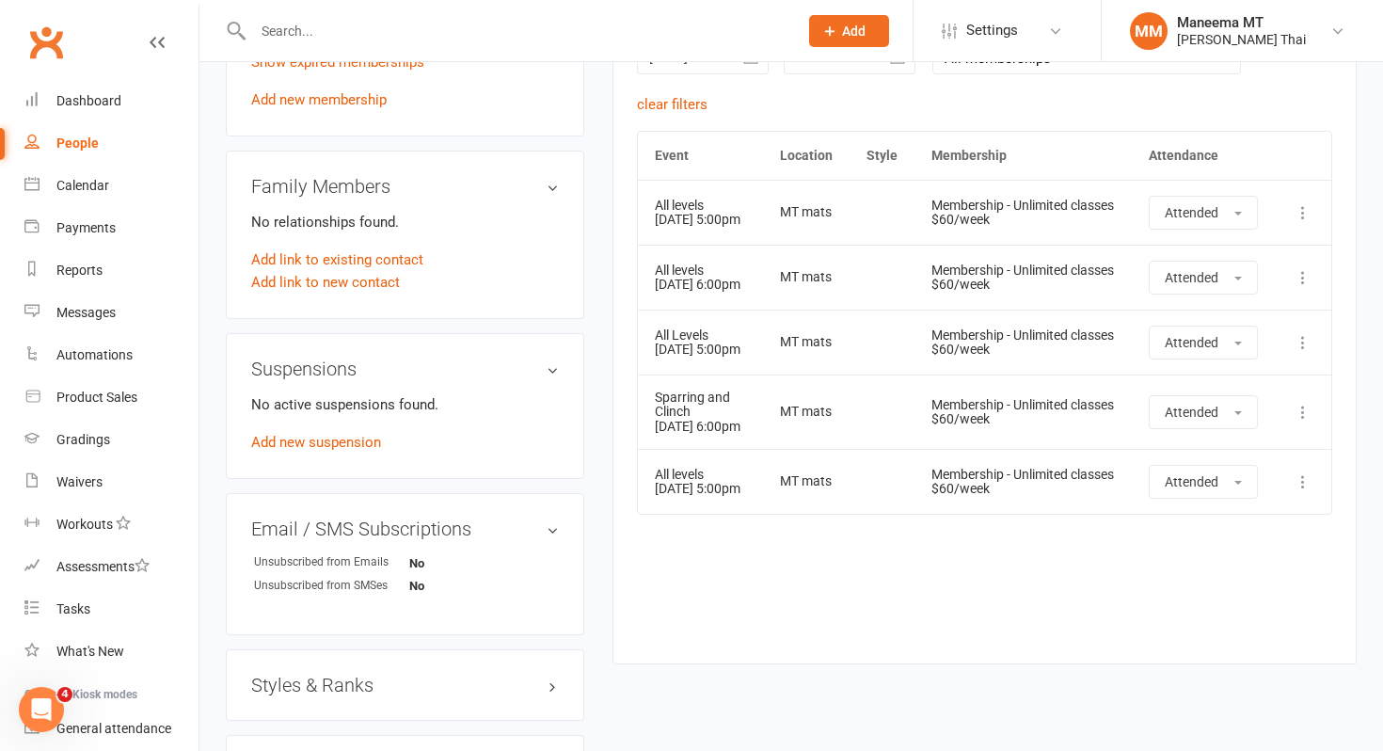
scroll to position [877, 0]
click at [417, 22] on input "text" at bounding box center [516, 31] width 537 height 26
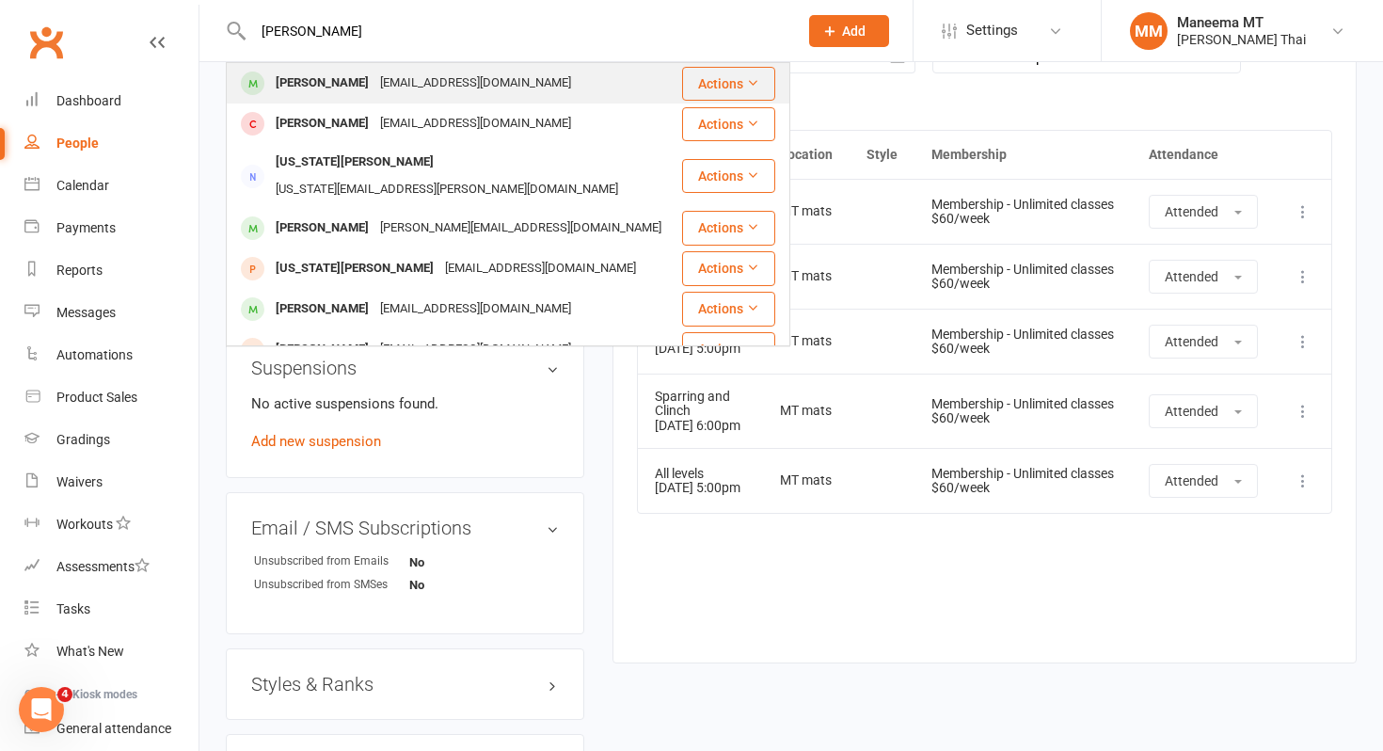
type input "[PERSON_NAME]"
click at [344, 63] on td "[PERSON_NAME] [PERSON_NAME][EMAIL_ADDRESS][PERSON_NAME][DOMAIN_NAME]" at bounding box center [454, 83] width 455 height 40
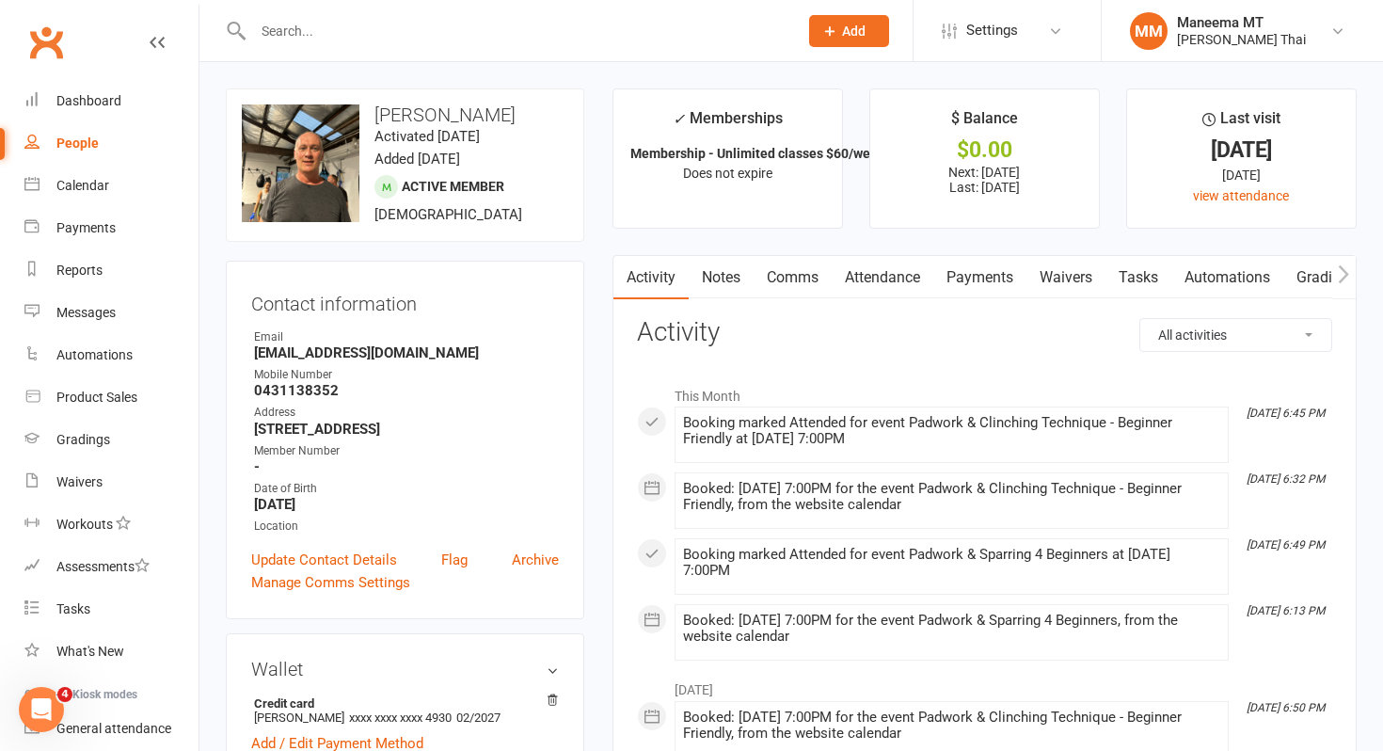
click at [901, 264] on link "Attendance" at bounding box center [883, 277] width 102 height 43
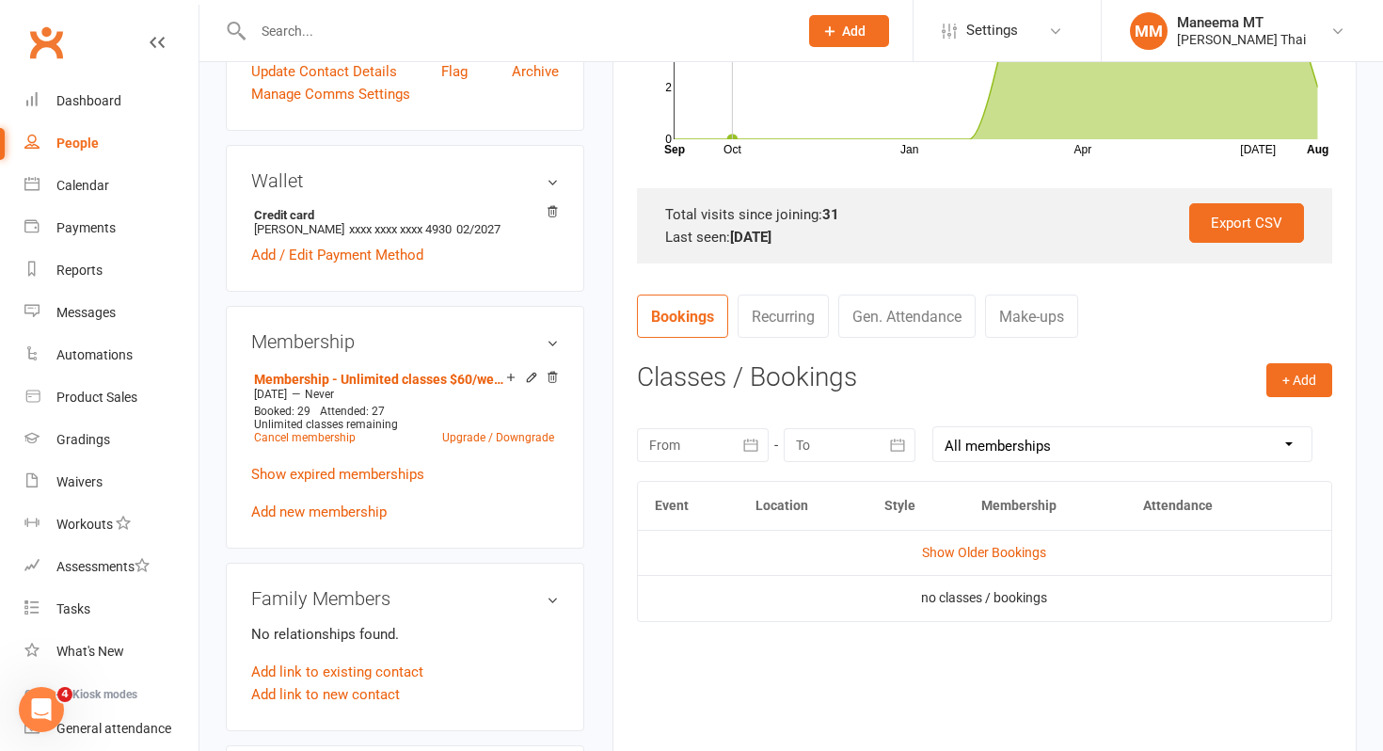
scroll to position [527, 0]
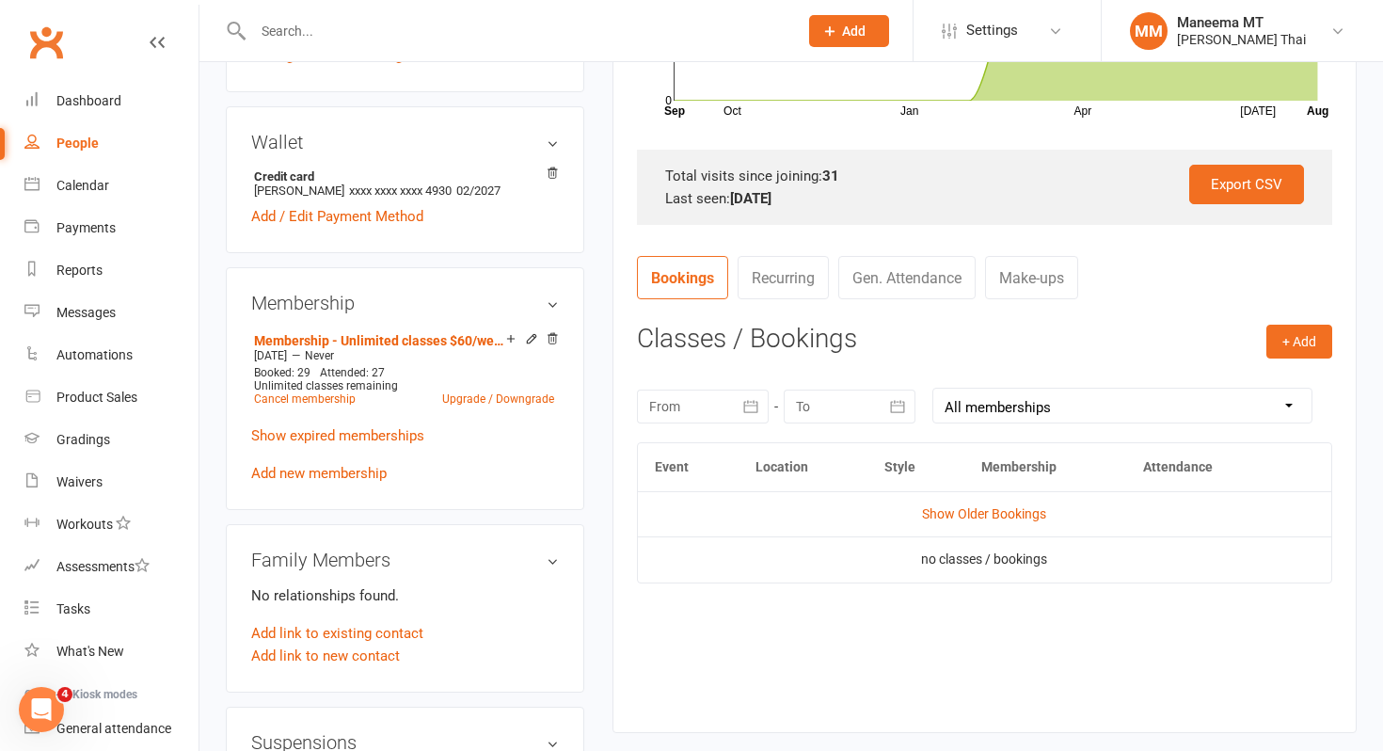
click at [749, 408] on icon "button" at bounding box center [751, 406] width 19 height 19
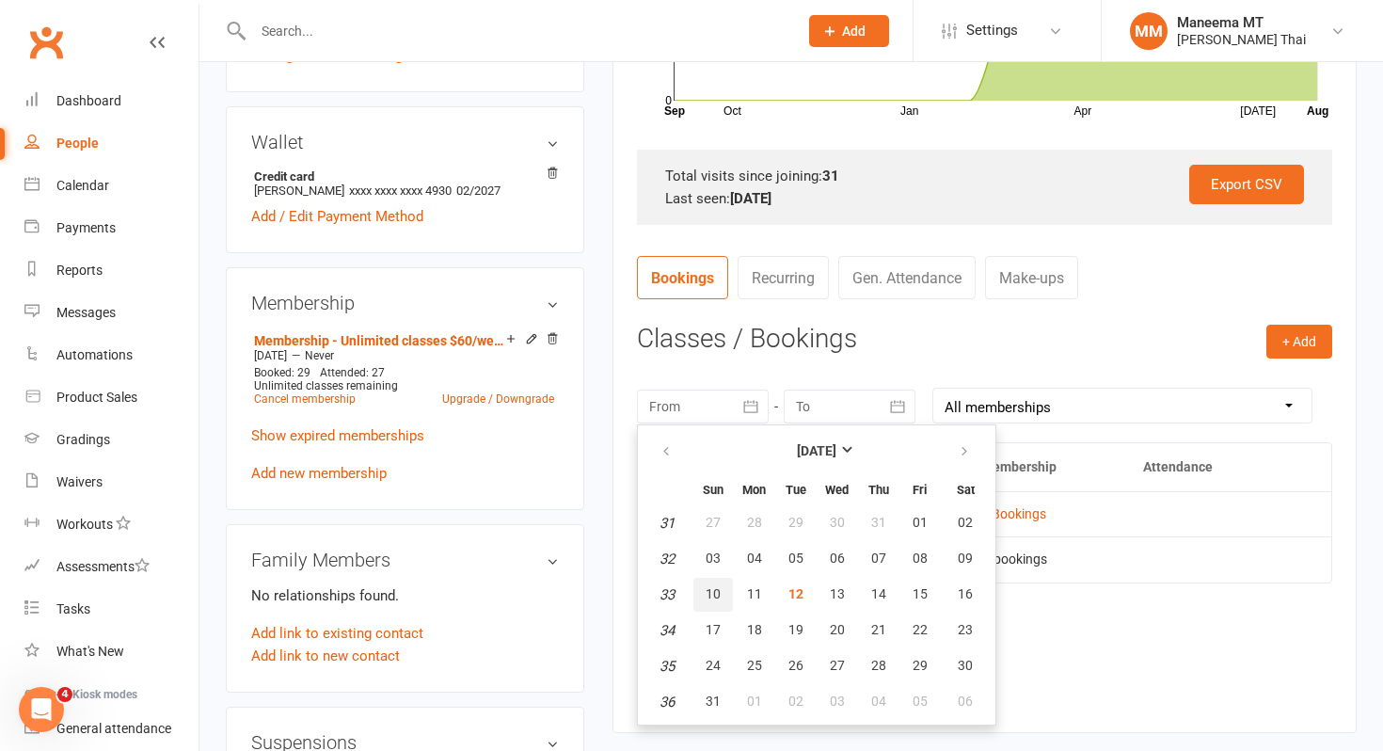
click at [712, 587] on span "10" at bounding box center [713, 593] width 15 height 15
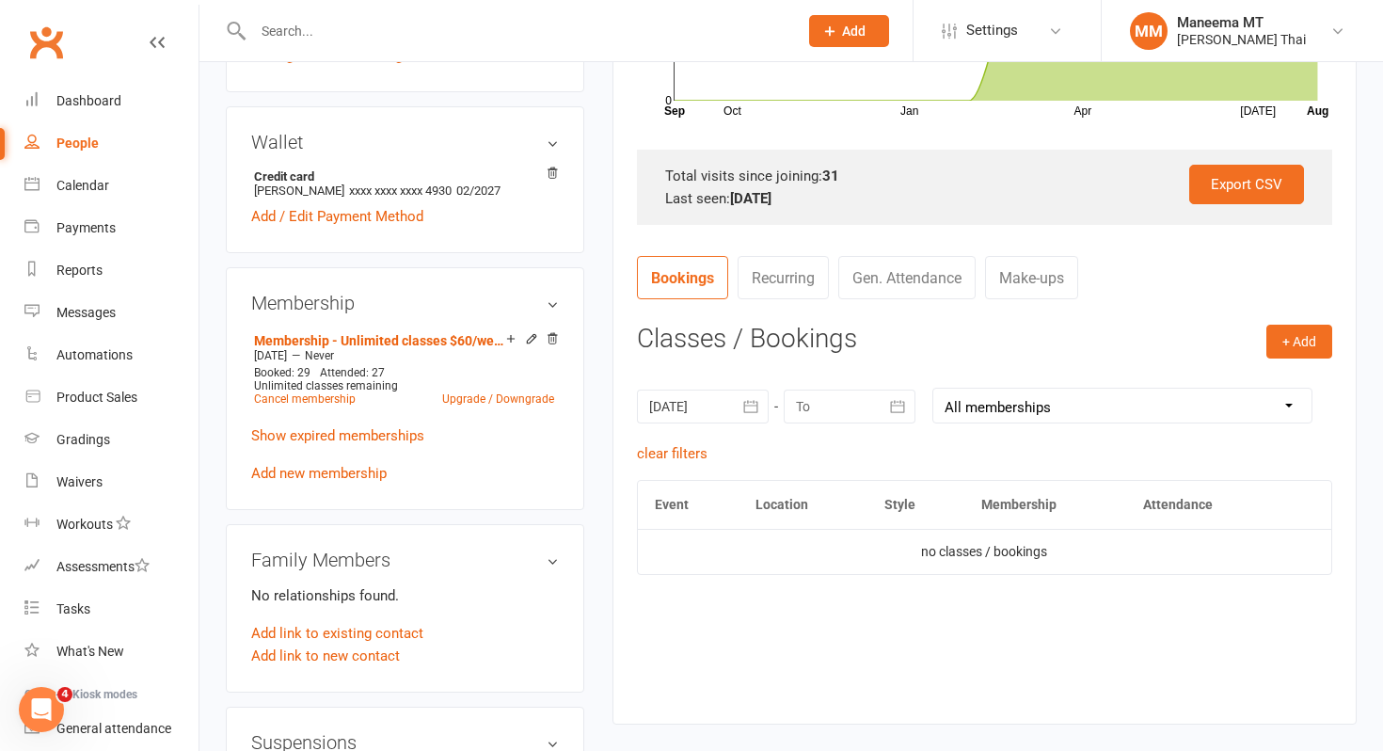
click at [738, 395] on button "button" at bounding box center [752, 407] width 34 height 34
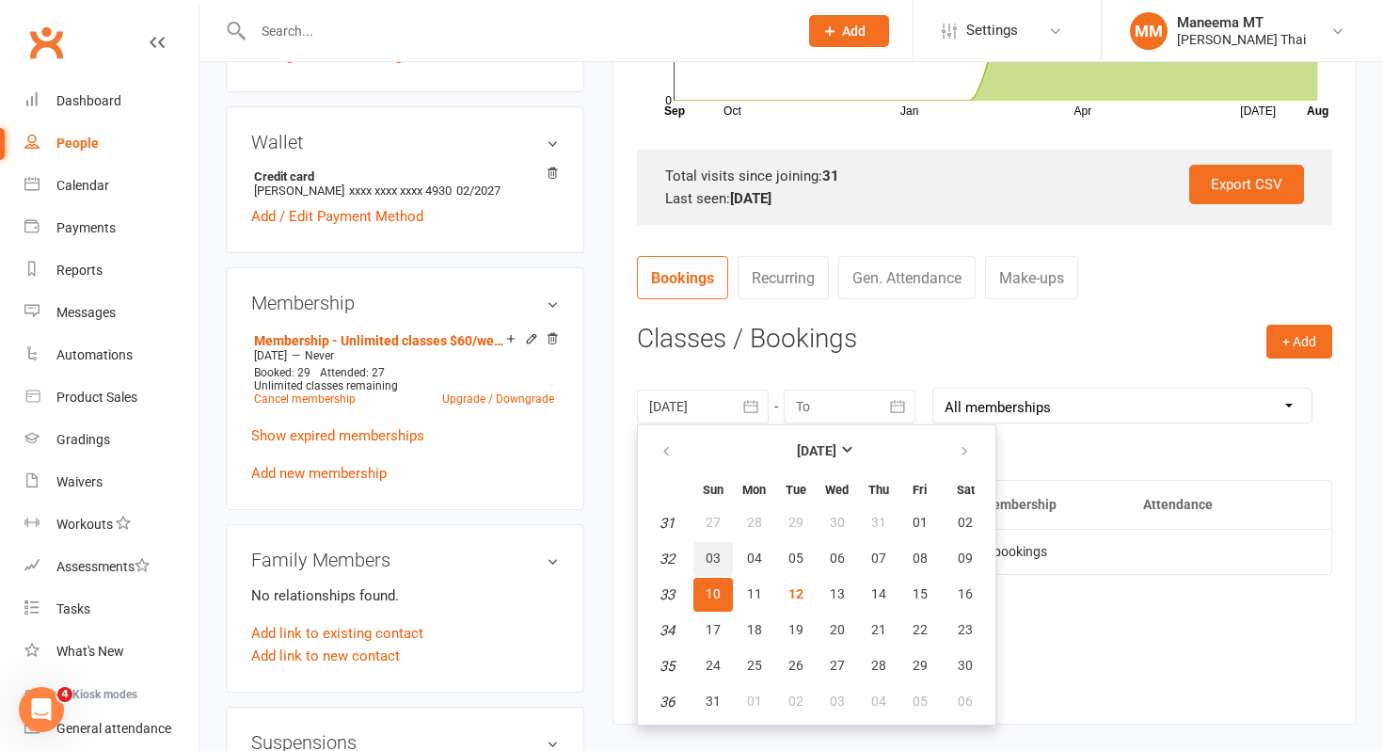
click at [712, 567] on button "03" at bounding box center [714, 559] width 40 height 34
type input "[DATE]"
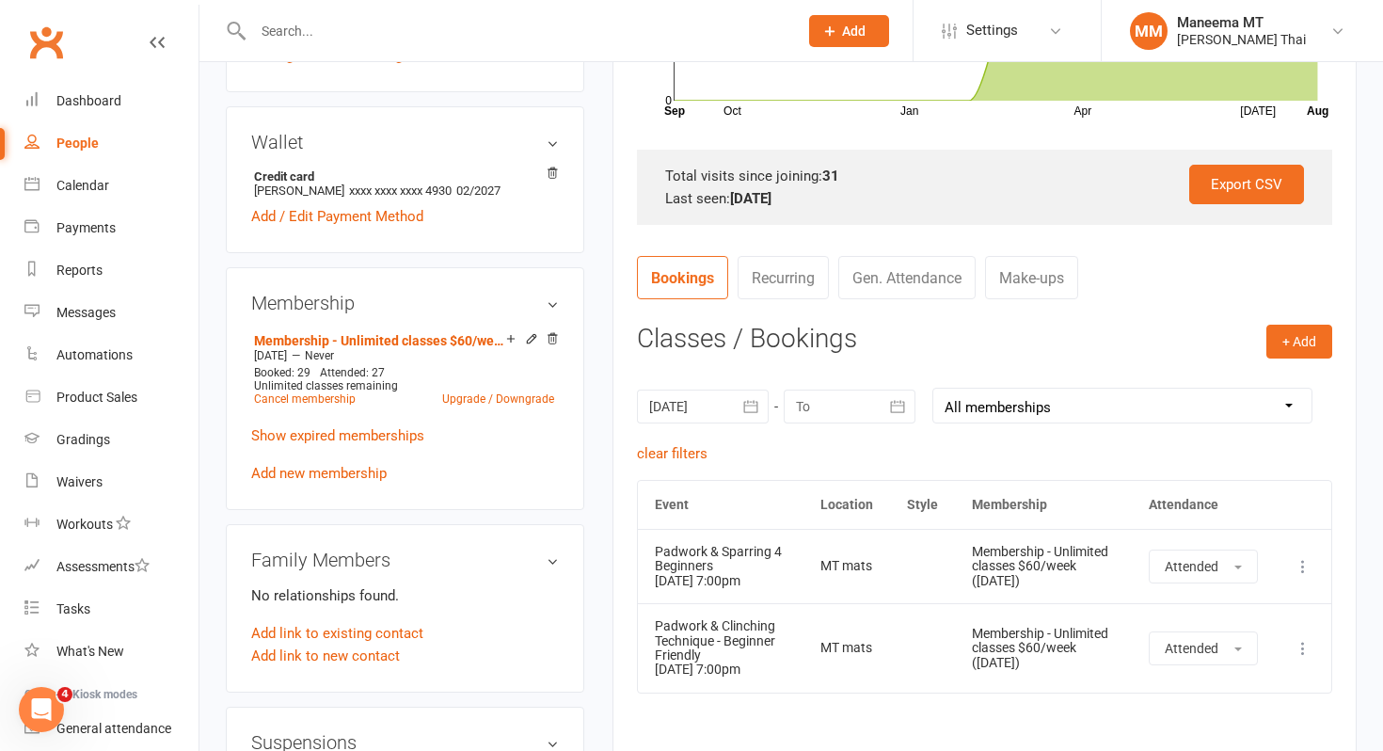
scroll to position [541, 0]
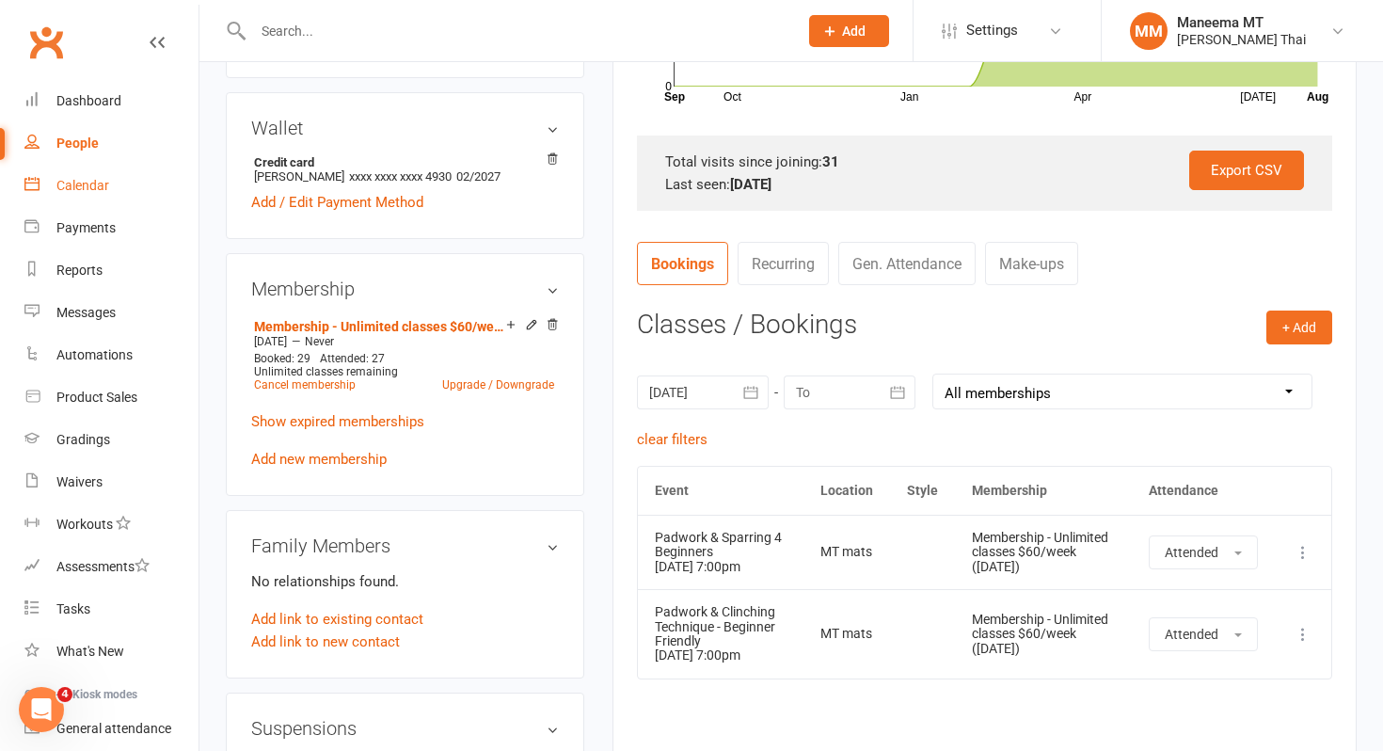
click at [113, 193] on link "Calendar" at bounding box center [111, 186] width 174 height 42
